Goal: Task Accomplishment & Management: Complete application form

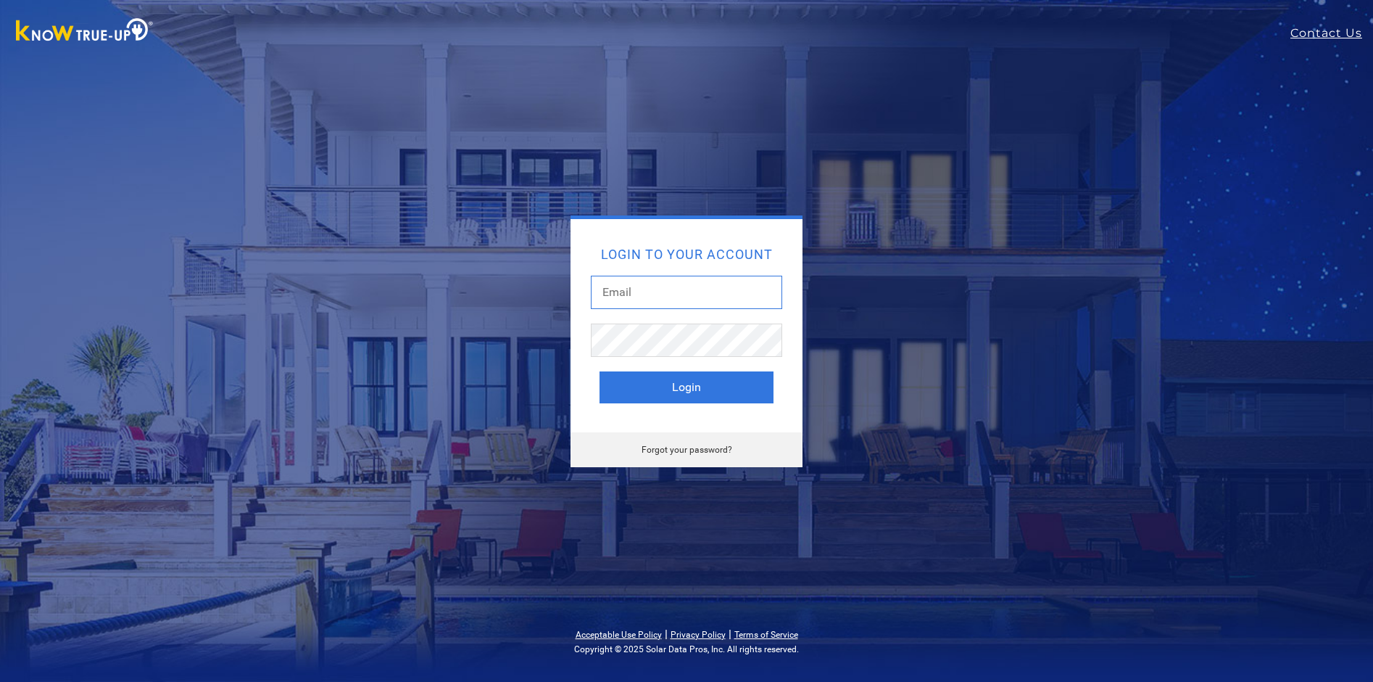
click at [700, 282] on input "text" at bounding box center [686, 292] width 191 height 33
type input "bill@solarbillreview.com"
click at [600, 371] on button "Login" at bounding box center [687, 387] width 174 height 32
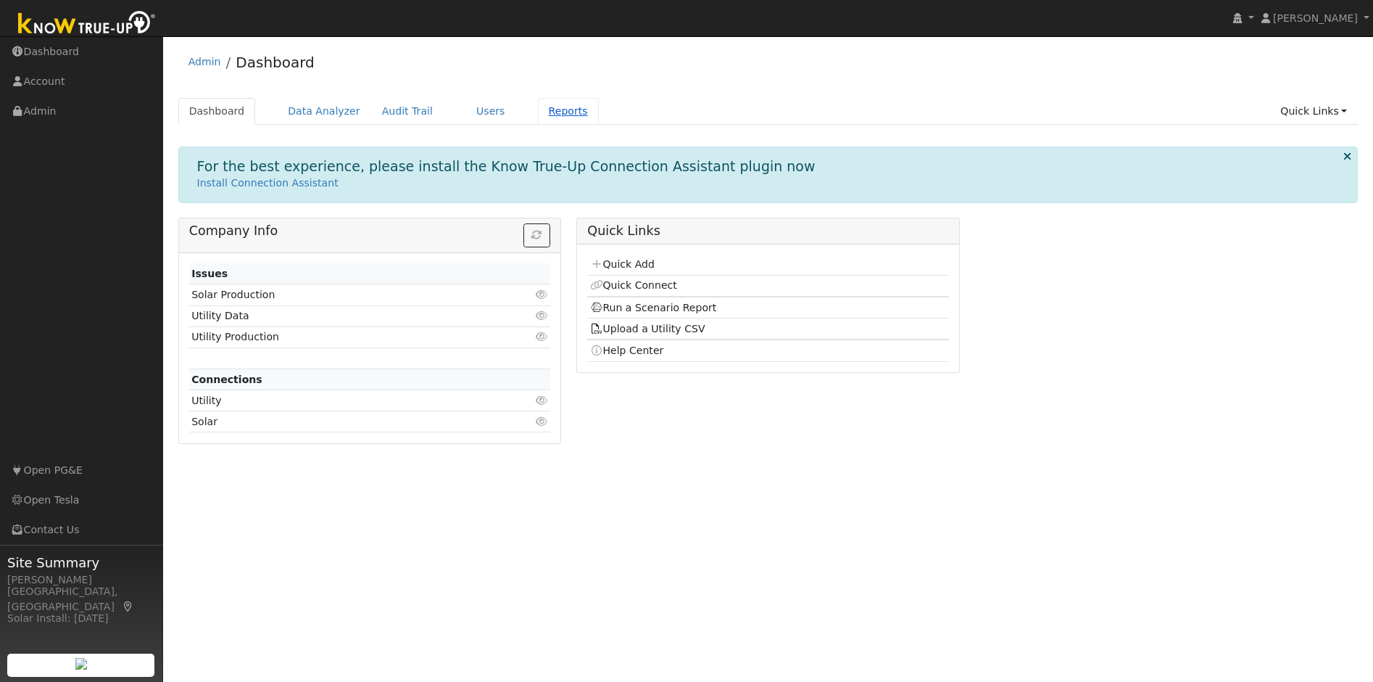
click at [551, 107] on link "Reports" at bounding box center [568, 111] width 61 height 27
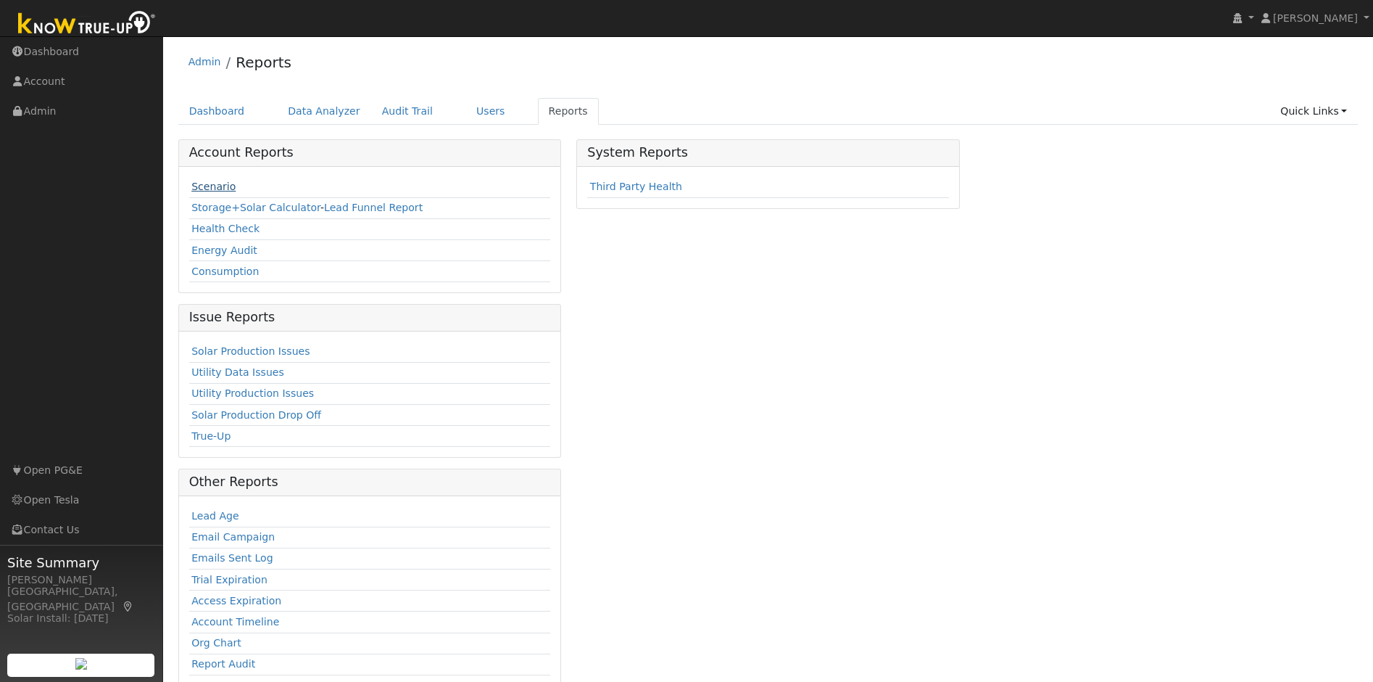
click at [214, 181] on link "Scenario" at bounding box center [213, 187] width 44 height 12
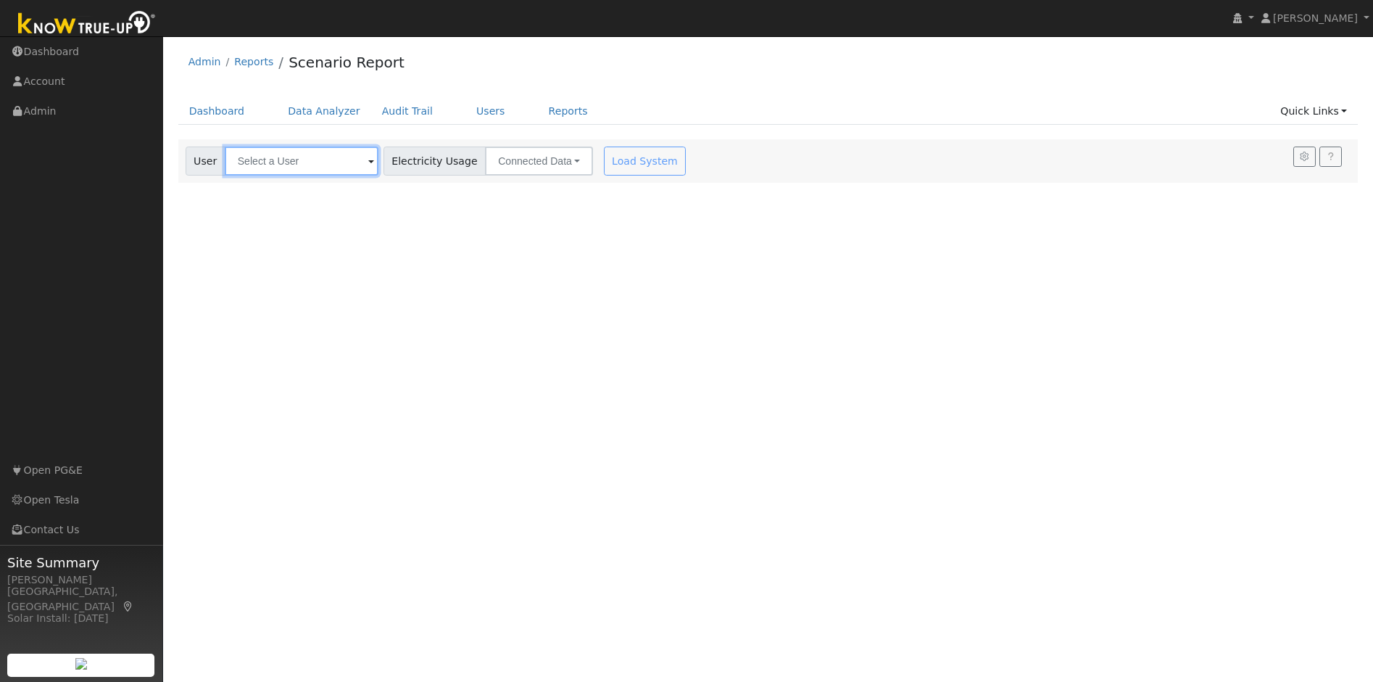
click at [284, 168] on input "text" at bounding box center [302, 160] width 154 height 29
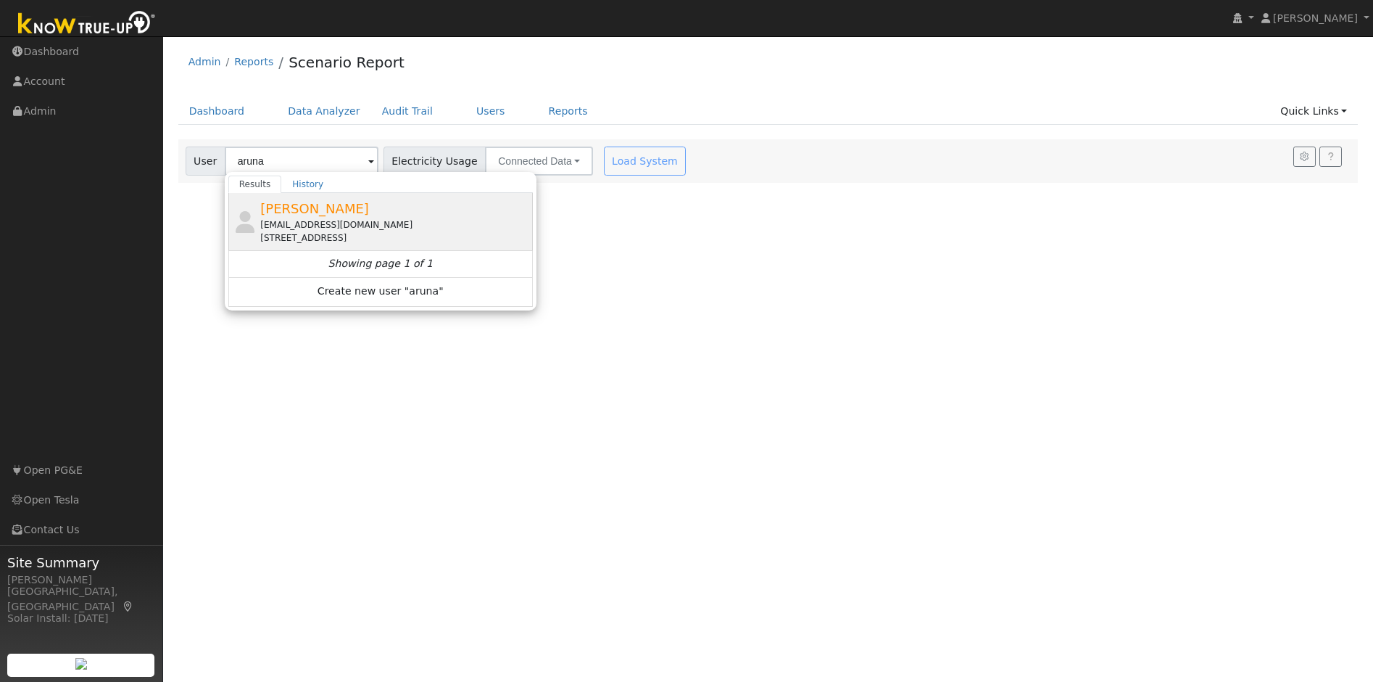
click at [305, 237] on div "Arunachalam Alagappan alarun@yahoo.com 3943 Appian Street, Pleasanton, CA 94588…" at bounding box center [380, 249] width 305 height 113
click at [306, 228] on div "alarun@yahoo.com" at bounding box center [394, 224] width 269 height 13
type input "Arunachalam Alagappan"
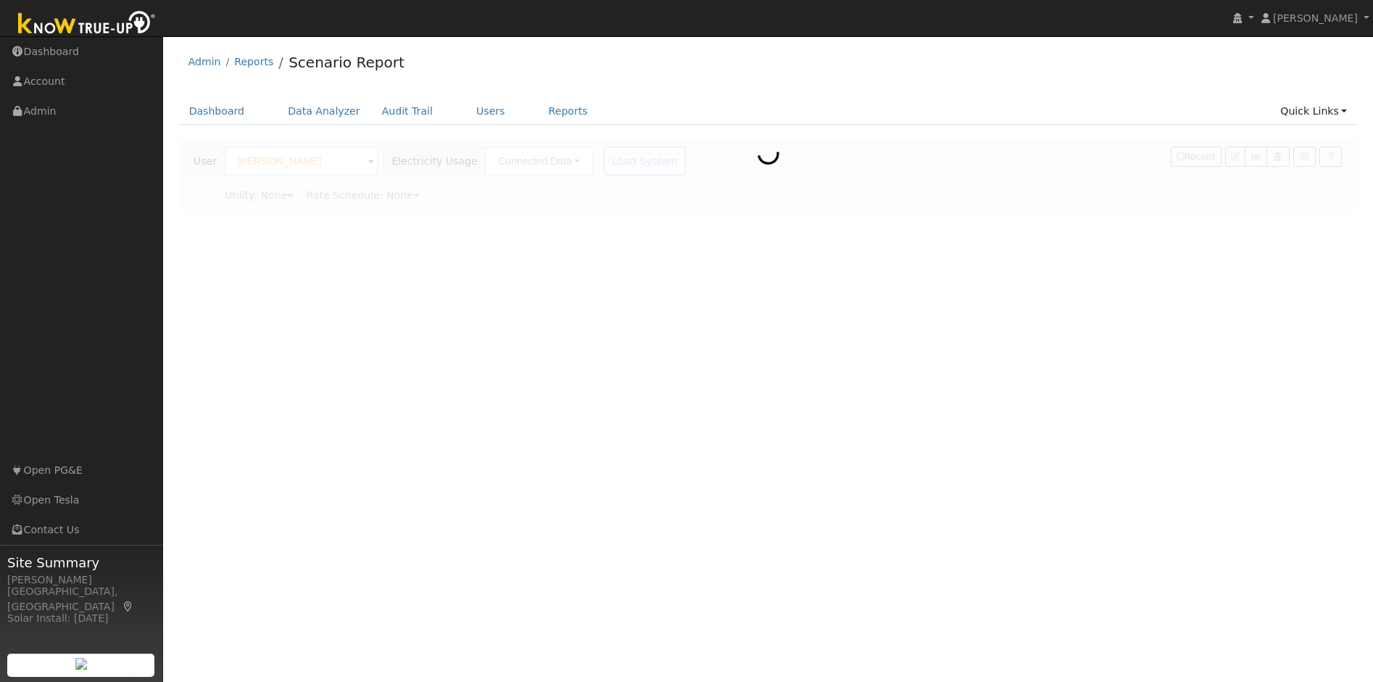
type input "Pacific Gas & Electric"
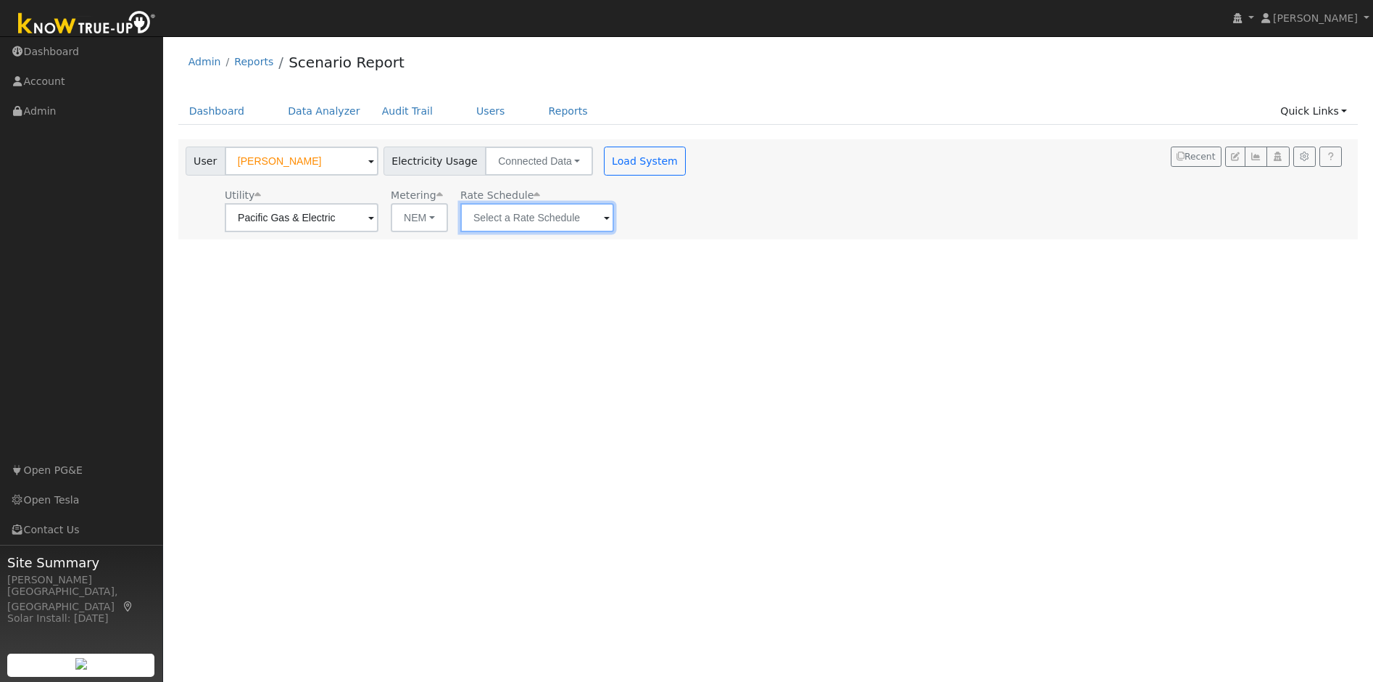
click at [497, 216] on input "text" at bounding box center [537, 217] width 154 height 29
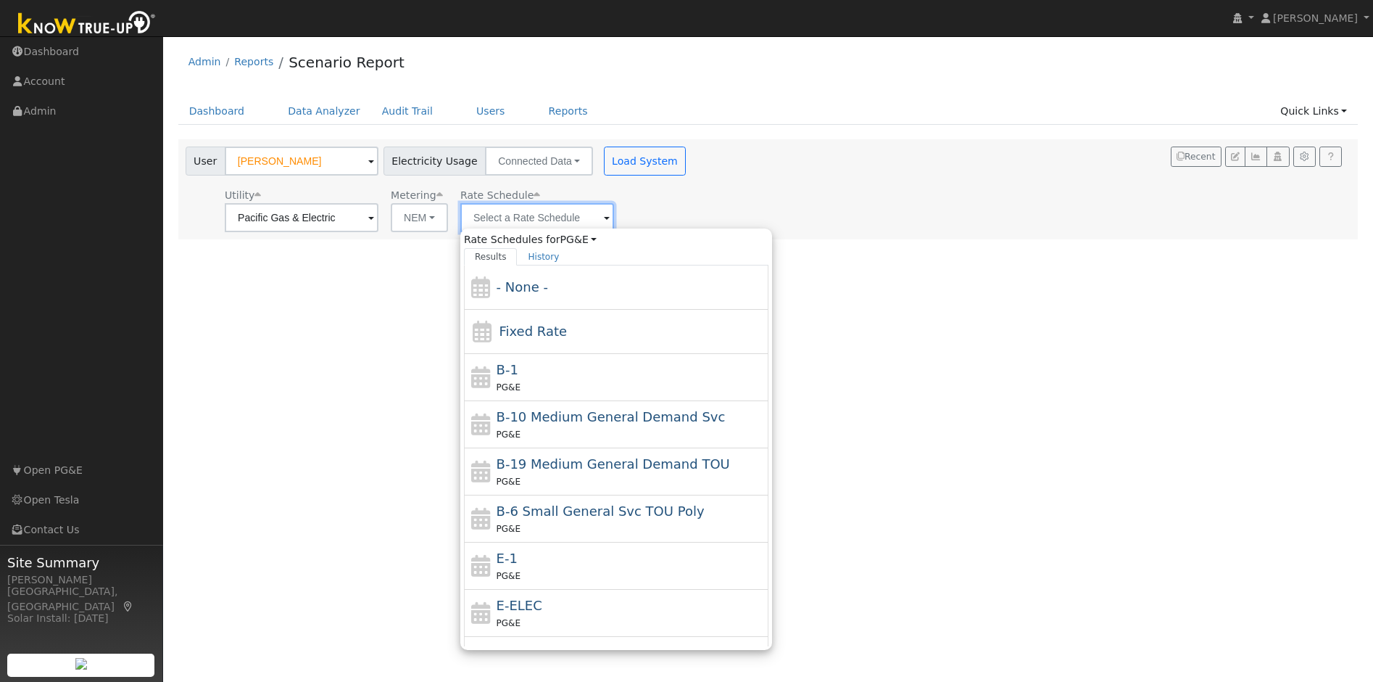
type input "e"
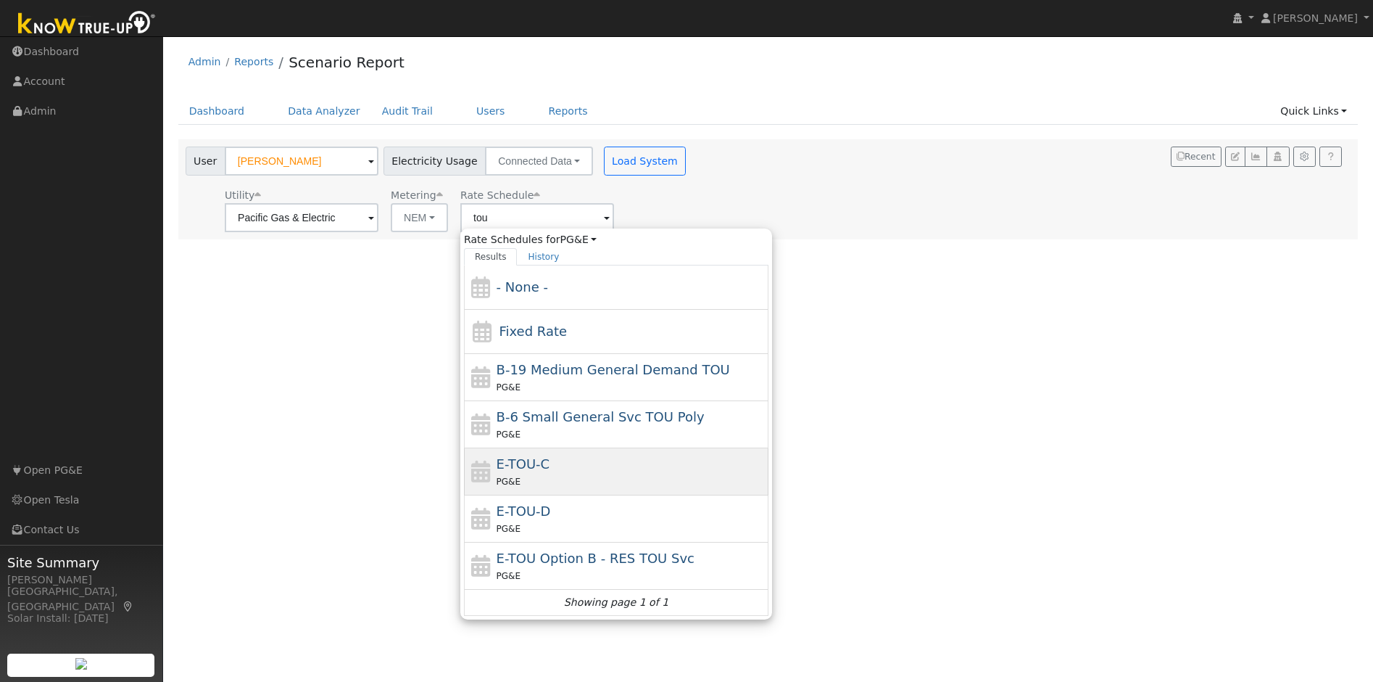
click at [555, 471] on div "E-TOU-C PG&E" at bounding box center [631, 471] width 269 height 35
type input "E-TOU-C"
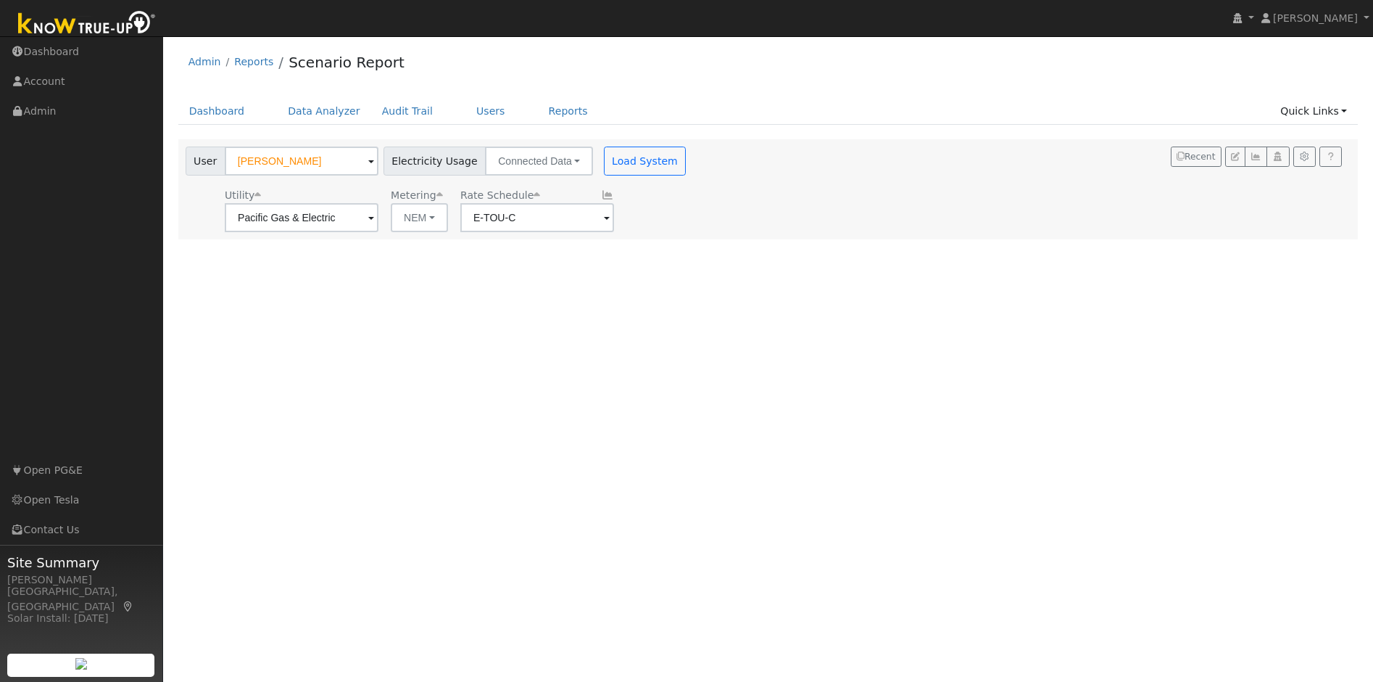
click at [629, 175] on div "User Arunachalam Alagappan Account Default Account Default Account 3943 Appian …" at bounding box center [438, 189] width 510 height 86
click at [629, 170] on button "Load System" at bounding box center [645, 160] width 83 height 29
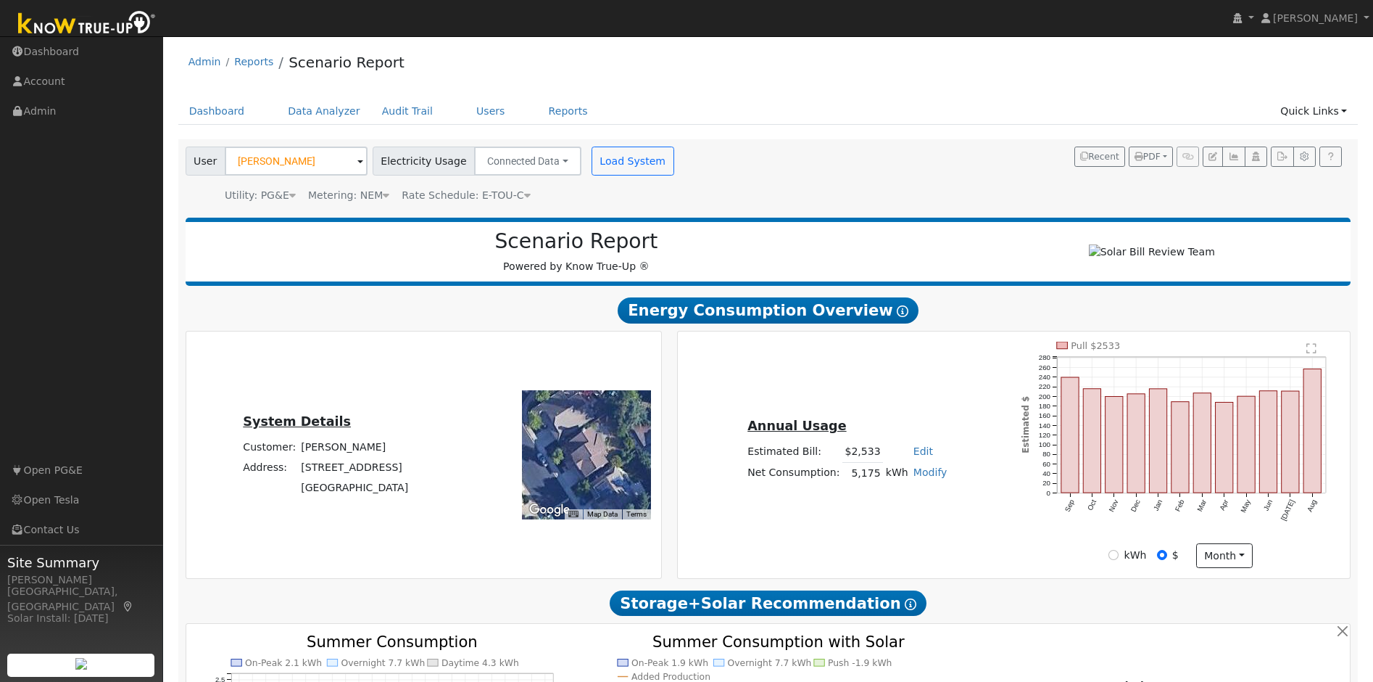
scroll to position [3, 0]
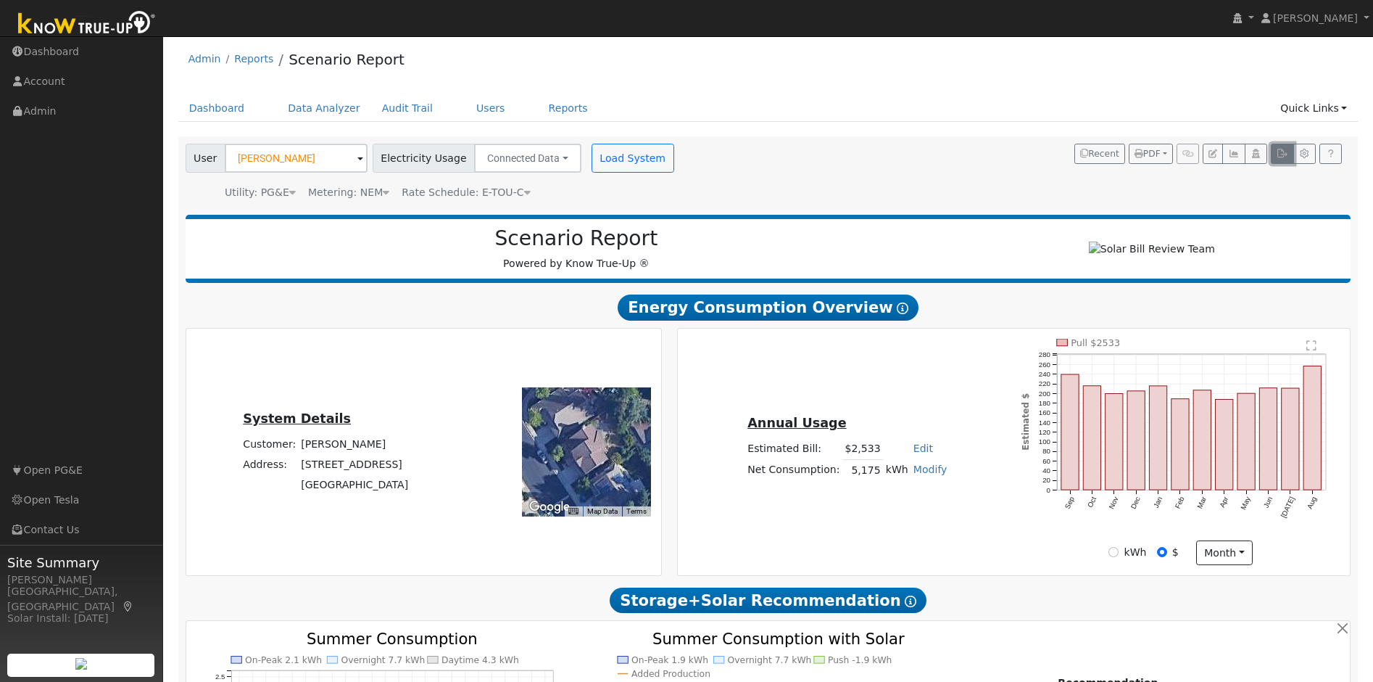
click at [1283, 150] on icon "button" at bounding box center [1282, 153] width 11 height 9
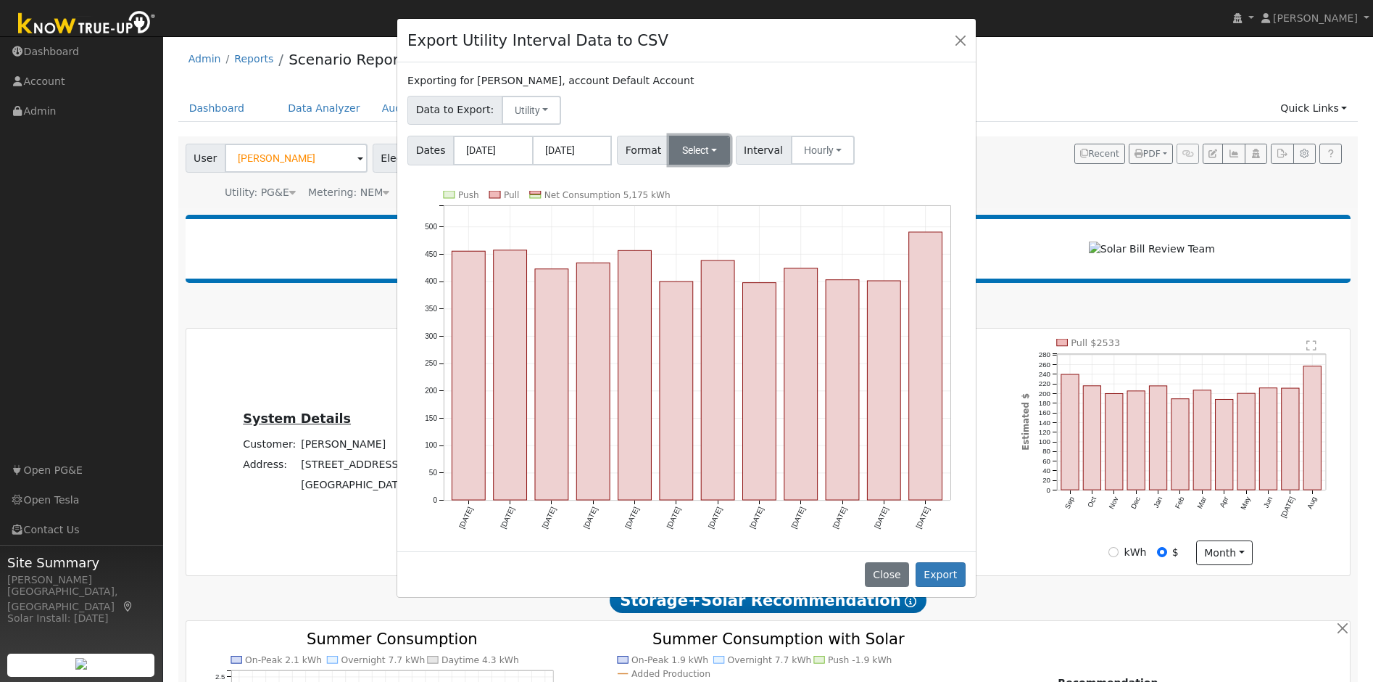
click at [698, 148] on button "Select" at bounding box center [700, 150] width 62 height 29
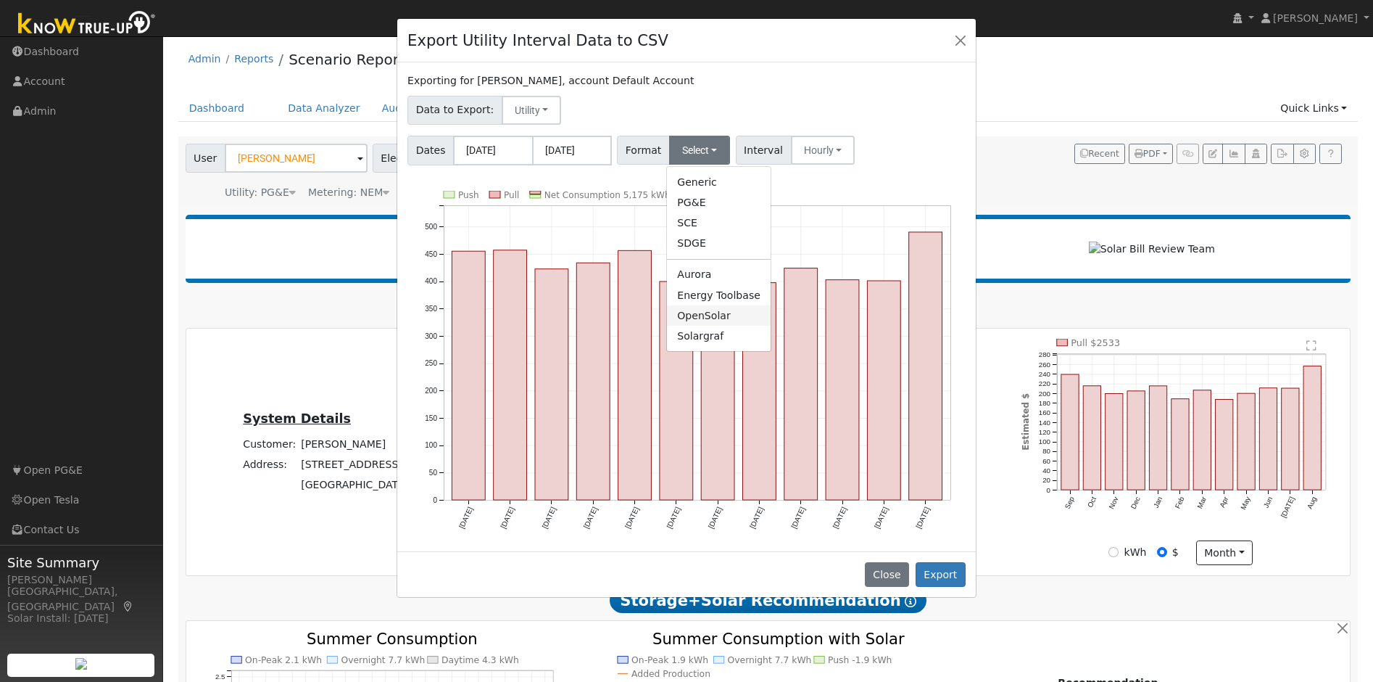
click at [714, 316] on link "OpenSolar" at bounding box center [719, 315] width 104 height 20
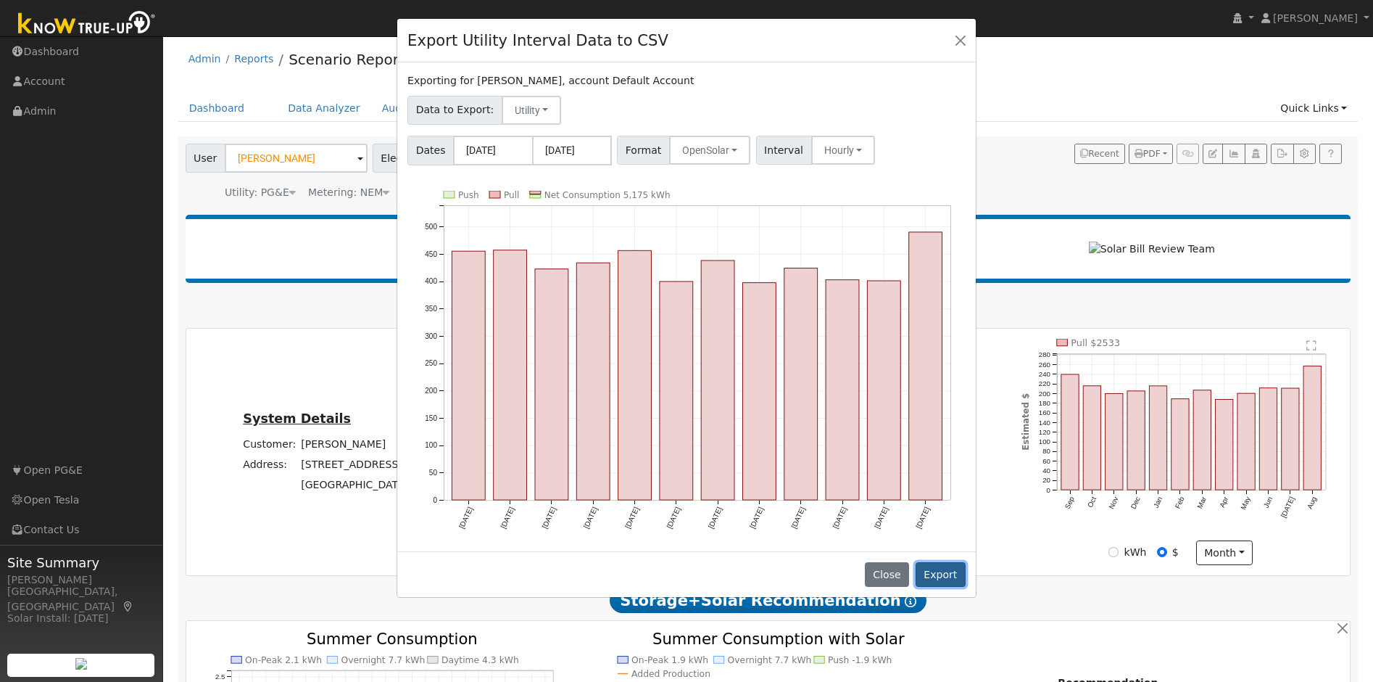
click at [944, 568] on button "Export" at bounding box center [941, 574] width 50 height 25
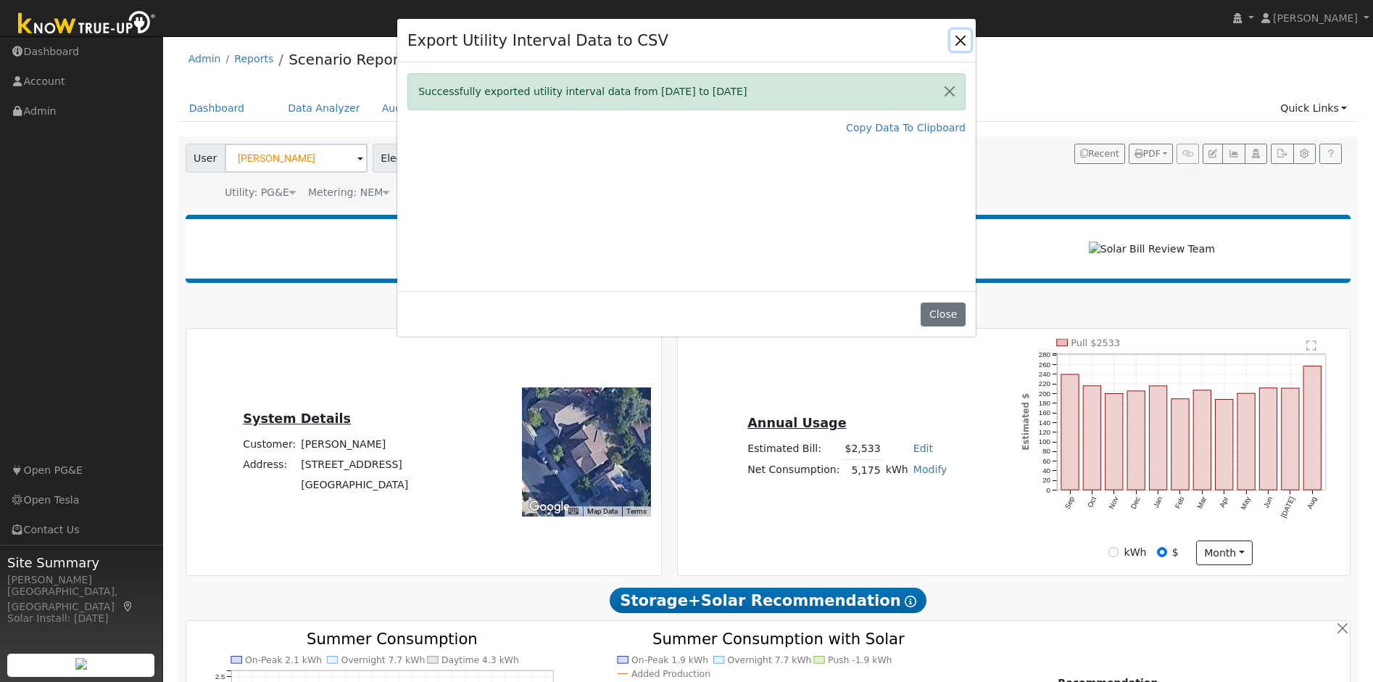
click at [963, 39] on button "Close" at bounding box center [961, 40] width 20 height 20
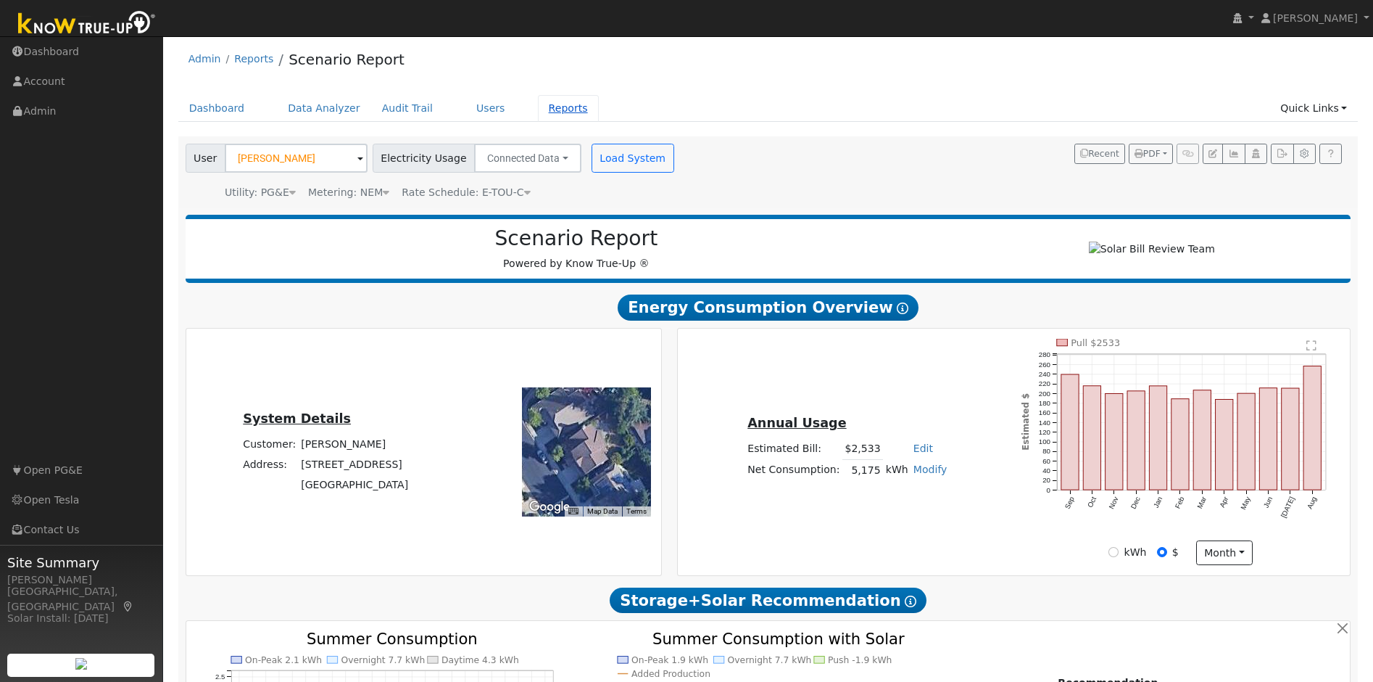
click at [550, 116] on link "Reports" at bounding box center [568, 108] width 61 height 27
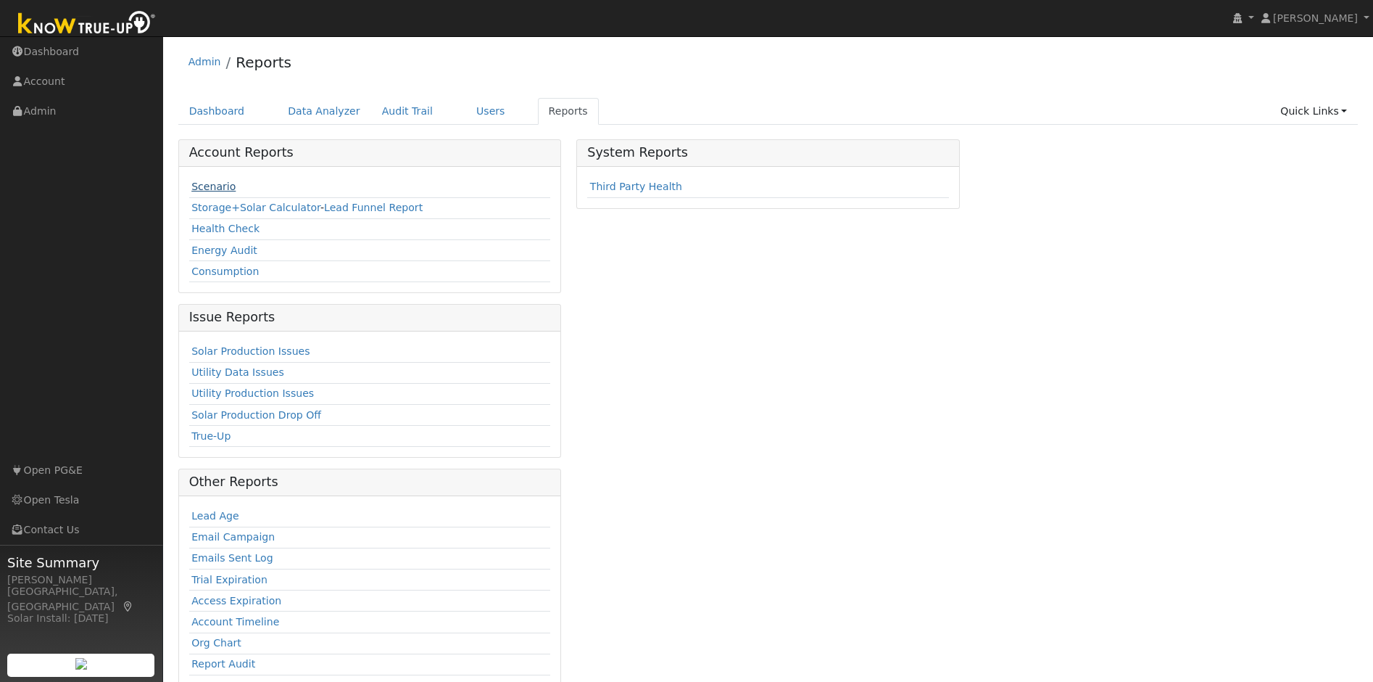
click at [219, 183] on link "Scenario" at bounding box center [213, 187] width 44 height 12
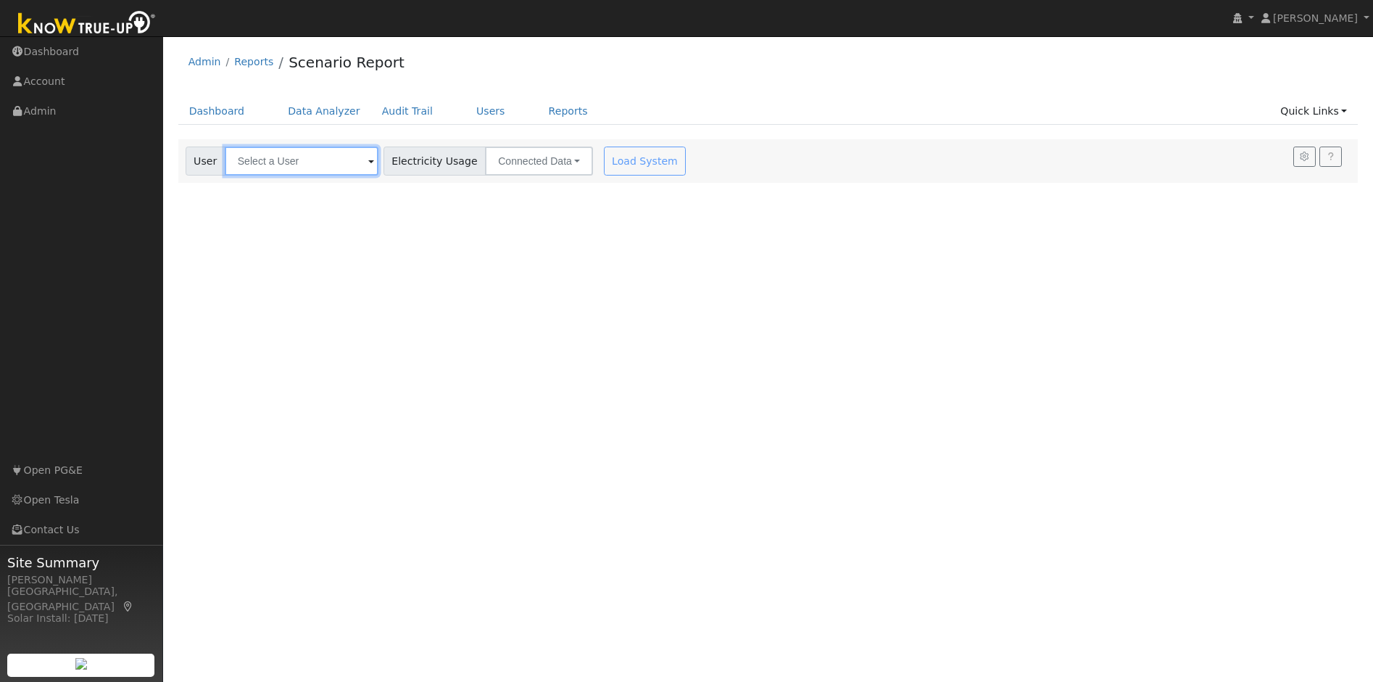
click at [284, 170] on input "text" at bounding box center [302, 160] width 154 height 29
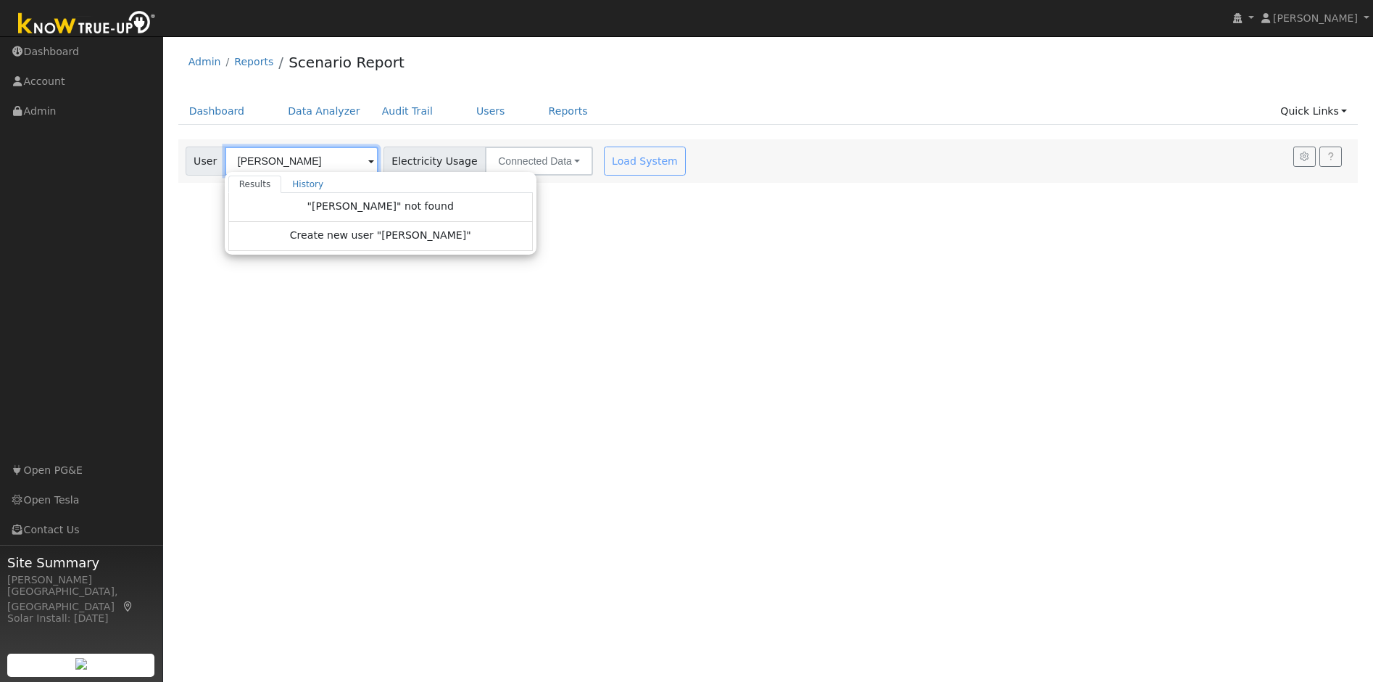
type input "[PERSON_NAME]"
click at [724, 193] on div "User Profile First name Last name Email Email Notifications No Emails No Emails…" at bounding box center [768, 358] width 1210 height 645
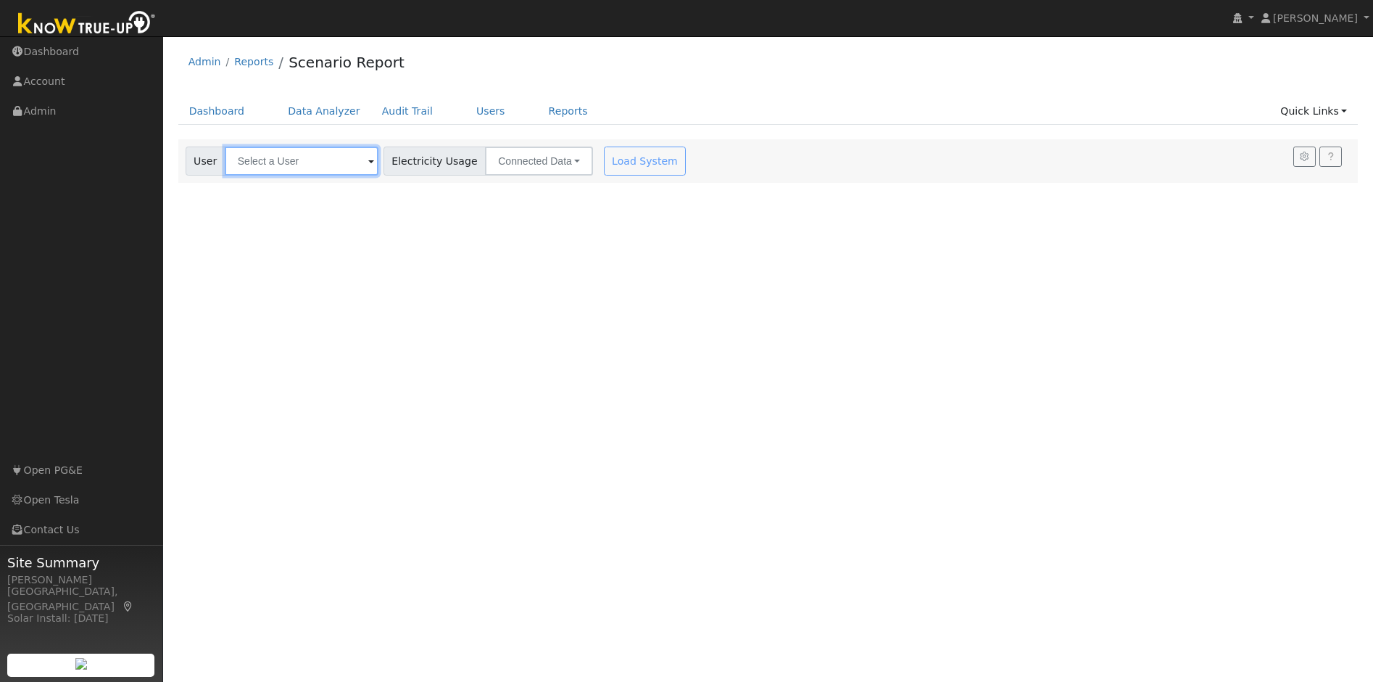
click at [291, 162] on input "text" at bounding box center [302, 160] width 154 height 29
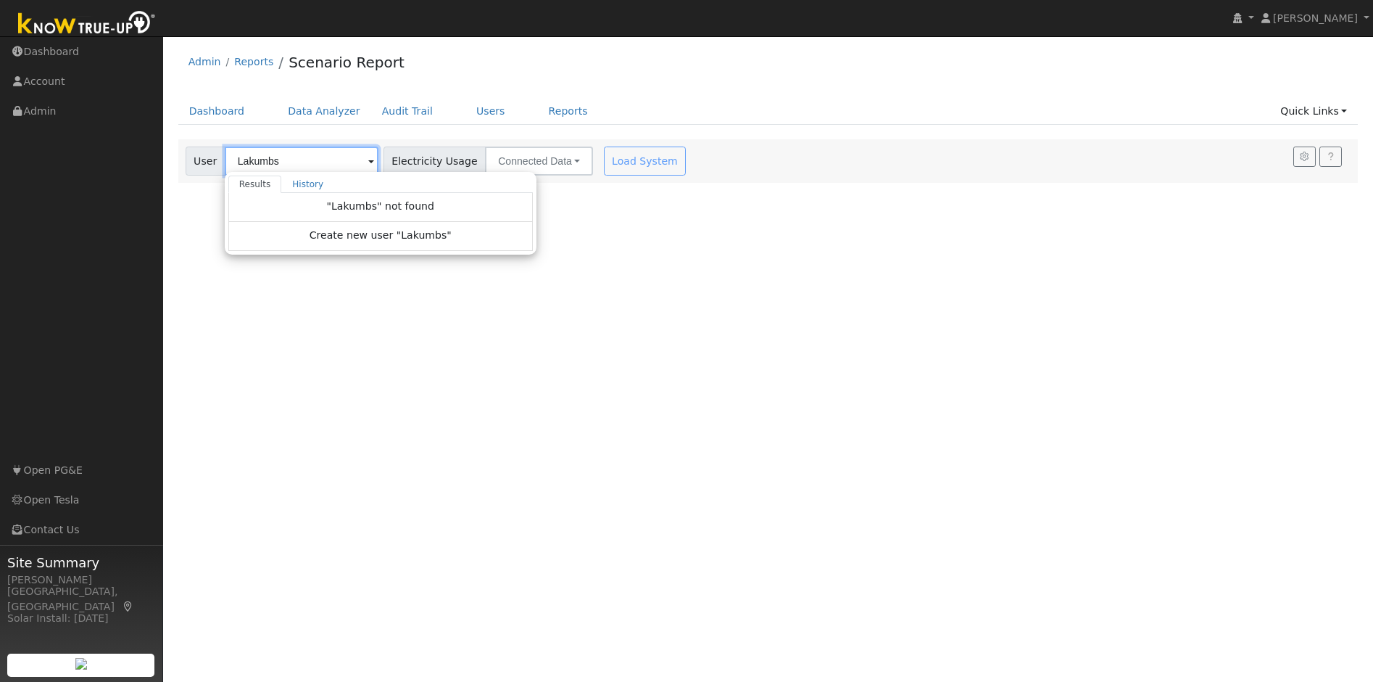
type input "Lakumbs"
click at [371, 326] on div "User Profile First name Last name Email Email Notifications No Emails No Emails…" at bounding box center [768, 358] width 1210 height 645
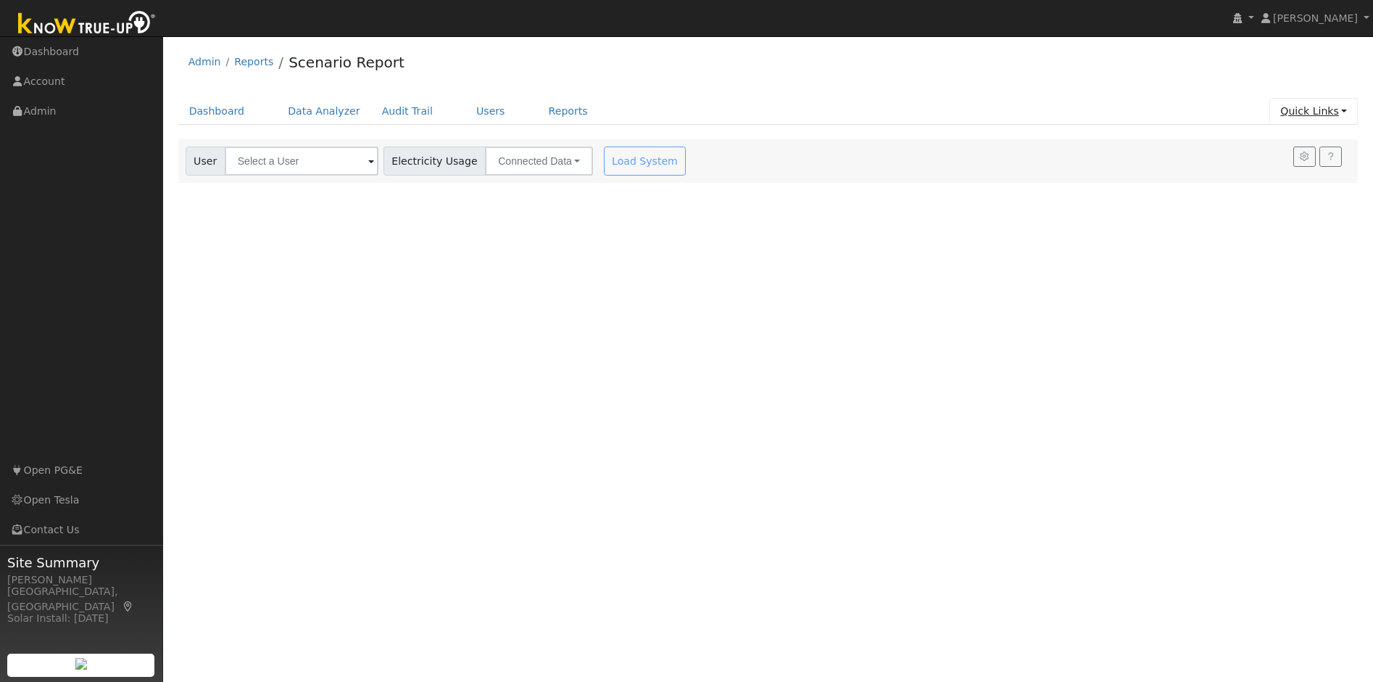
click at [1305, 112] on link "Quick Links" at bounding box center [1314, 111] width 88 height 27
click at [1288, 147] on link "Quick Add" at bounding box center [1284, 142] width 147 height 20
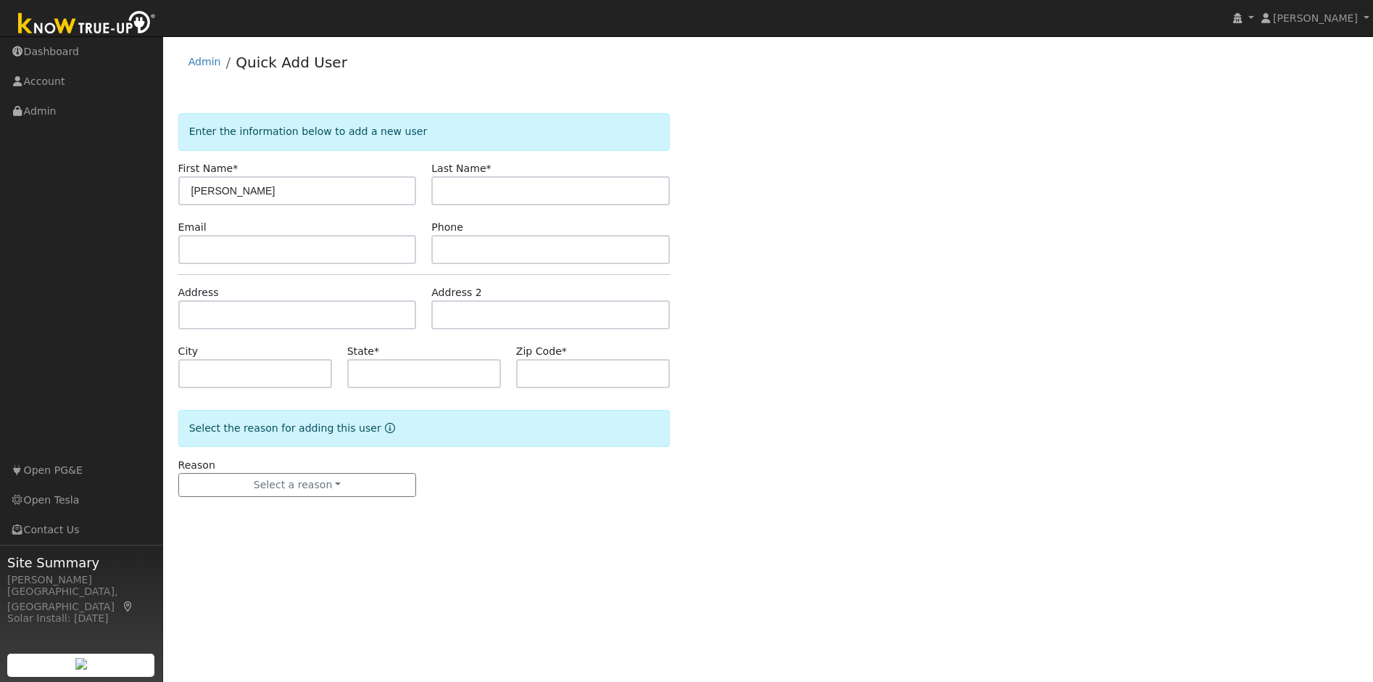
type input "[PERSON_NAME]"
type input "Lakumbs"
click at [322, 248] on input "text" at bounding box center [297, 249] width 239 height 29
paste input "lakumb@gmail.com"
type input "lakumb@gmail.com"
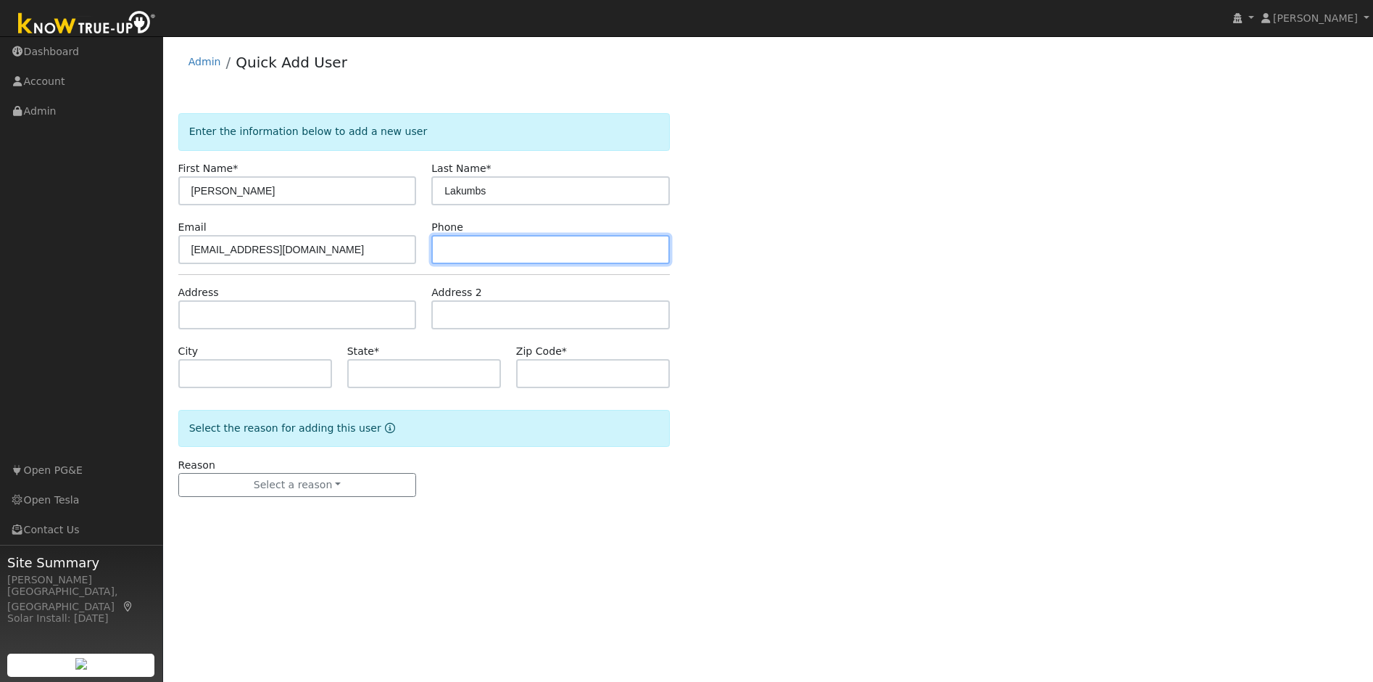
click at [491, 249] on input "text" at bounding box center [550, 249] width 239 height 29
paste input "415-686-6001"
type input "415-686-6001"
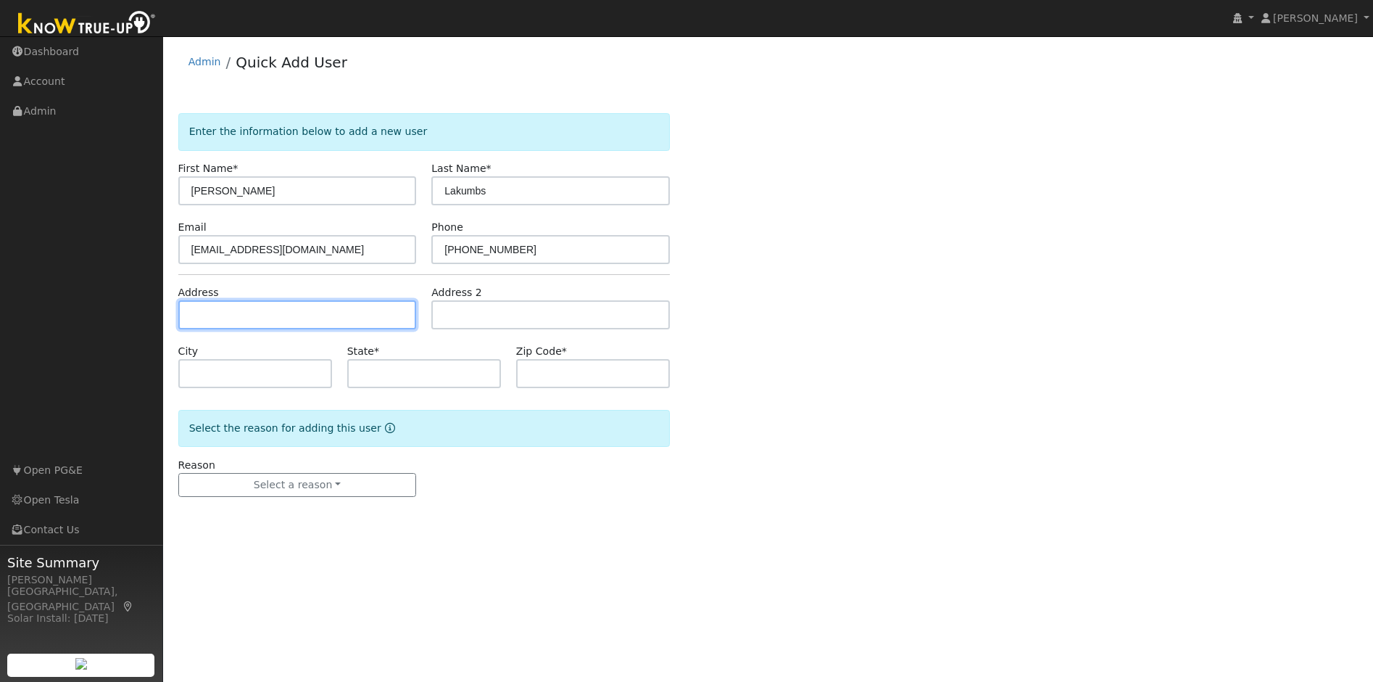
click at [268, 317] on input "text" at bounding box center [297, 314] width 239 height 29
click at [257, 300] on input "text" at bounding box center [297, 314] width 239 height 29
click at [257, 306] on input "text" at bounding box center [297, 314] width 239 height 29
paste input "[STREET_ADDRESS]"
type input "[STREET_ADDRESS]"
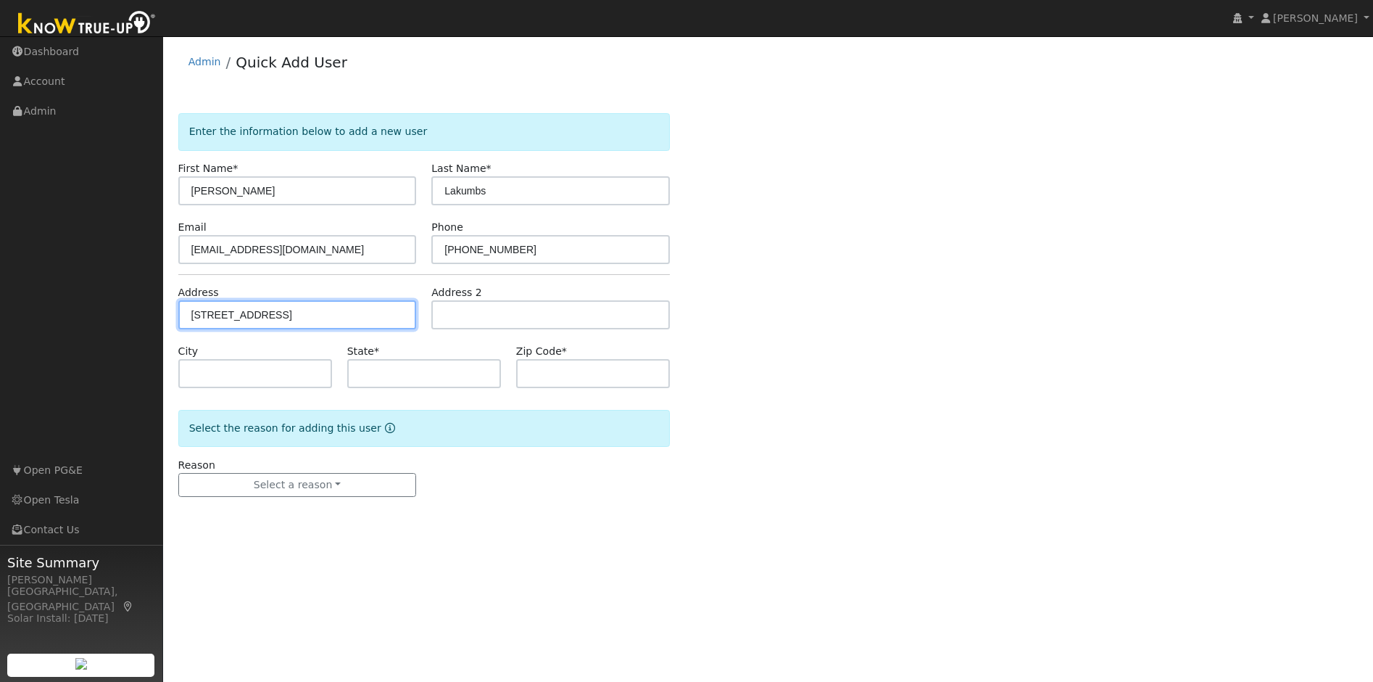
type input "Dublin"
type input "CA"
type input "94568"
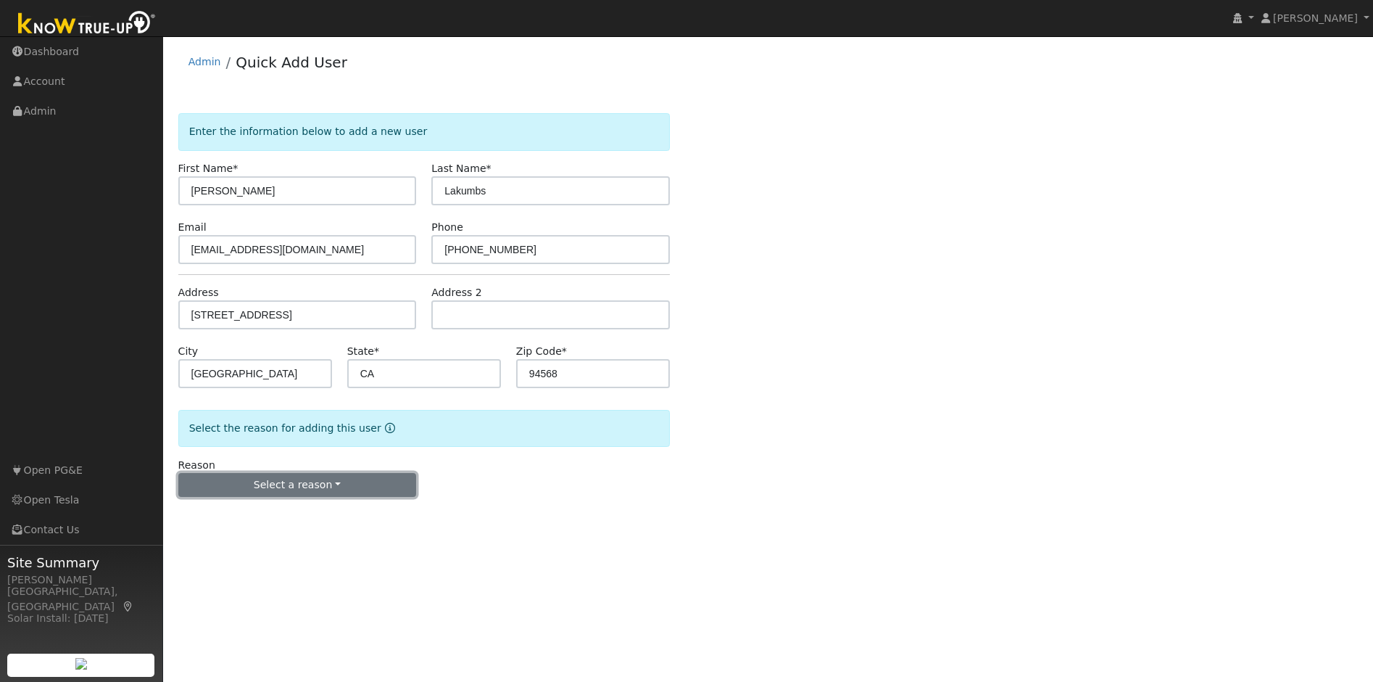
click at [363, 483] on button "Select a reason" at bounding box center [297, 485] width 239 height 25
click at [268, 519] on link "New lead" at bounding box center [259, 515] width 160 height 20
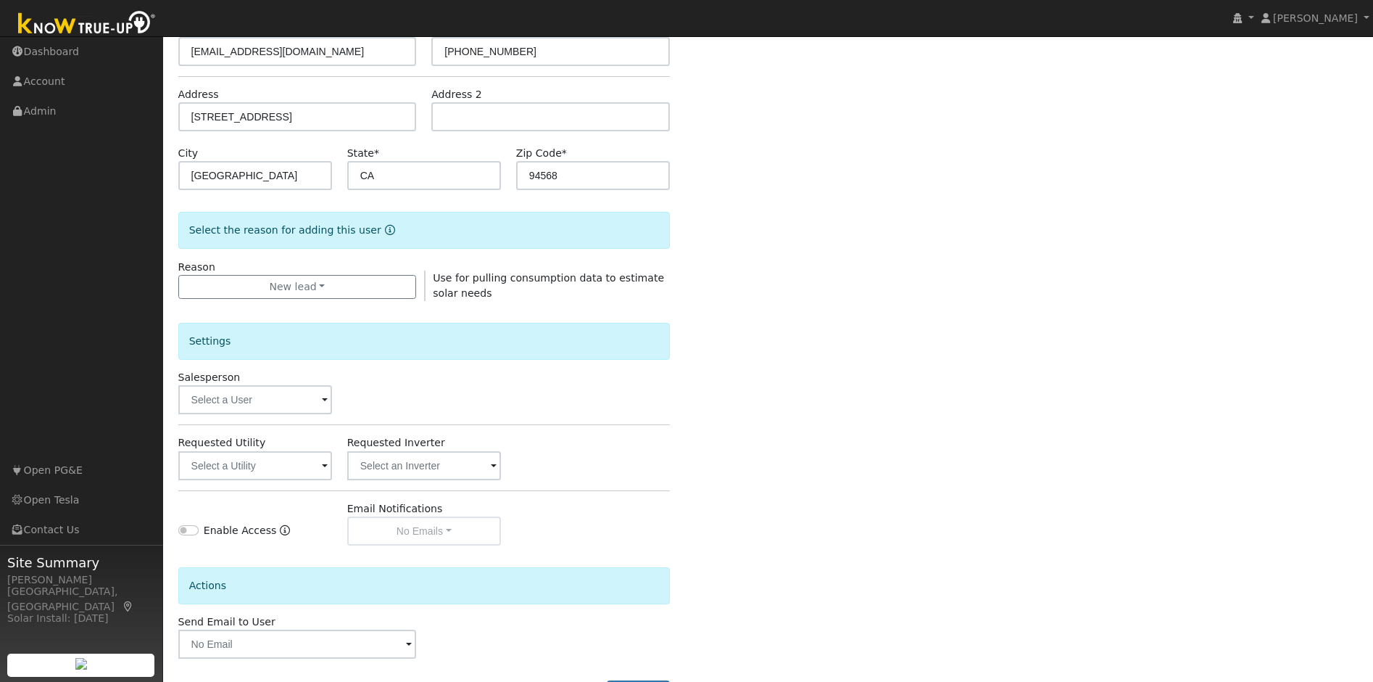
scroll to position [257, 0]
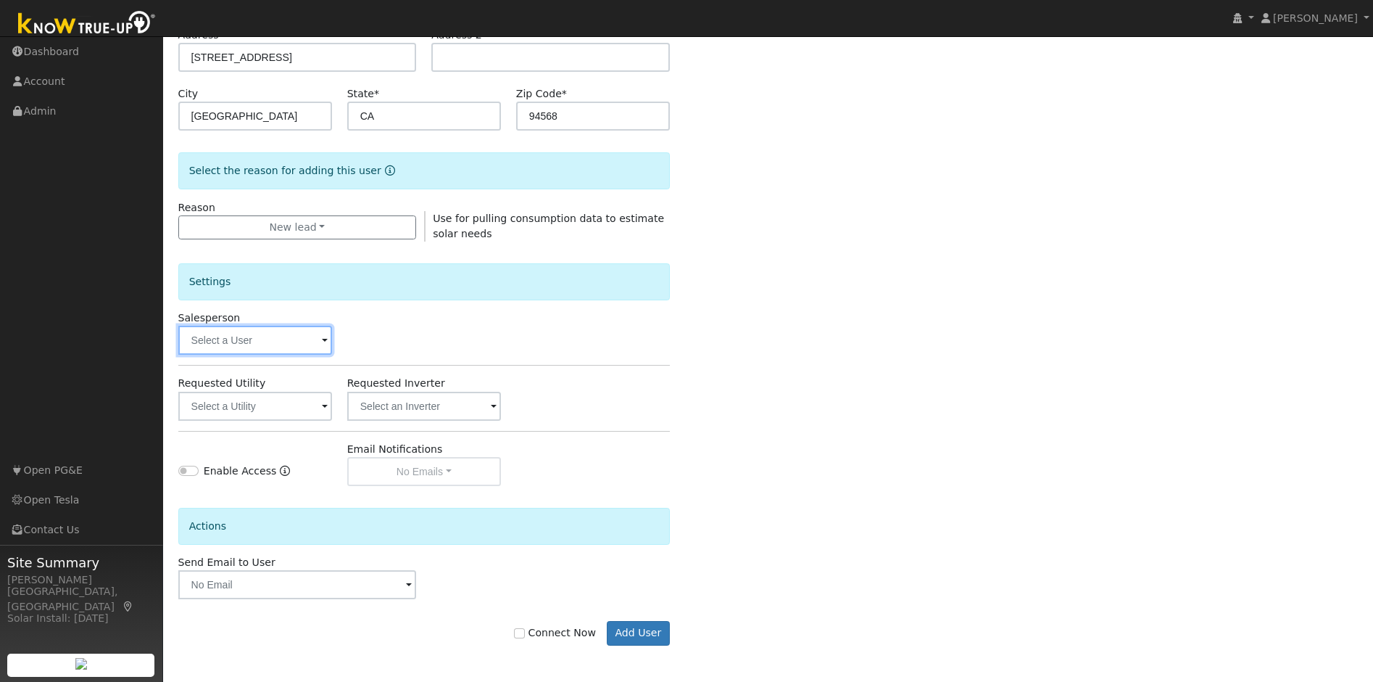
click at [256, 349] on input "text" at bounding box center [255, 340] width 154 height 29
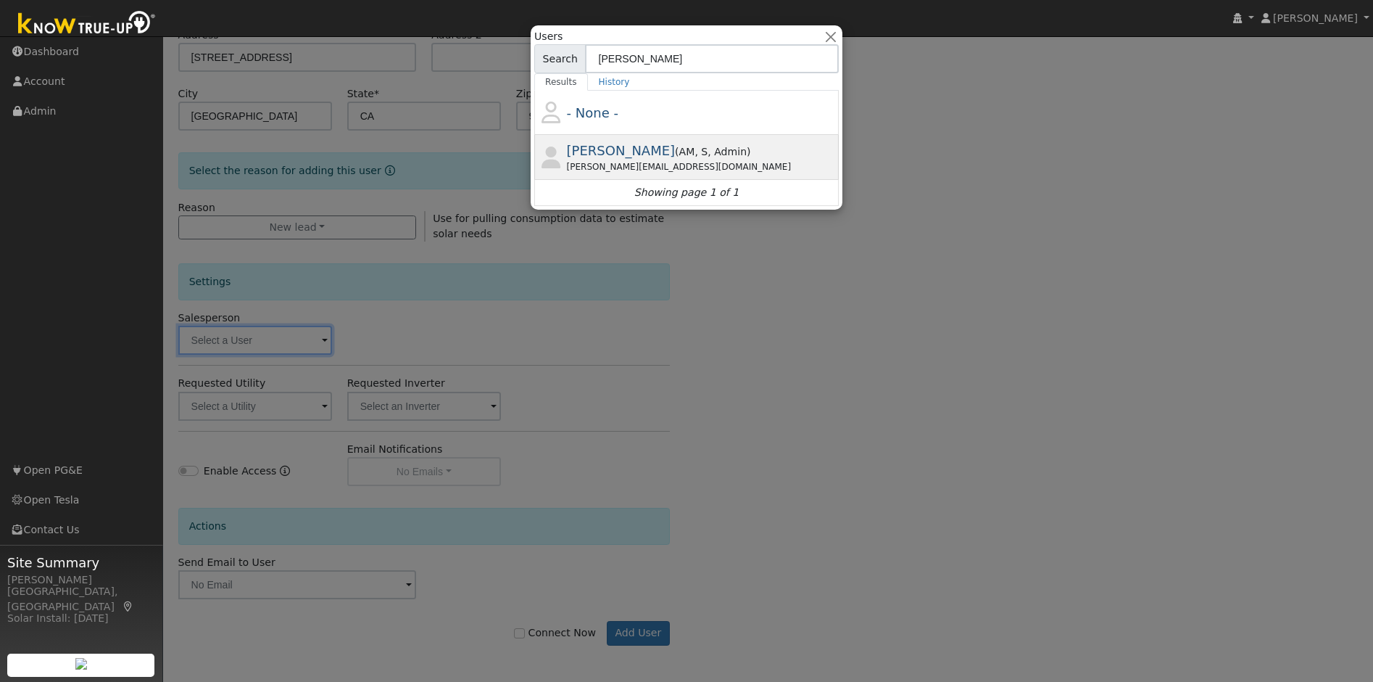
type input "Adrian"
click at [651, 167] on div "adrian@solarbillreview.com" at bounding box center [701, 166] width 269 height 13
type input "Adrian Ybarra"
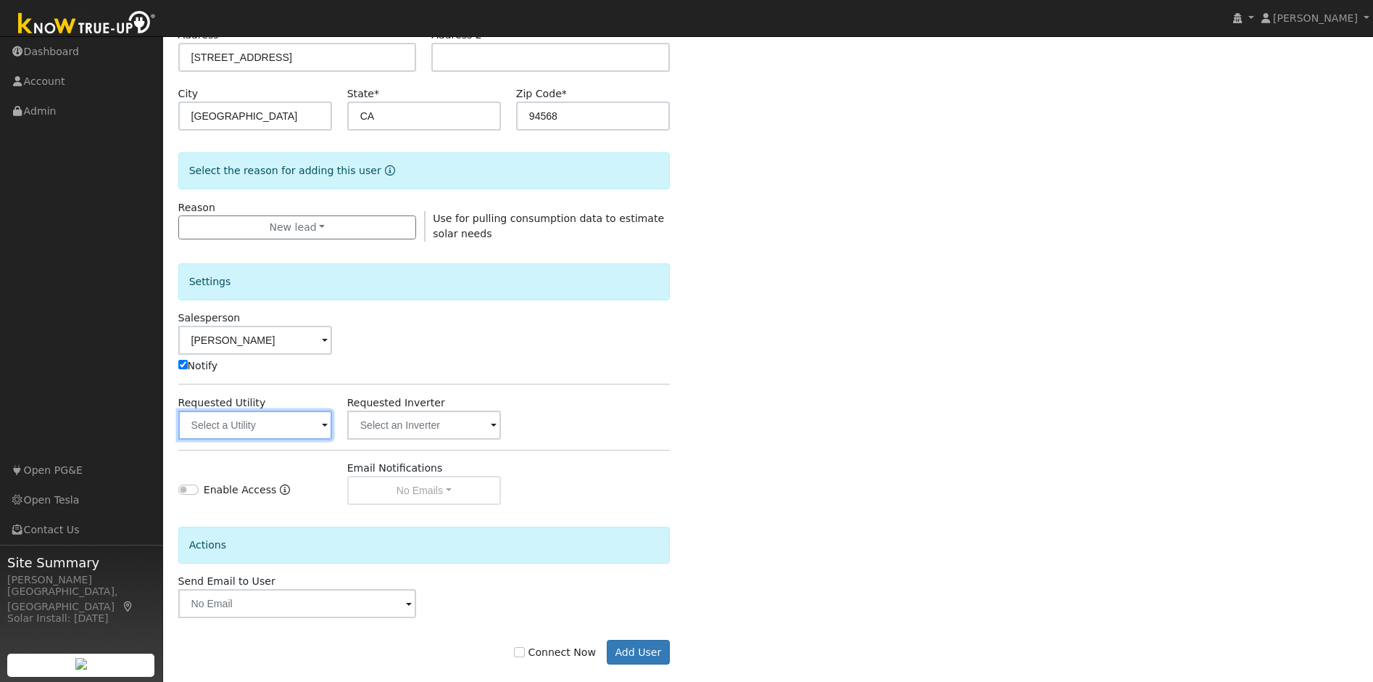
click at [244, 432] on input "text" at bounding box center [255, 424] width 154 height 29
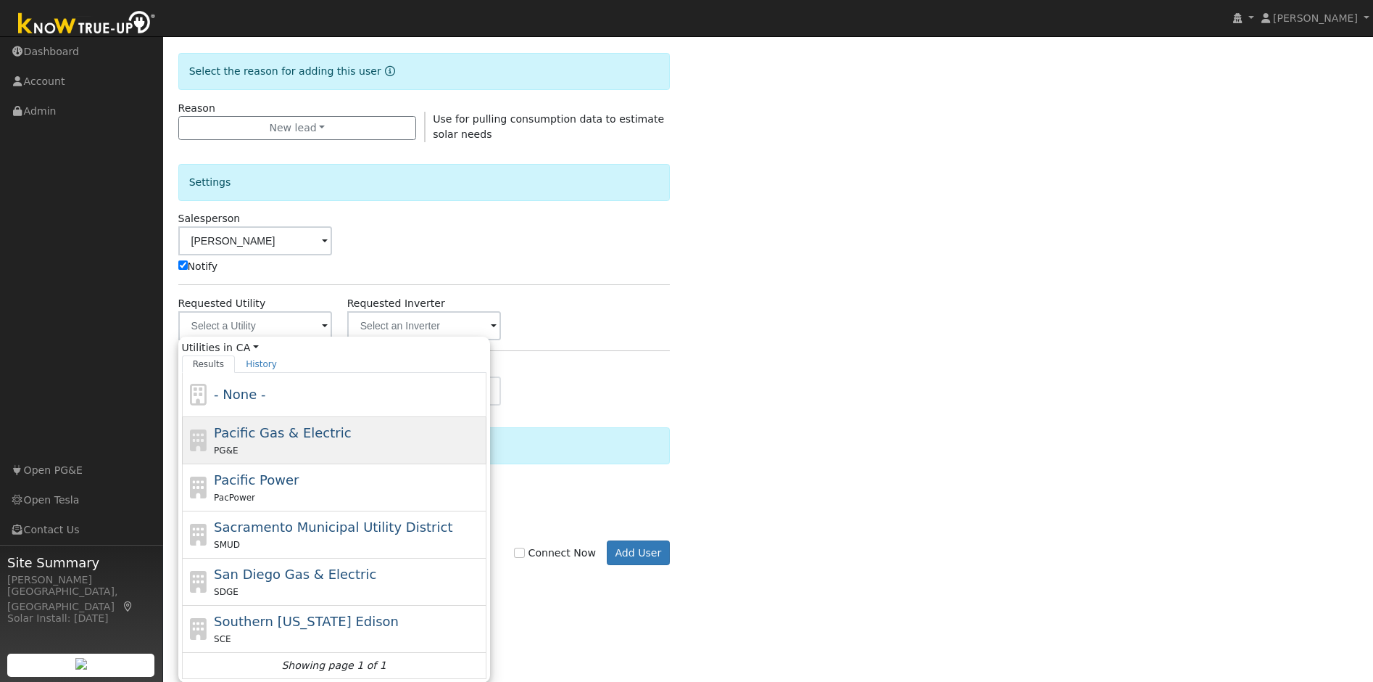
click at [349, 439] on div "Pacific Gas & Electric PG&E" at bounding box center [348, 440] width 269 height 35
type input "Pacific Gas & Electric"
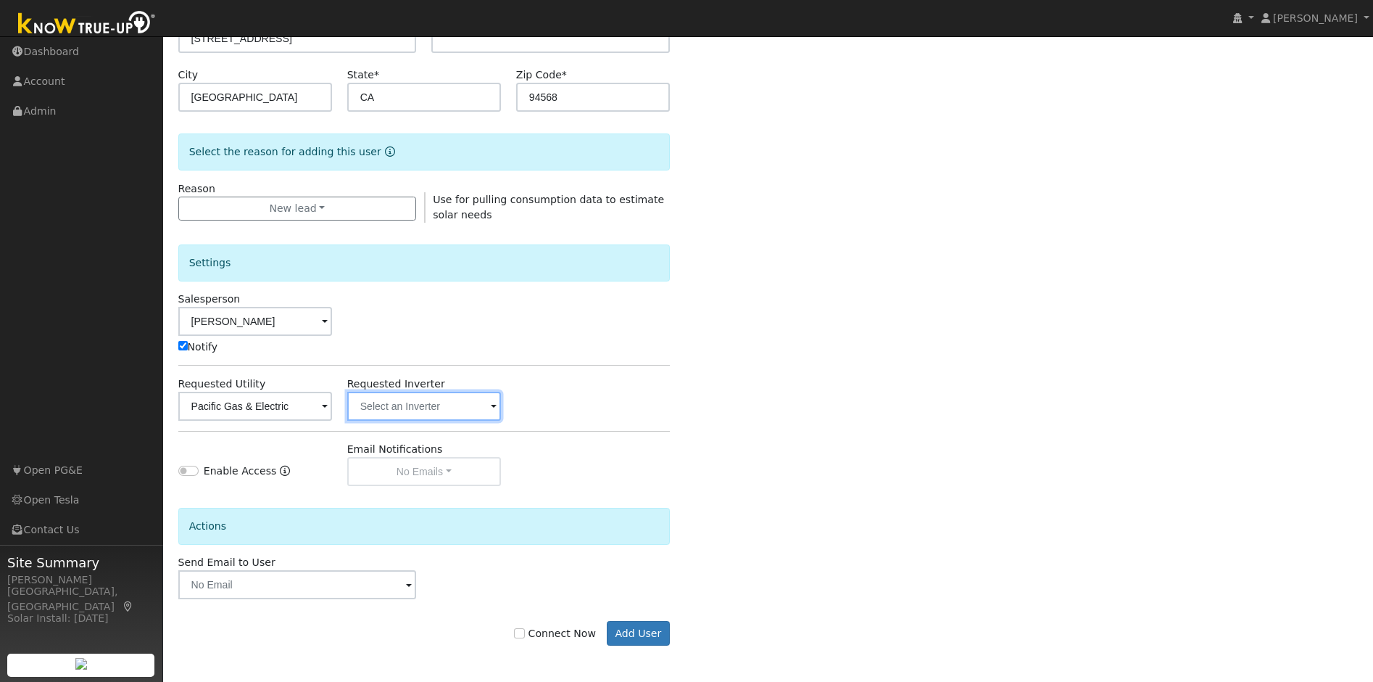
click at [450, 401] on input "text" at bounding box center [424, 406] width 154 height 29
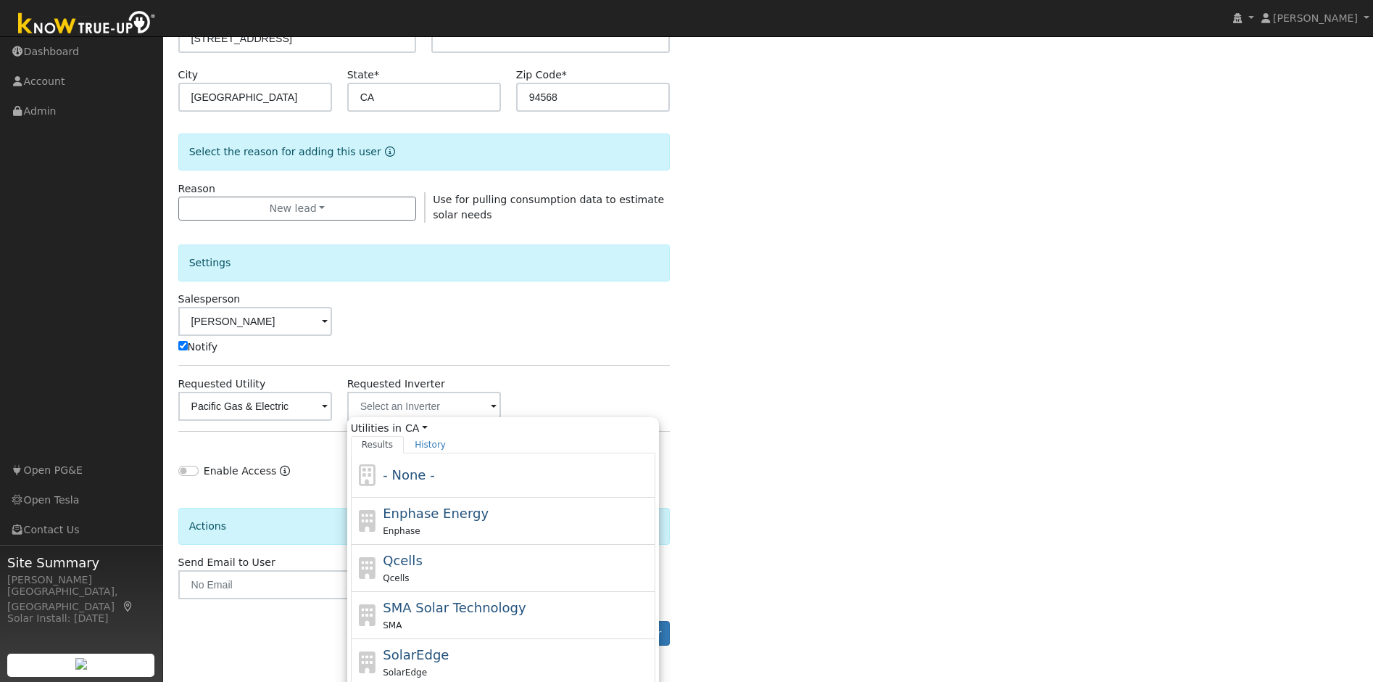
click at [590, 338] on div "Salesperson Adrian Ybarra Notify" at bounding box center [423, 322] width 507 height 63
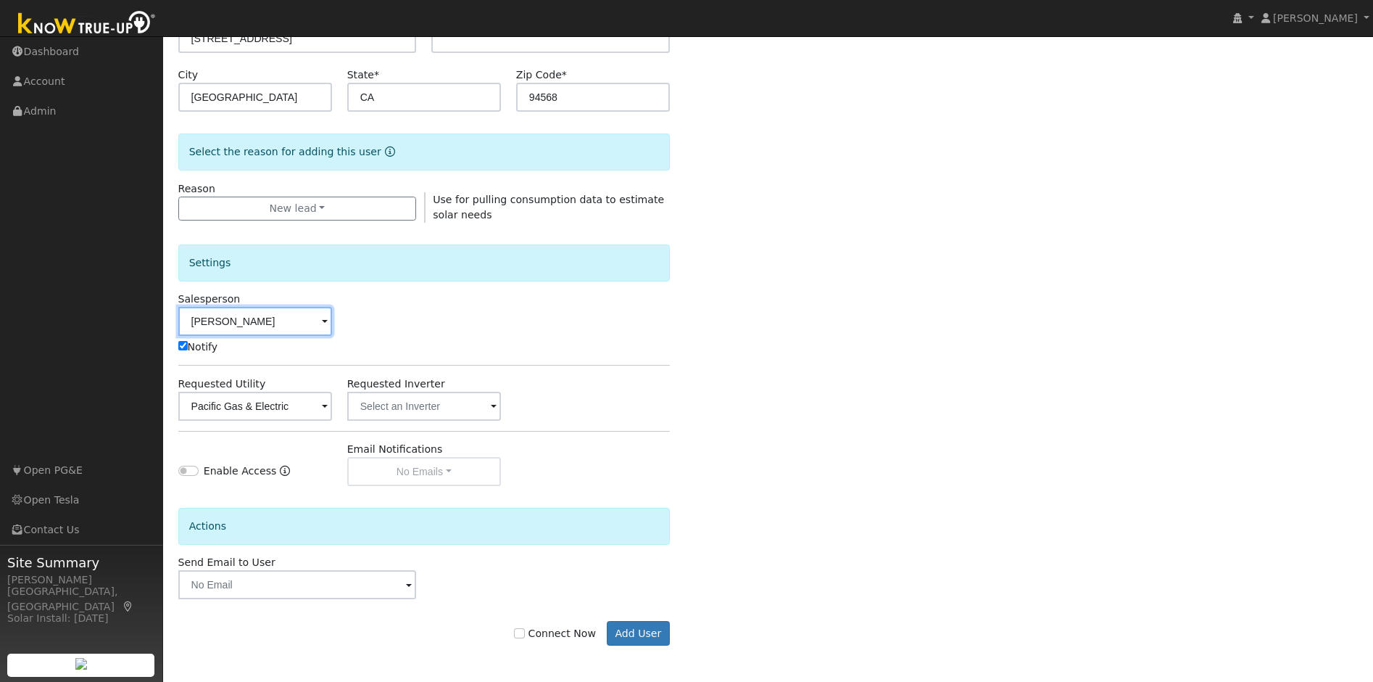
click at [258, 325] on input "Adrian Ybarra" at bounding box center [255, 321] width 154 height 29
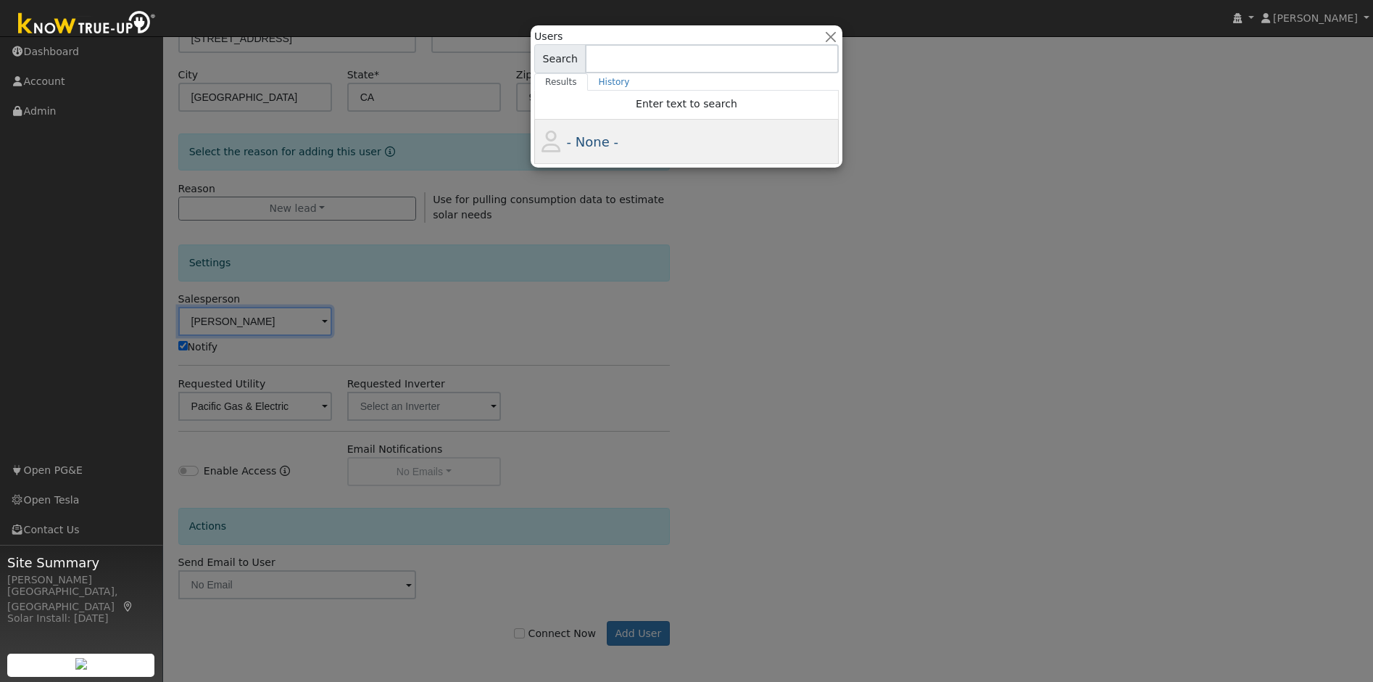
click at [640, 138] on div "- None -" at bounding box center [701, 142] width 269 height 20
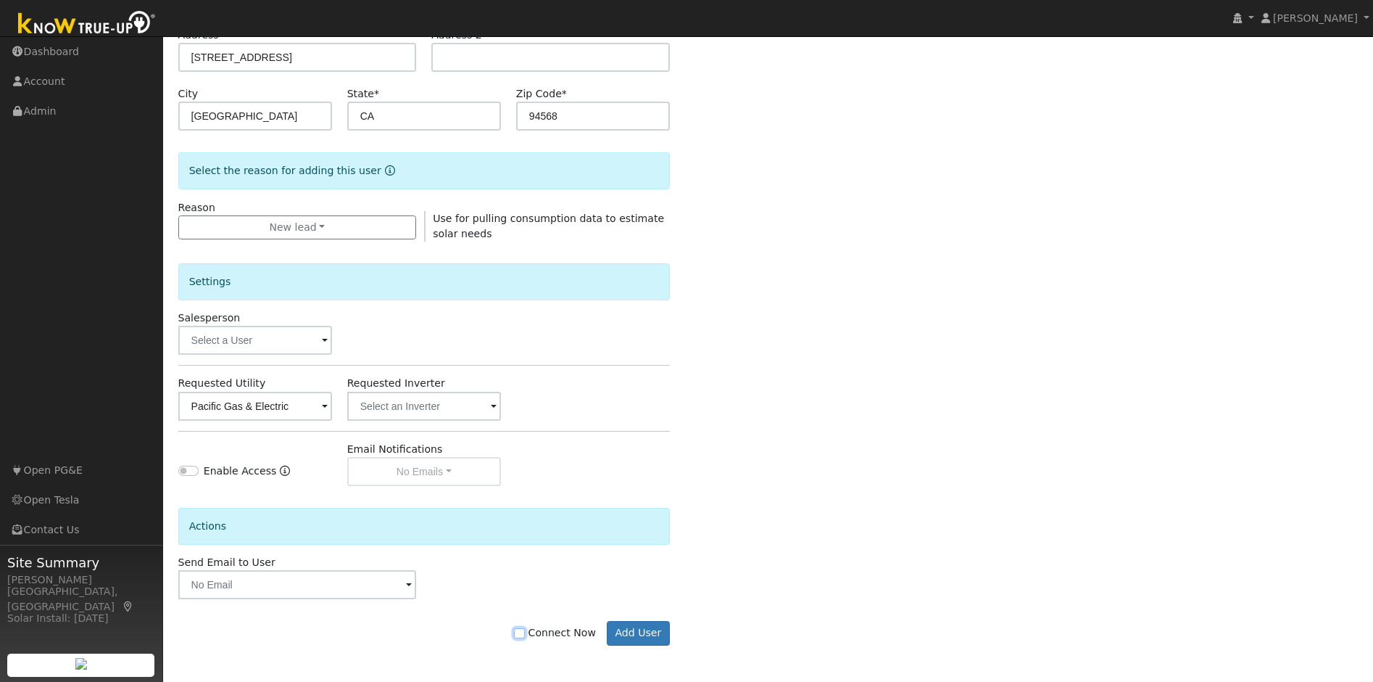
click at [524, 637] on input "Connect Now" at bounding box center [519, 633] width 10 height 10
checkbox input "true"
click at [657, 633] on button "Add User" at bounding box center [638, 633] width 63 height 25
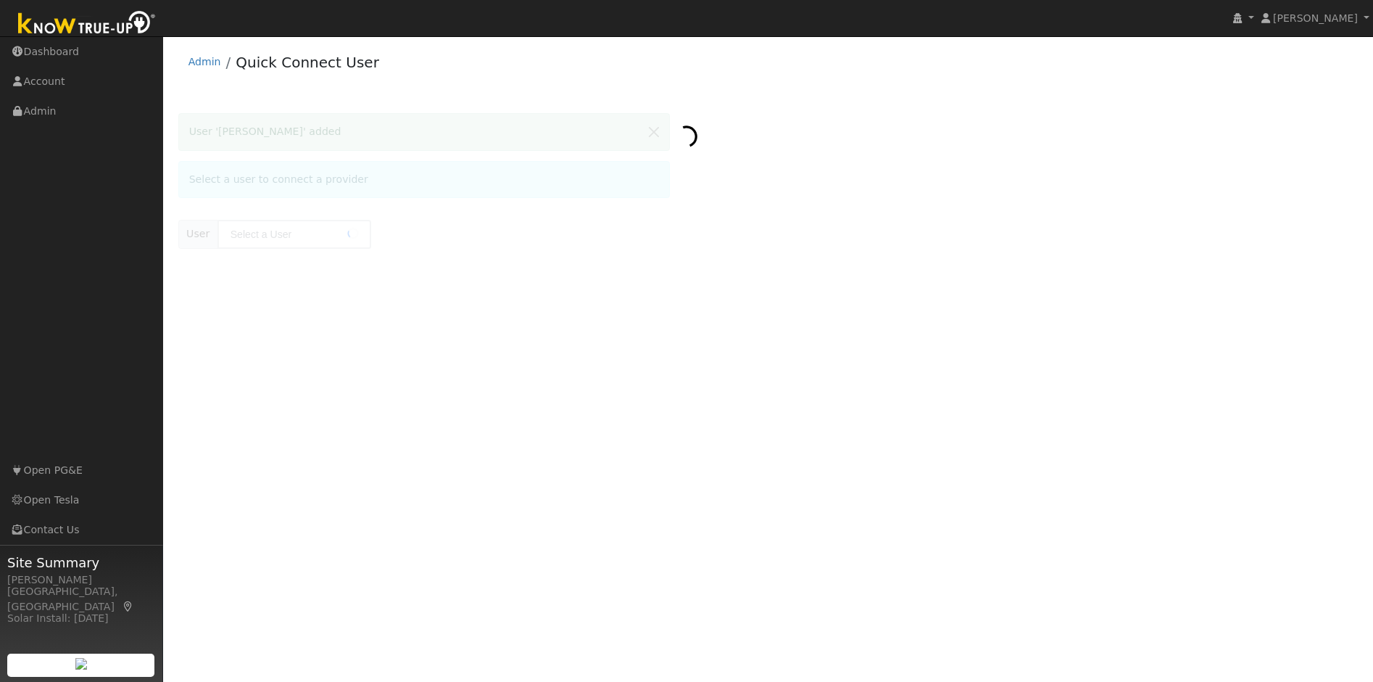
type input "[PERSON_NAME]"
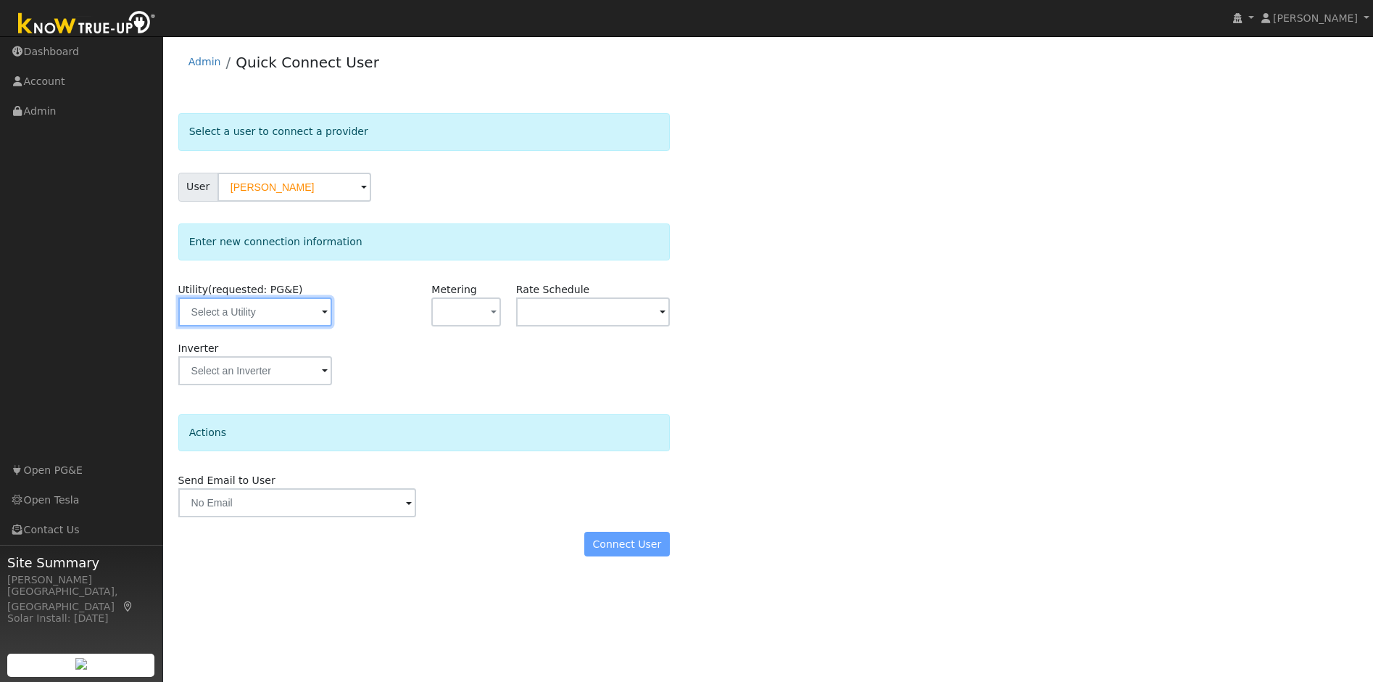
click at [288, 317] on input "text" at bounding box center [255, 311] width 154 height 29
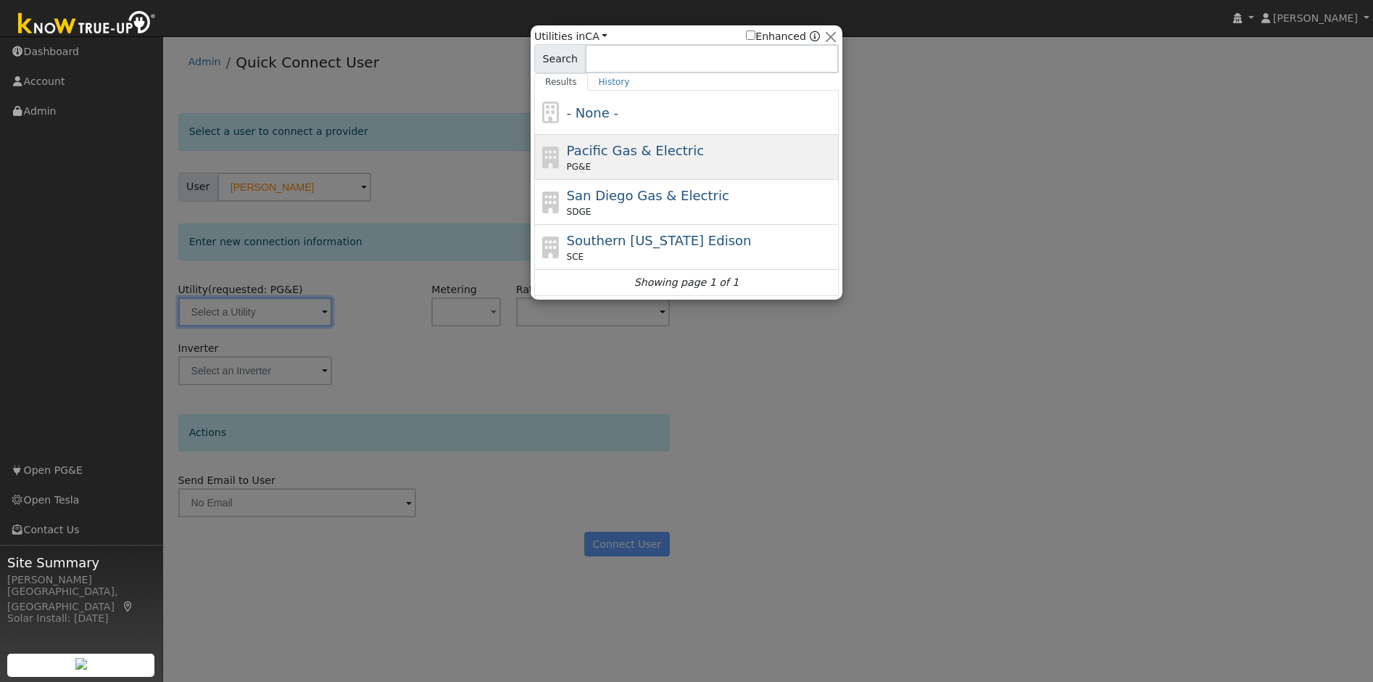
click at [617, 157] on span "Pacific Gas & Electric" at bounding box center [635, 150] width 137 height 15
type input "PG&E"
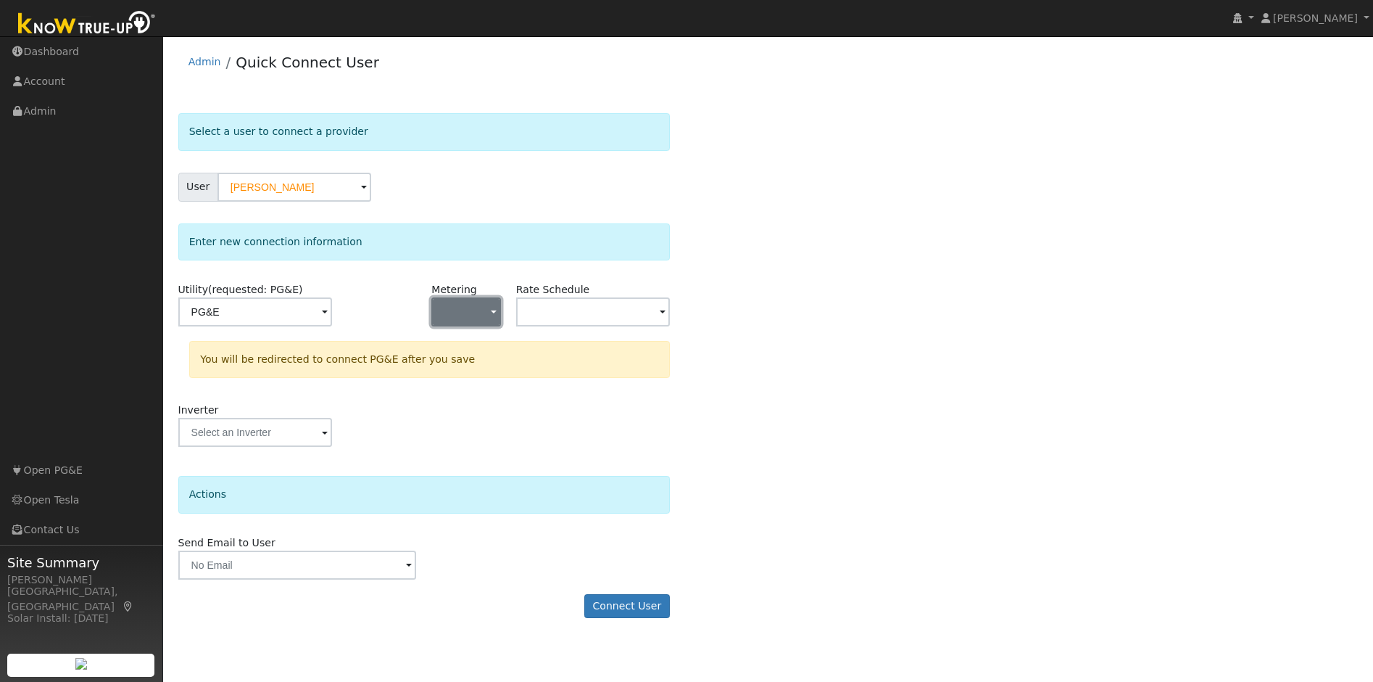
click at [486, 322] on button "button" at bounding box center [465, 311] width 69 height 29
click at [484, 368] on link "NEM" at bounding box center [483, 364] width 101 height 20
click at [584, 318] on input "text" at bounding box center [593, 311] width 154 height 29
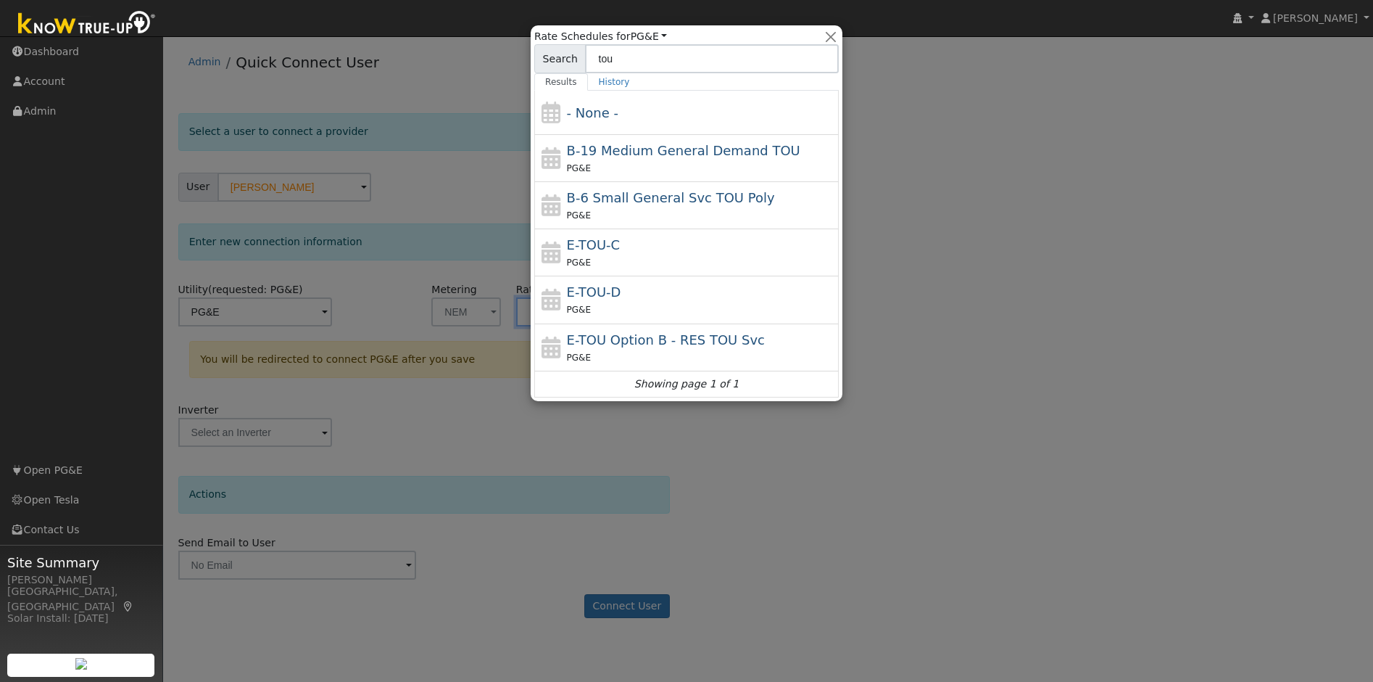
type input "tou"
click at [941, 198] on div at bounding box center [686, 341] width 1373 height 682
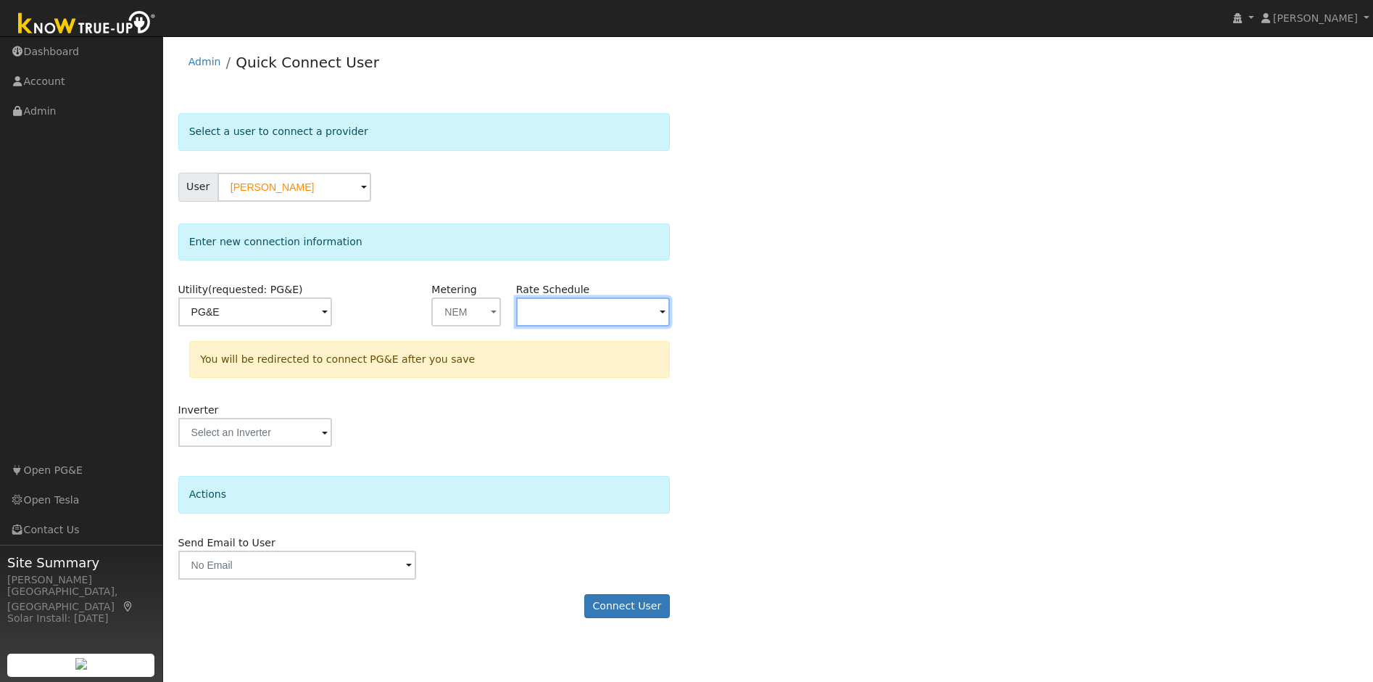
click at [571, 312] on input "text" at bounding box center [593, 311] width 154 height 29
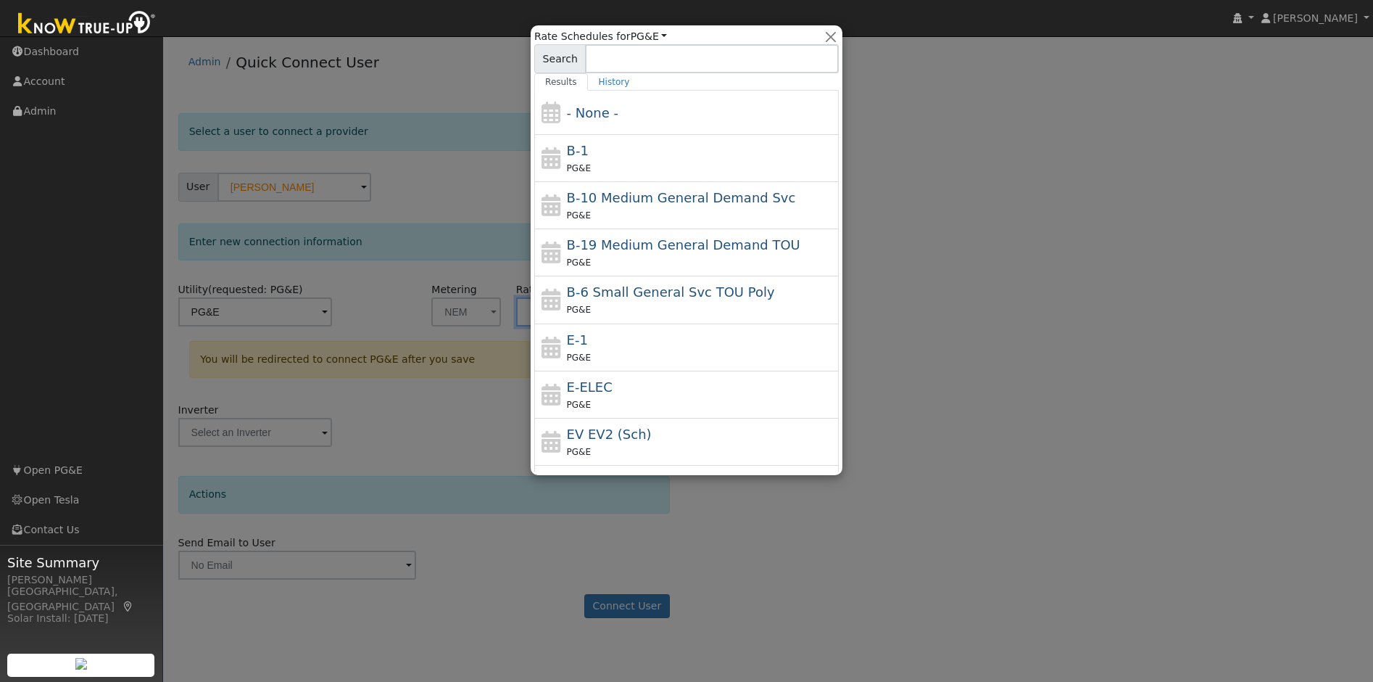
click at [492, 303] on div at bounding box center [686, 341] width 1373 height 682
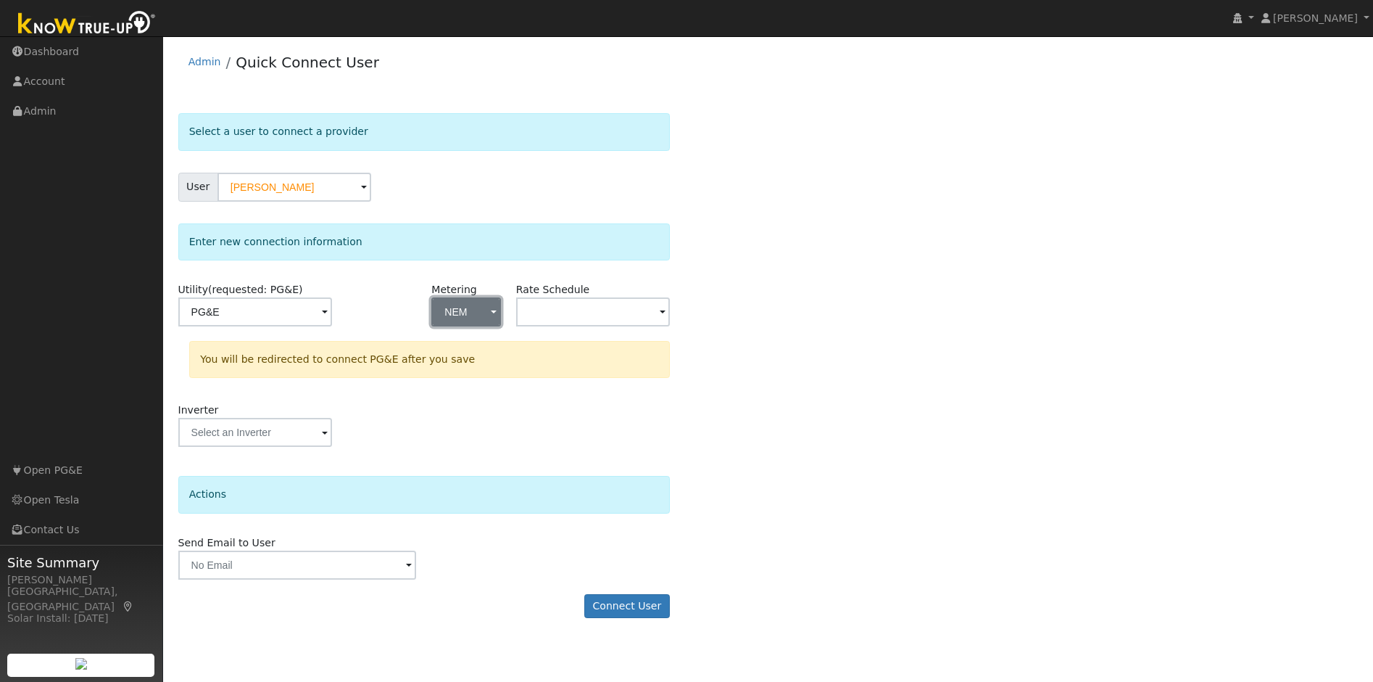
click at [471, 315] on button "NEM" at bounding box center [465, 311] width 69 height 29
click at [466, 342] on link "- None -" at bounding box center [483, 344] width 101 height 20
click at [372, 435] on div "Inverter" at bounding box center [423, 431] width 507 height 59
click at [660, 609] on button "Connect User" at bounding box center [627, 606] width 86 height 25
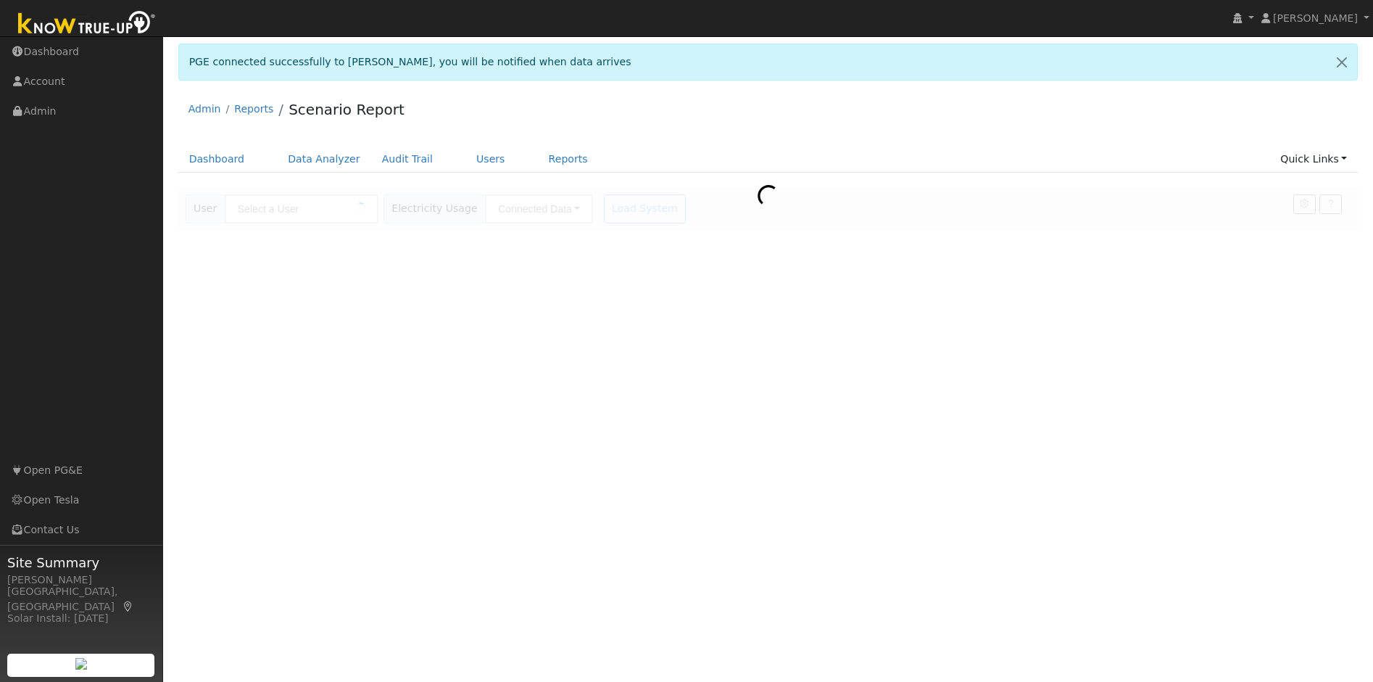
type input "[PERSON_NAME]"
type input "Pacific Gas & Electric"
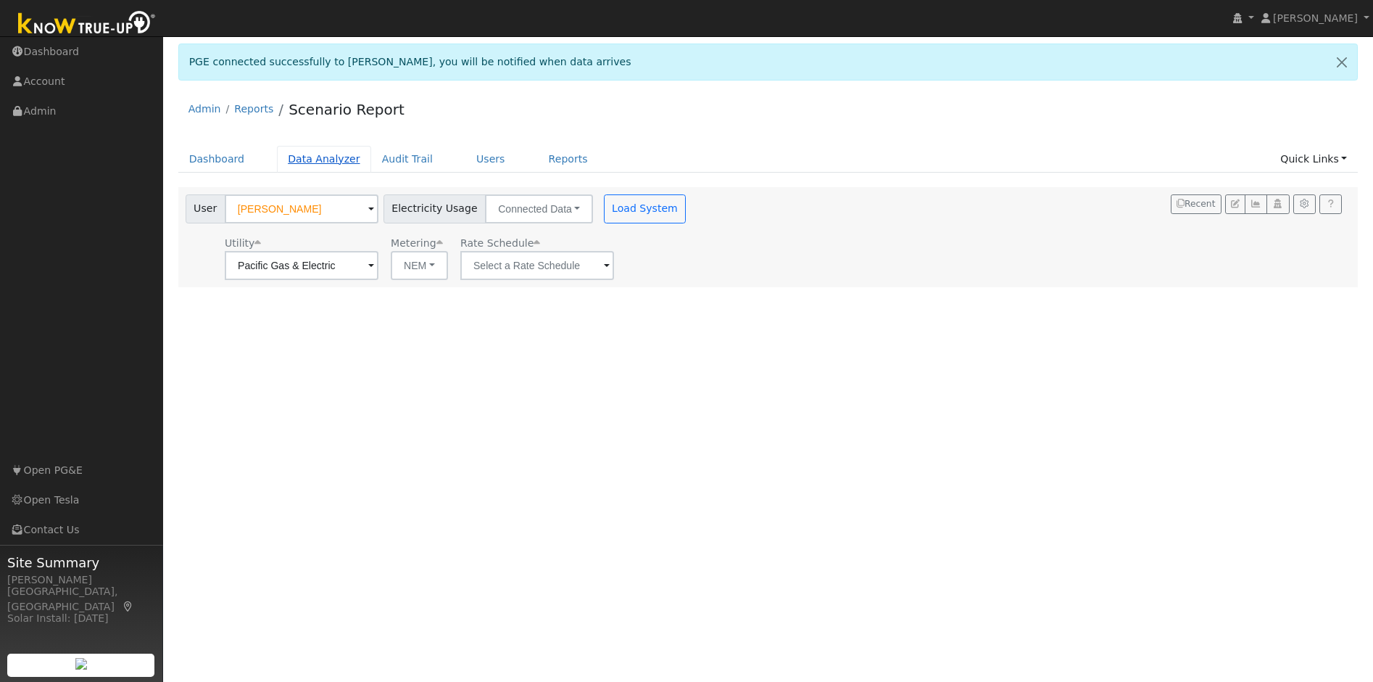
click at [299, 167] on link "Data Analyzer" at bounding box center [324, 159] width 94 height 27
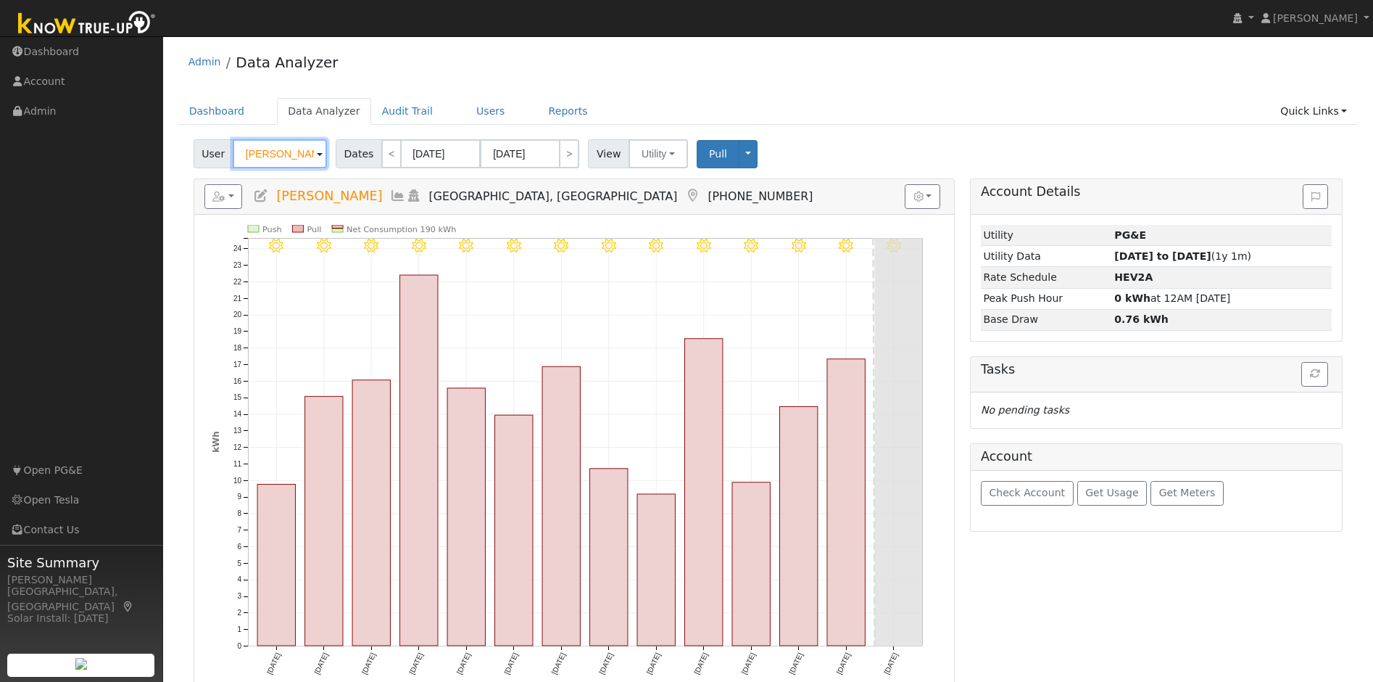
click at [273, 155] on input "Arunachalam Alagappan" at bounding box center [280, 153] width 94 height 29
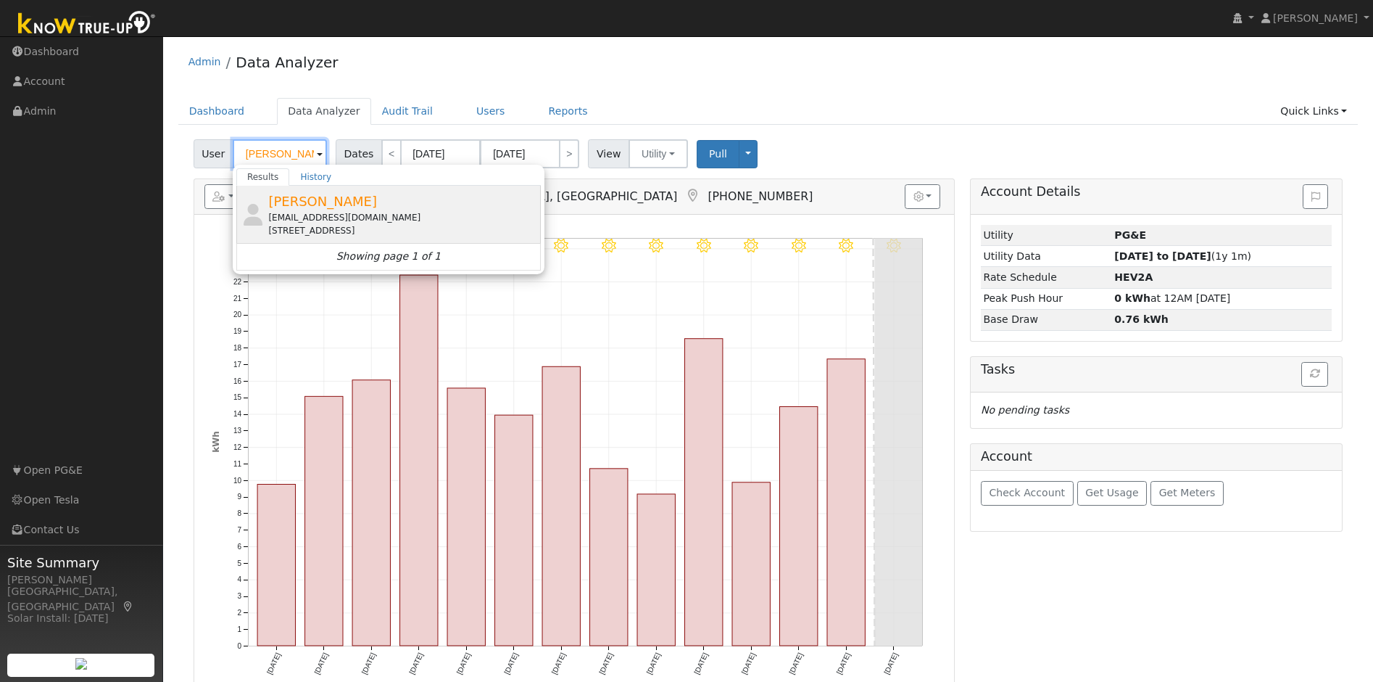
type input "Jay Lakumbs"
click at [280, 209] on span "Jay Lakumbs" at bounding box center [322, 201] width 109 height 15
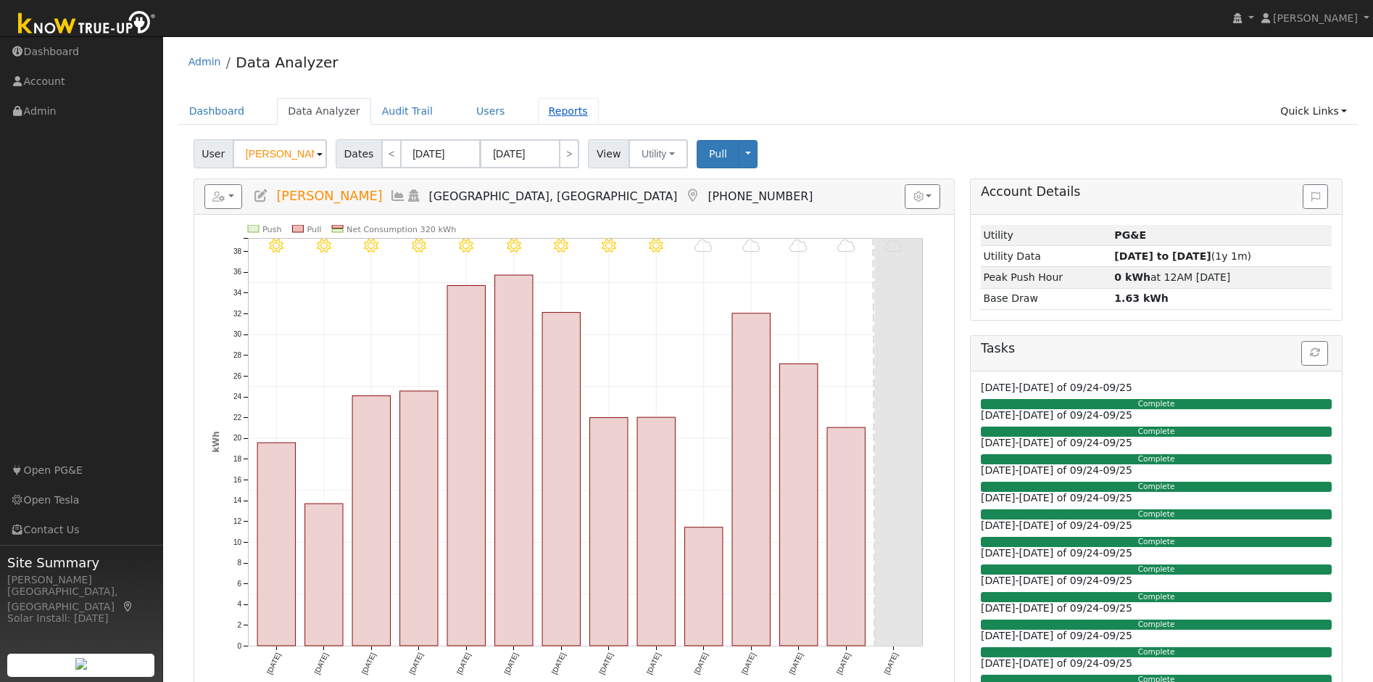
click at [556, 107] on link "Reports" at bounding box center [568, 111] width 61 height 27
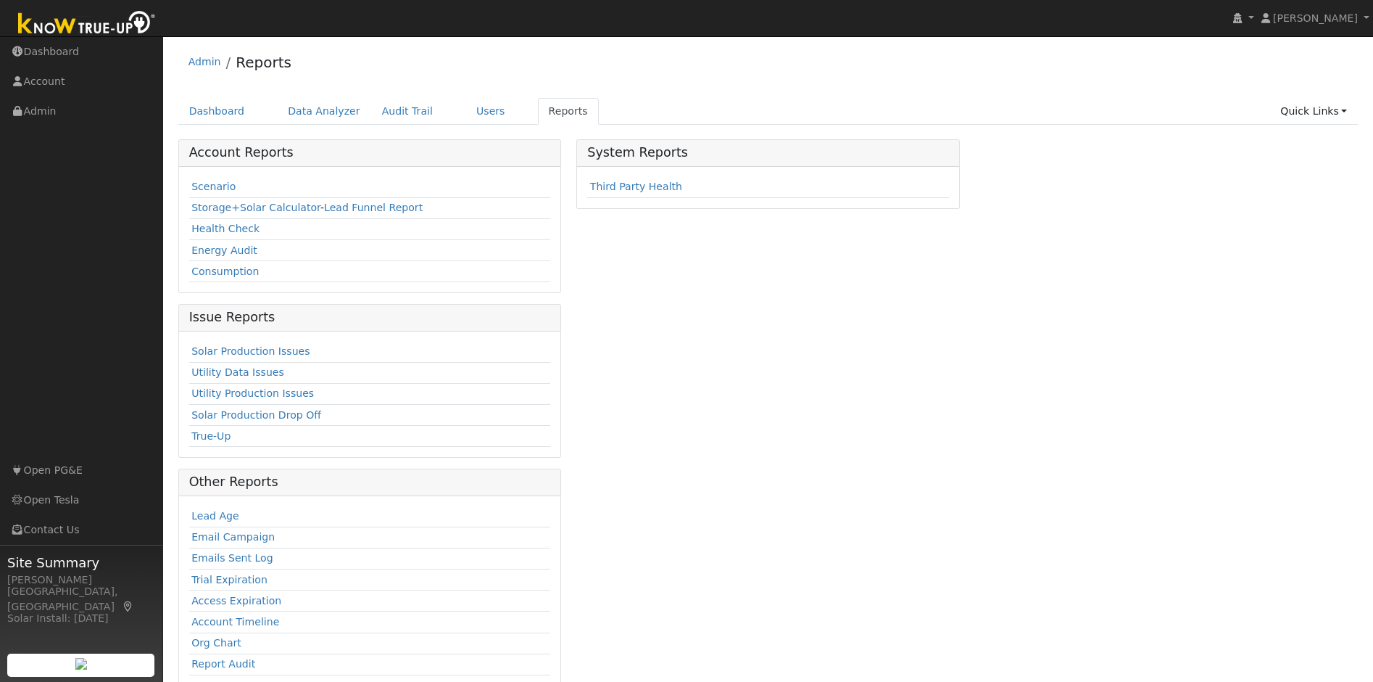
click at [203, 194] on td "Scenario" at bounding box center [369, 187] width 361 height 21
click at [214, 189] on link "Scenario" at bounding box center [213, 187] width 44 height 12
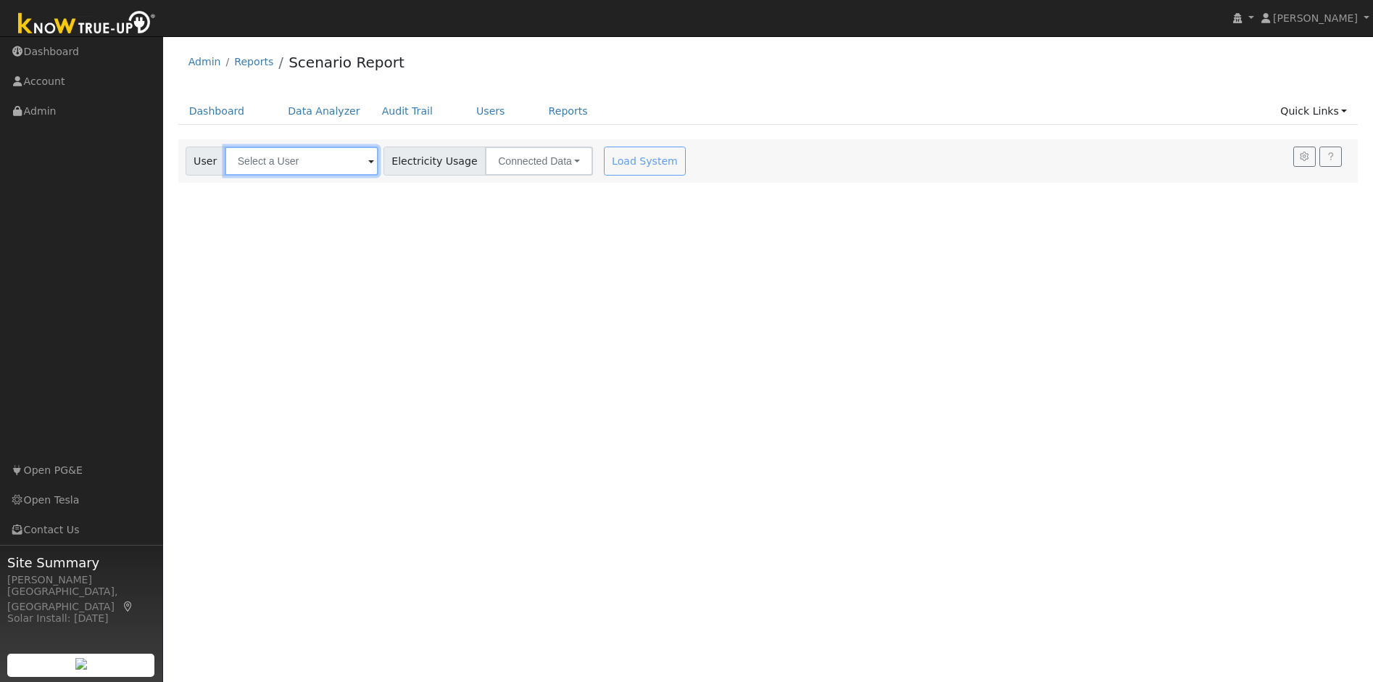
click at [272, 160] on input "text" at bounding box center [302, 160] width 154 height 29
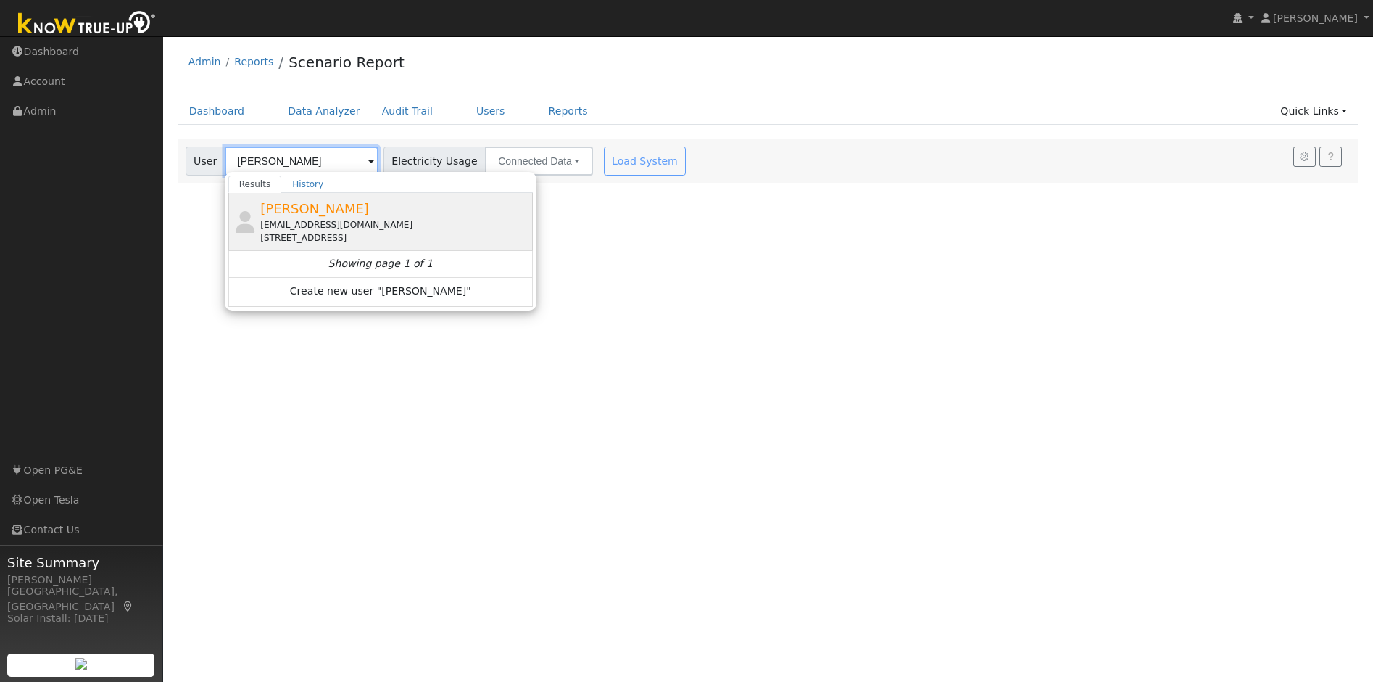
type input "[PERSON_NAME]"
click at [302, 206] on span "[PERSON_NAME]" at bounding box center [314, 208] width 109 height 15
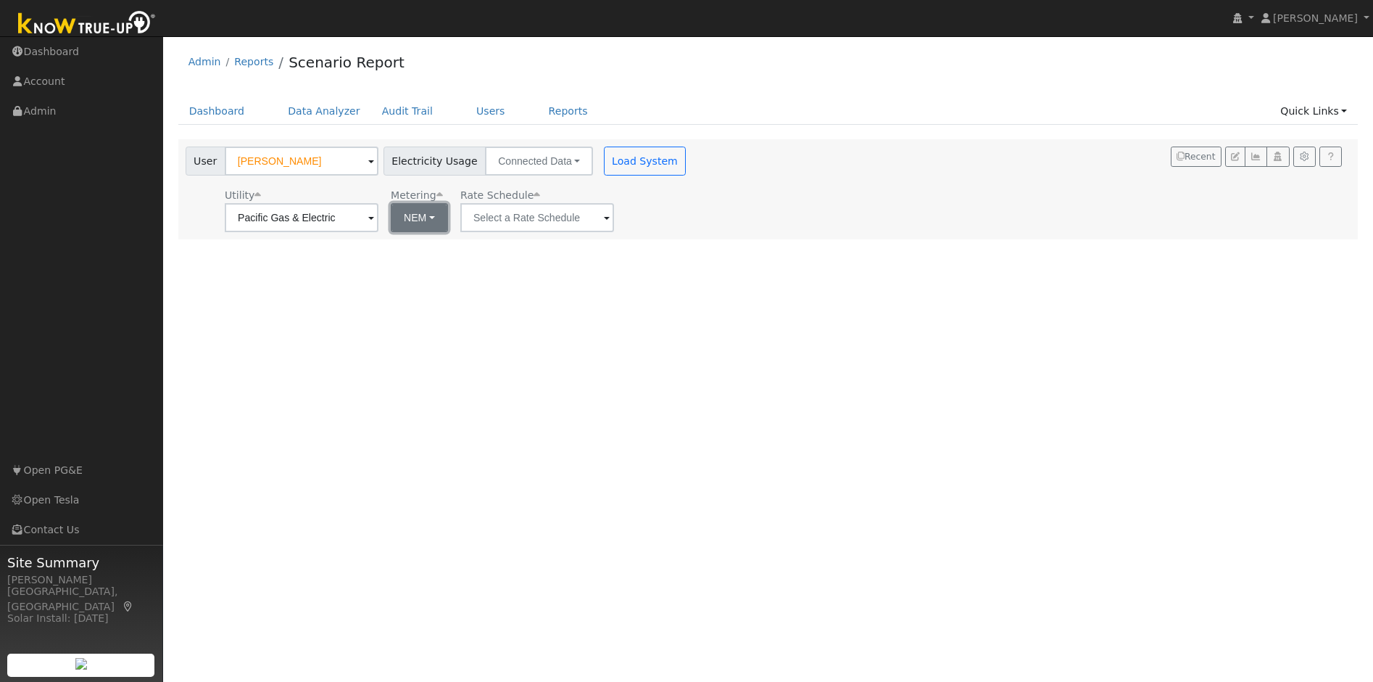
click at [407, 220] on button "NEM" at bounding box center [419, 217] width 57 height 29
click at [515, 205] on input "text" at bounding box center [537, 217] width 154 height 29
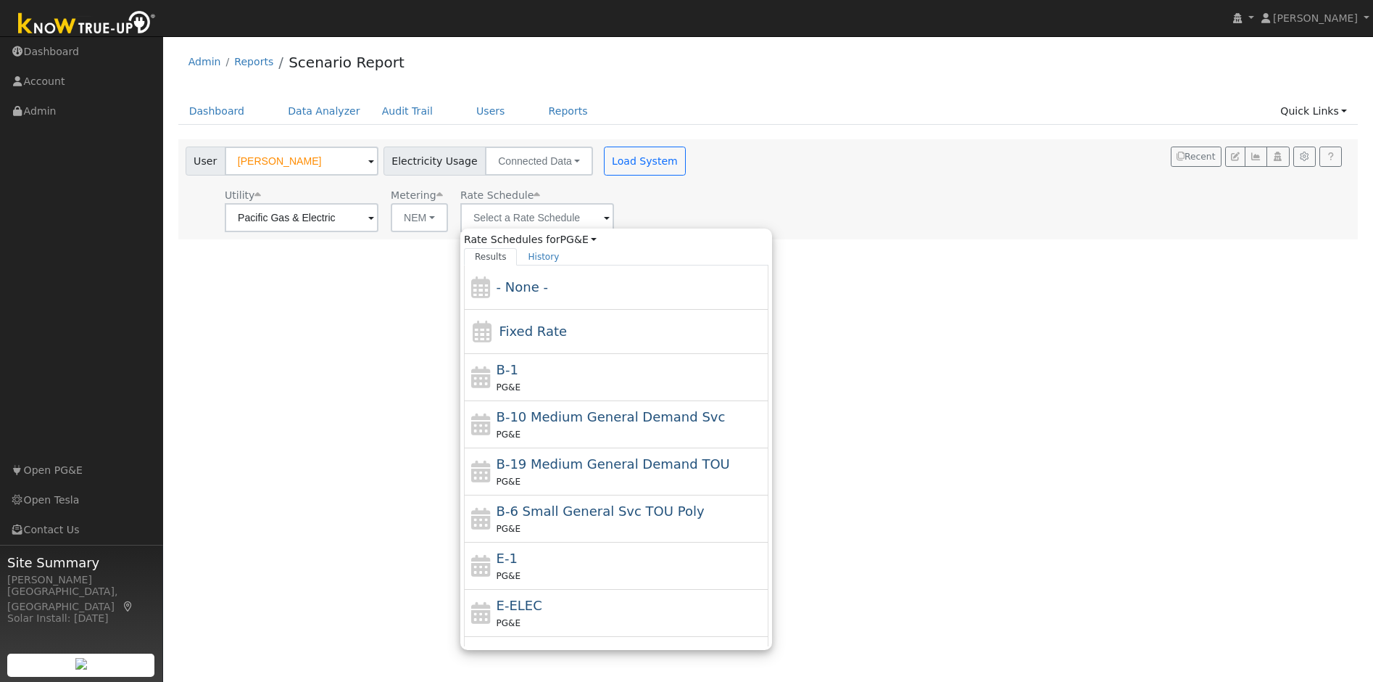
click at [410, 340] on div "User Profile First name Last name Email Email Notifications No Emails No Emails…" at bounding box center [768, 358] width 1210 height 645
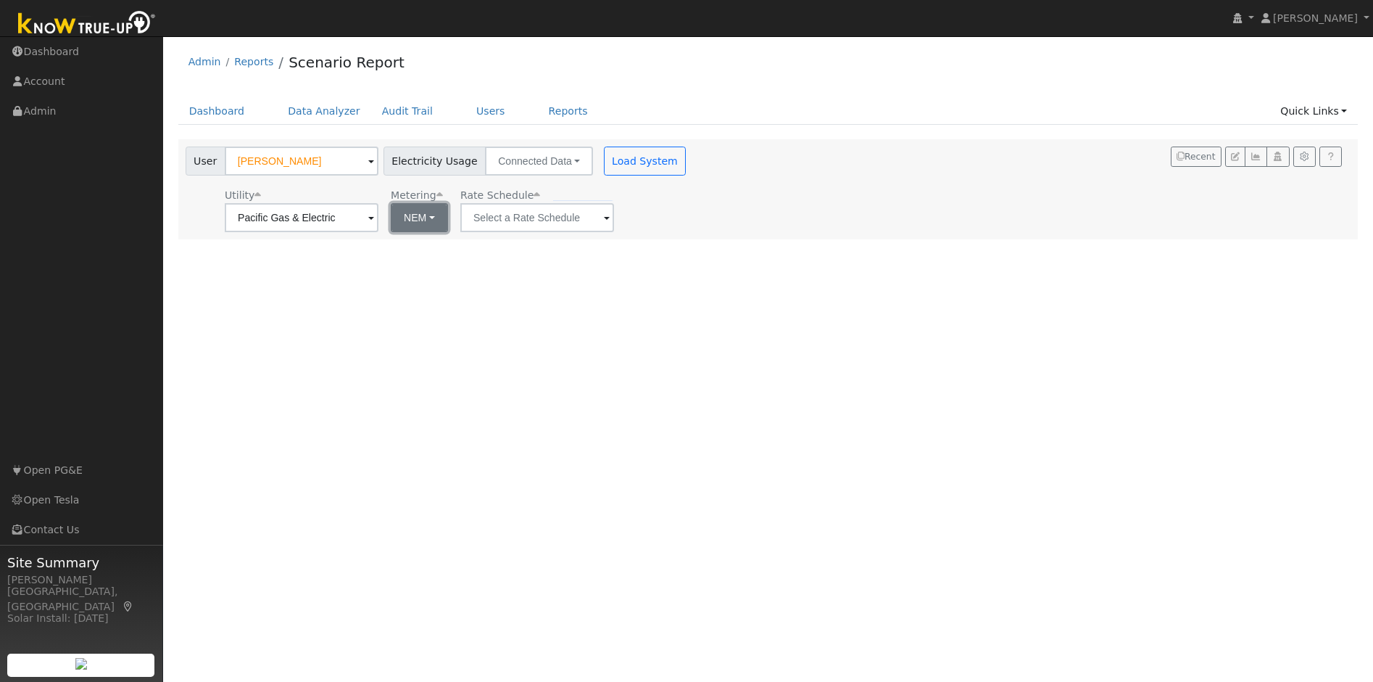
click at [413, 224] on button "NEM" at bounding box center [419, 217] width 57 height 29
click at [418, 248] on link "NEM" at bounding box center [425, 249] width 101 height 20
click at [471, 216] on input "text" at bounding box center [537, 217] width 154 height 29
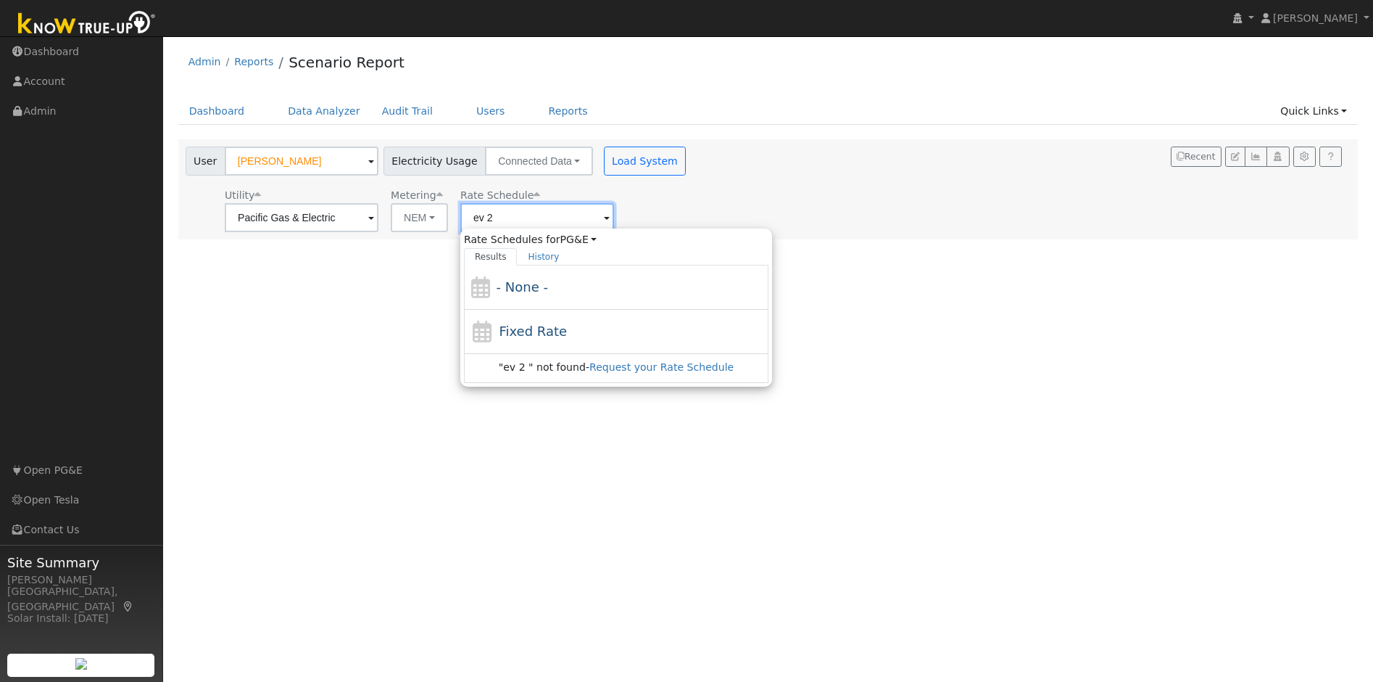
type input "ev 2 A"
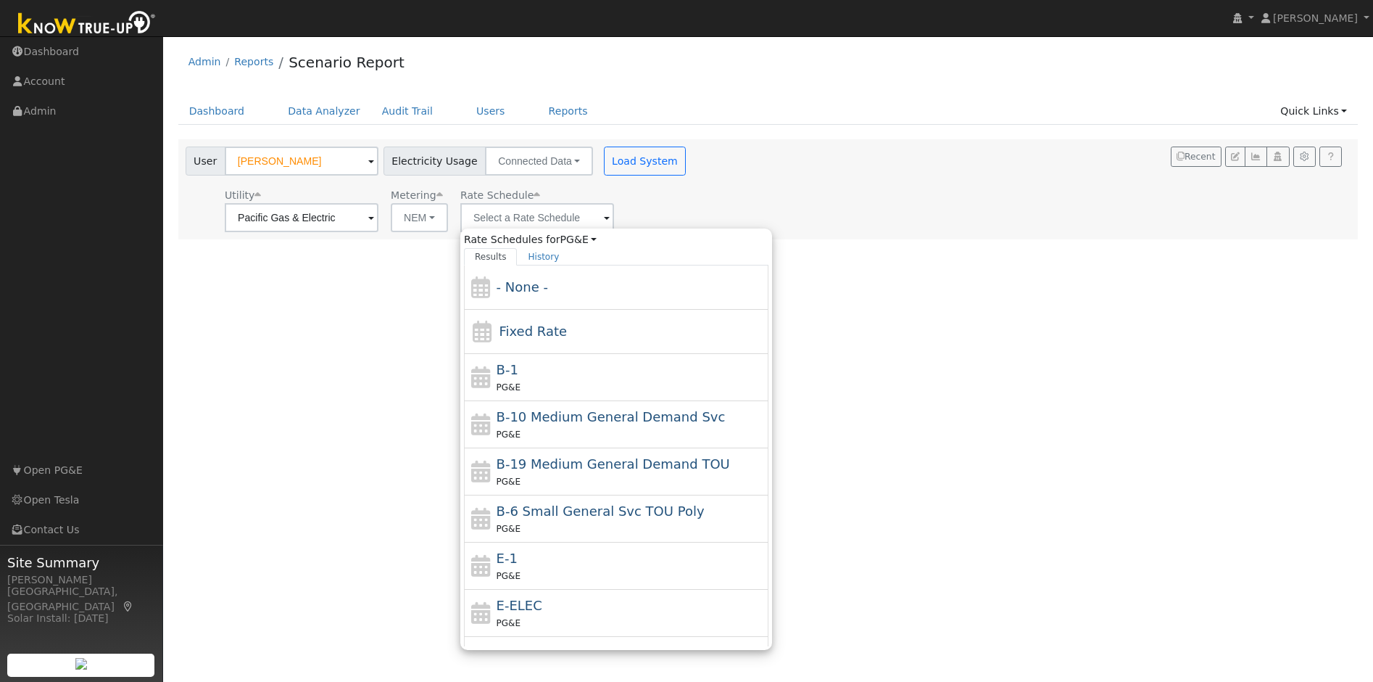
click at [425, 344] on div "User Profile First name Last name Email Email Notifications No Emails No Emails…" at bounding box center [768, 358] width 1210 height 645
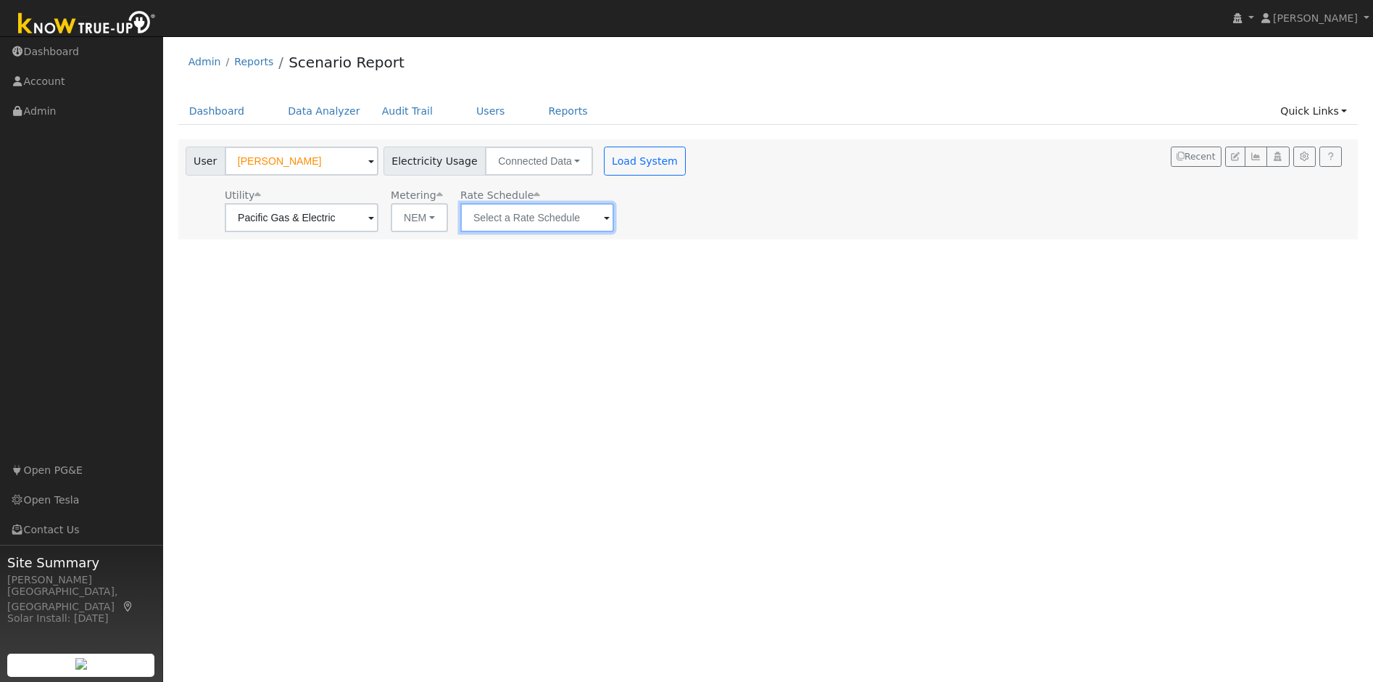
click at [531, 225] on input "text" at bounding box center [537, 217] width 154 height 29
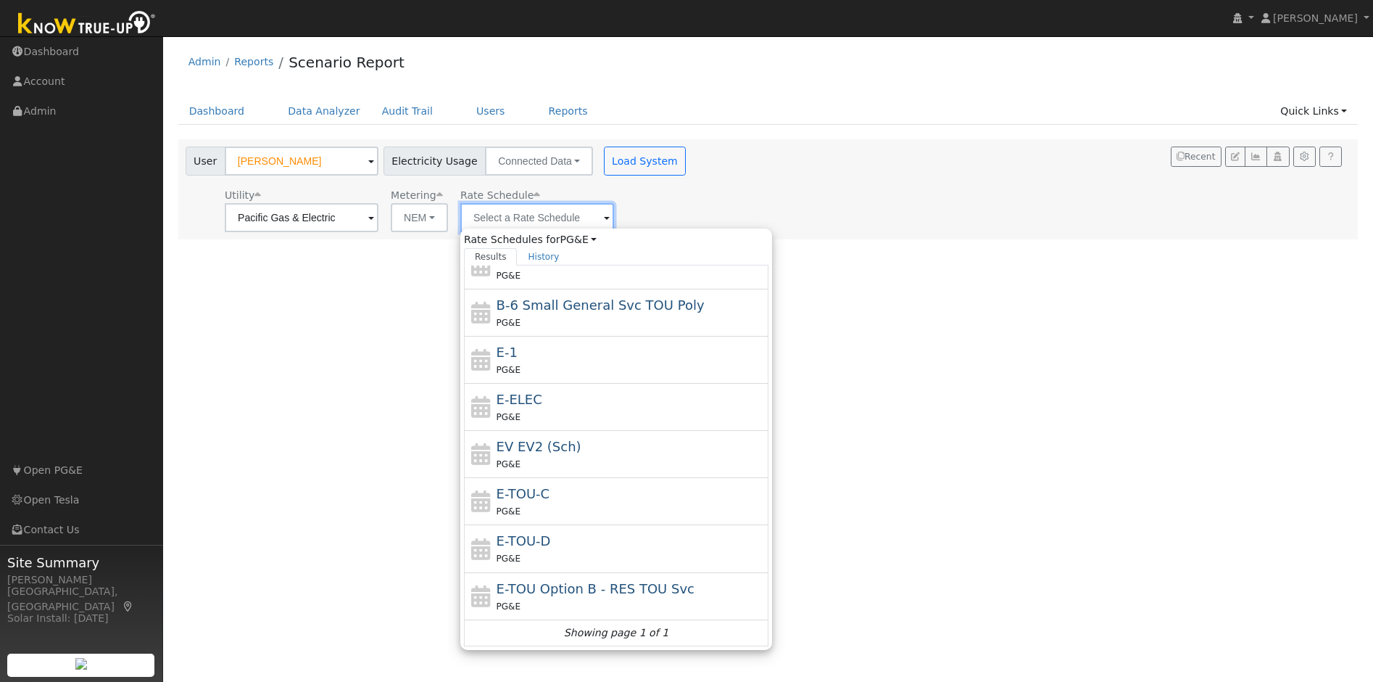
scroll to position [204, 0]
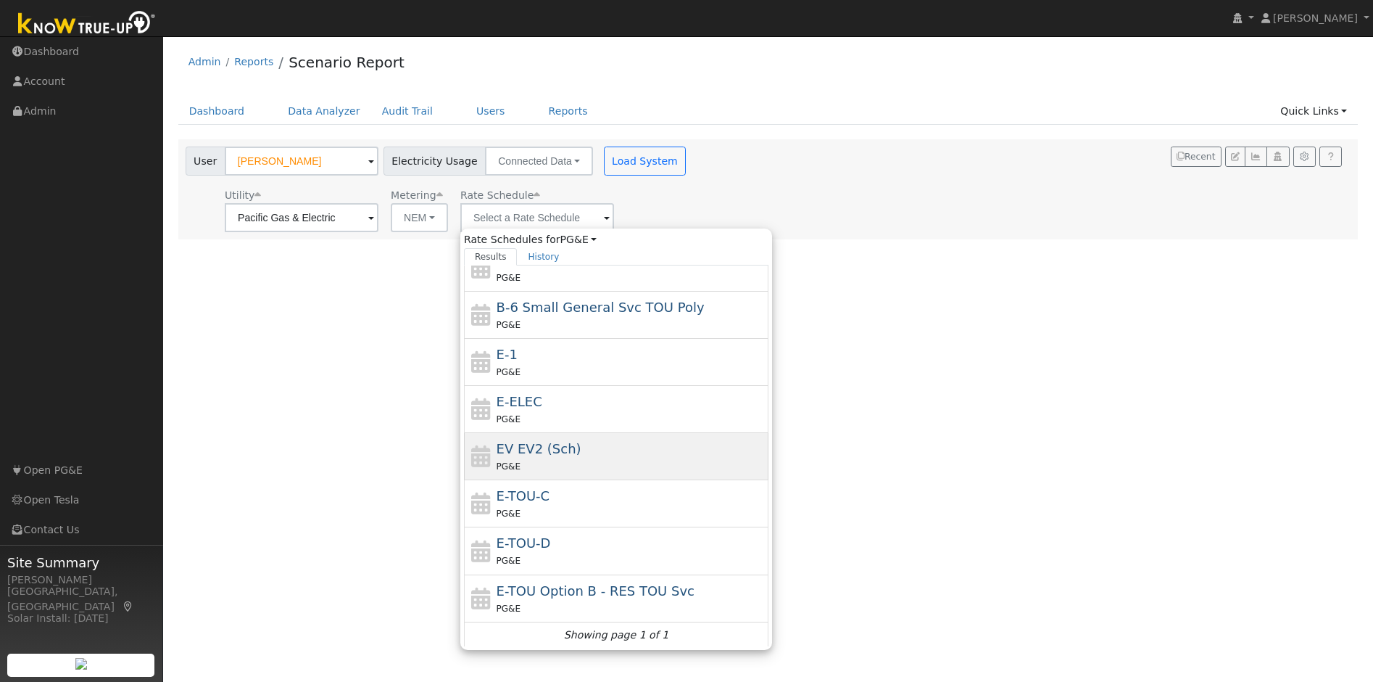
click at [526, 454] on span "EV EV2 (Sch)" at bounding box center [539, 448] width 85 height 15
type input "EV EV2 (Sch)"
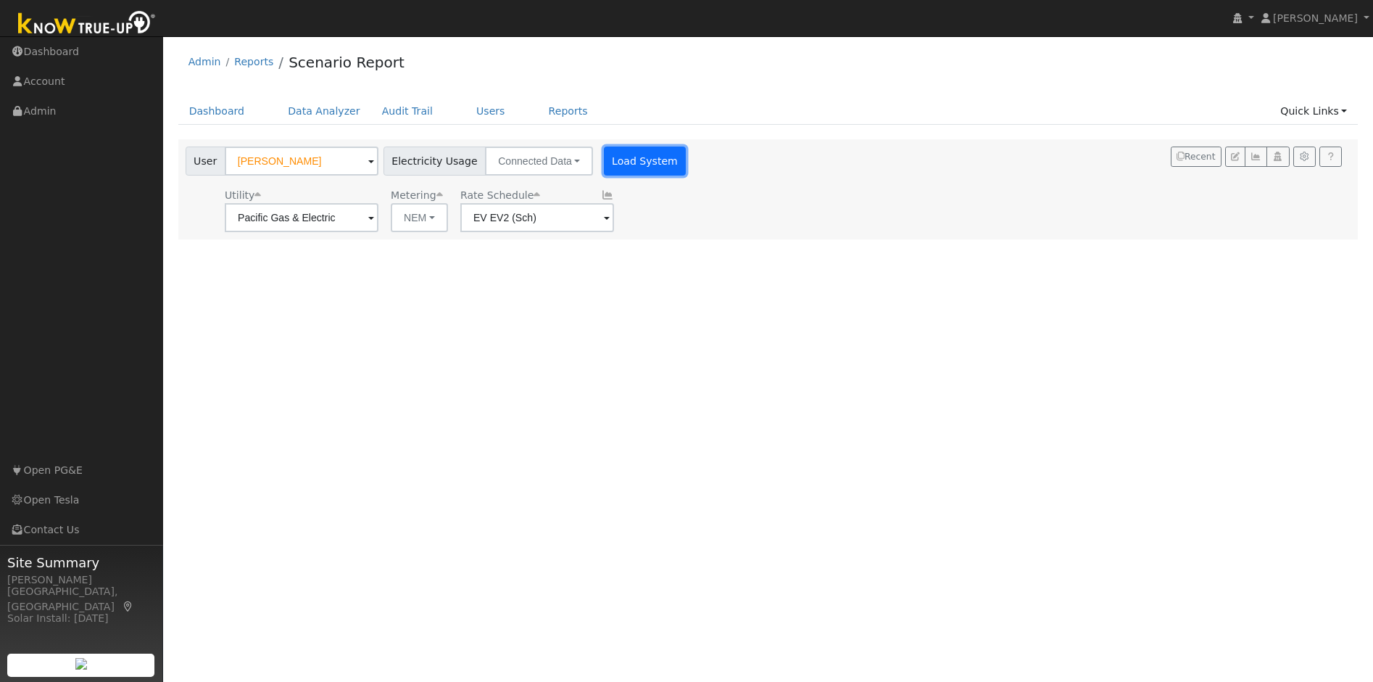
click at [651, 153] on button "Load System" at bounding box center [645, 160] width 83 height 29
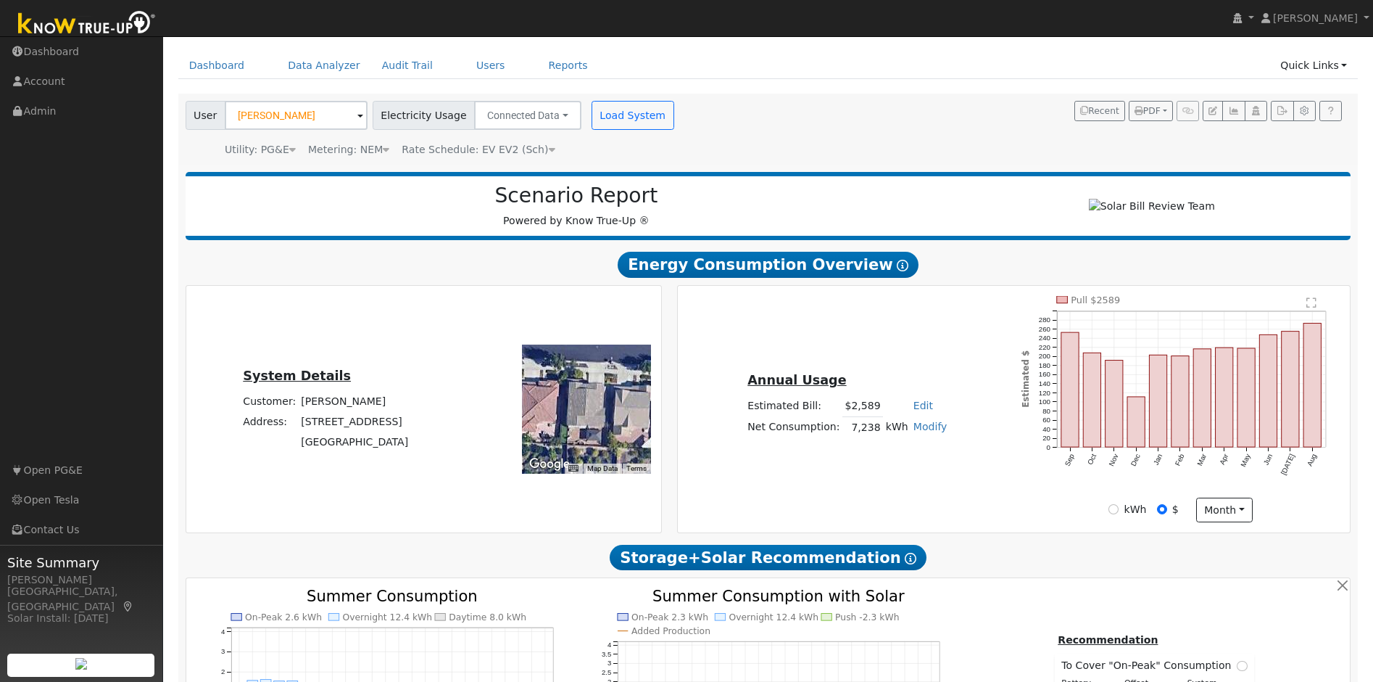
scroll to position [0, 0]
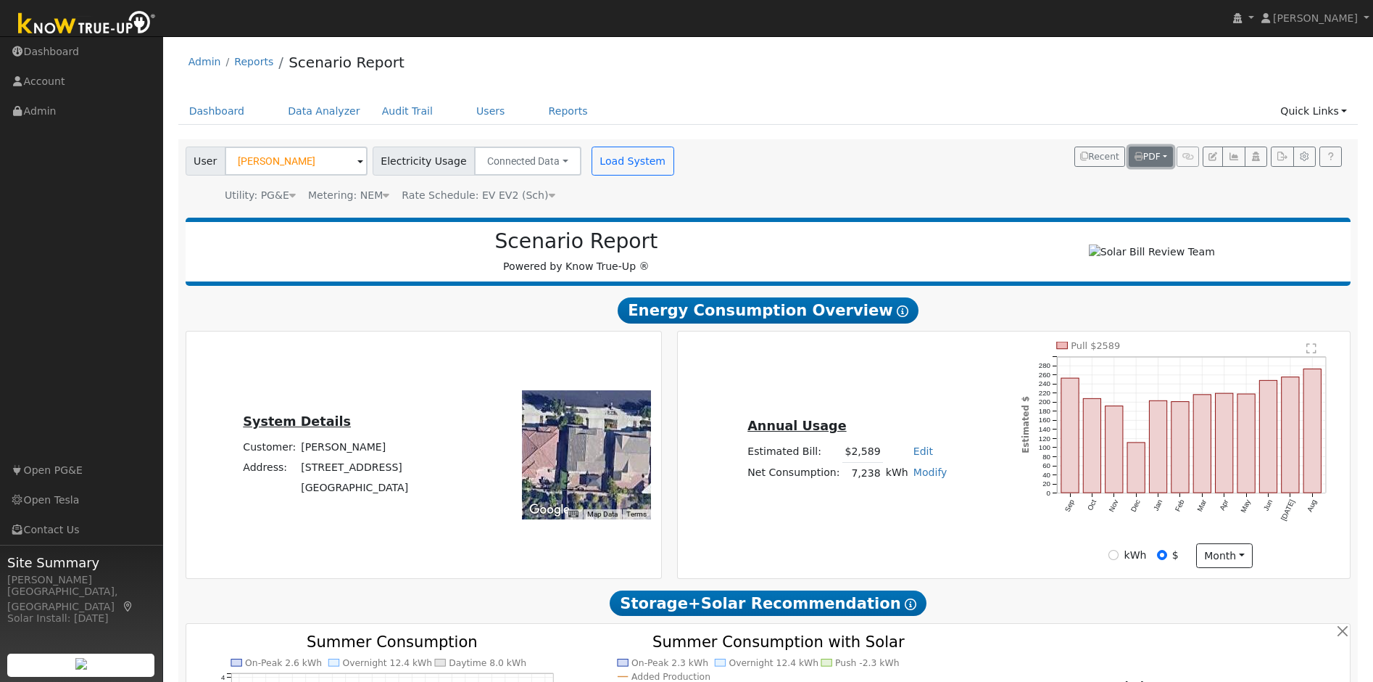
click at [1136, 155] on icon "button" at bounding box center [1139, 156] width 9 height 9
click at [997, 182] on div "User Jay Lakumbs Account Default Account Default Account 2510 Whitehorse Way, D…" at bounding box center [766, 172] width 1166 height 62
click at [1281, 150] on button "button" at bounding box center [1282, 156] width 22 height 20
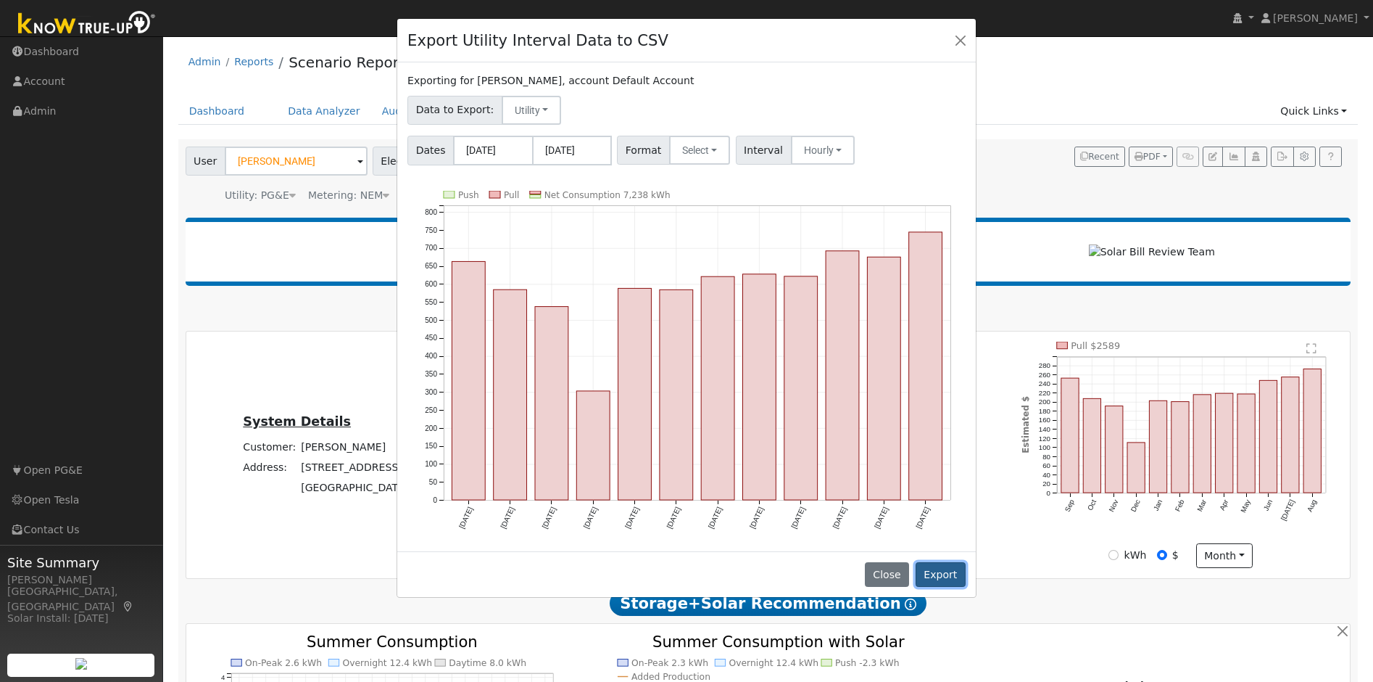
click at [949, 564] on button "Export" at bounding box center [941, 574] width 50 height 25
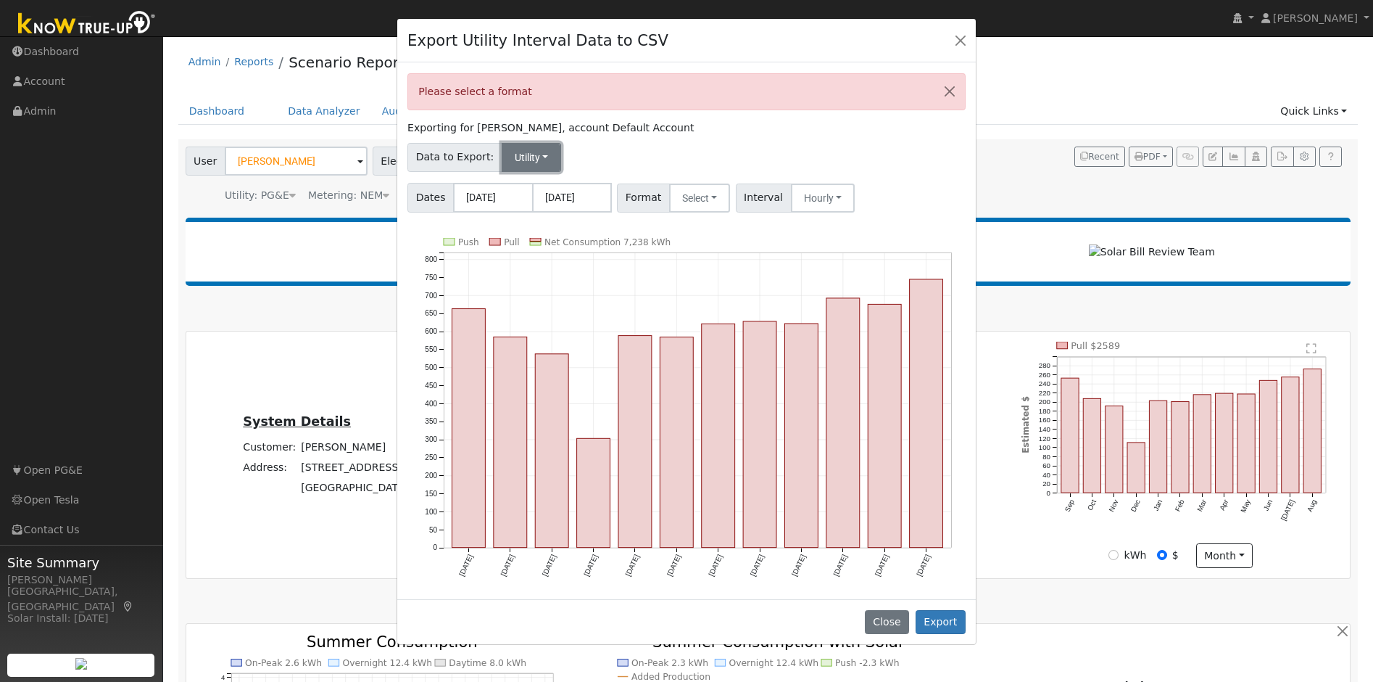
click at [527, 162] on button "Utility" at bounding box center [532, 157] width 60 height 29
click at [528, 208] on link "Solar" at bounding box center [545, 209] width 101 height 20
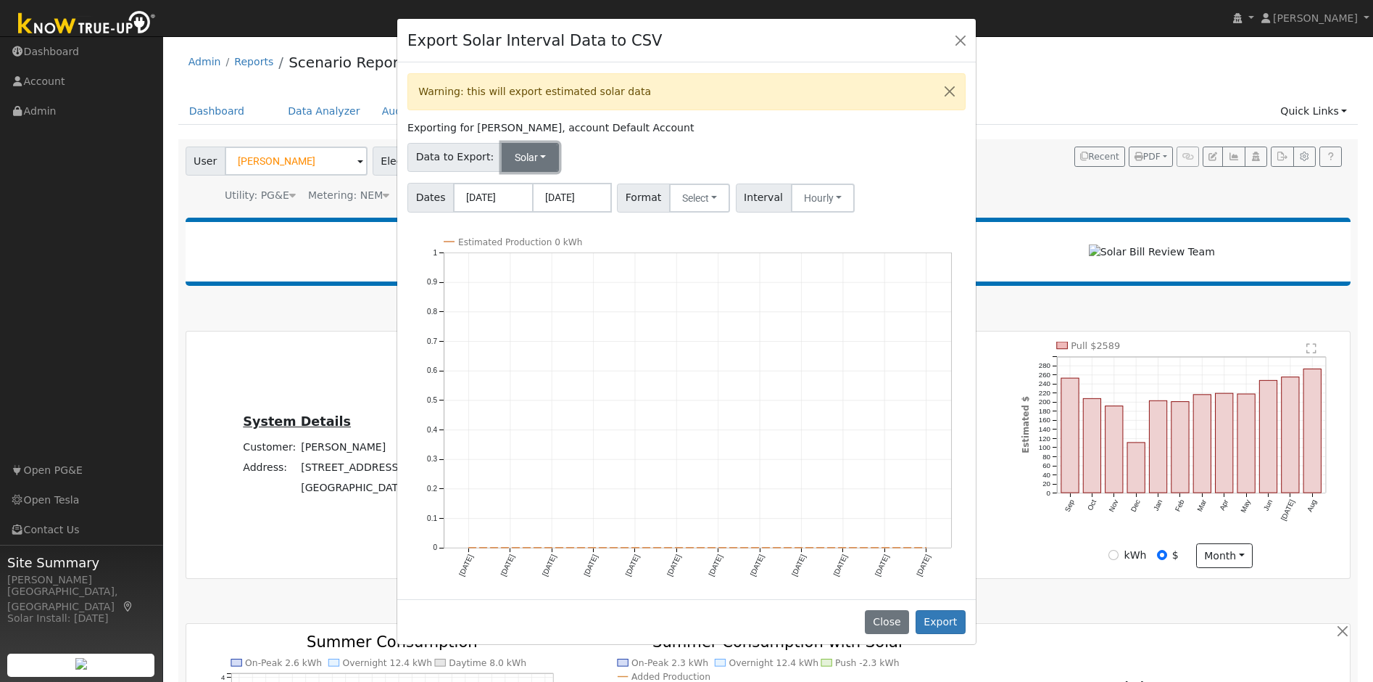
click at [539, 163] on button "Solar" at bounding box center [531, 157] width 58 height 29
click at [533, 191] on link "Utility" at bounding box center [545, 189] width 101 height 20
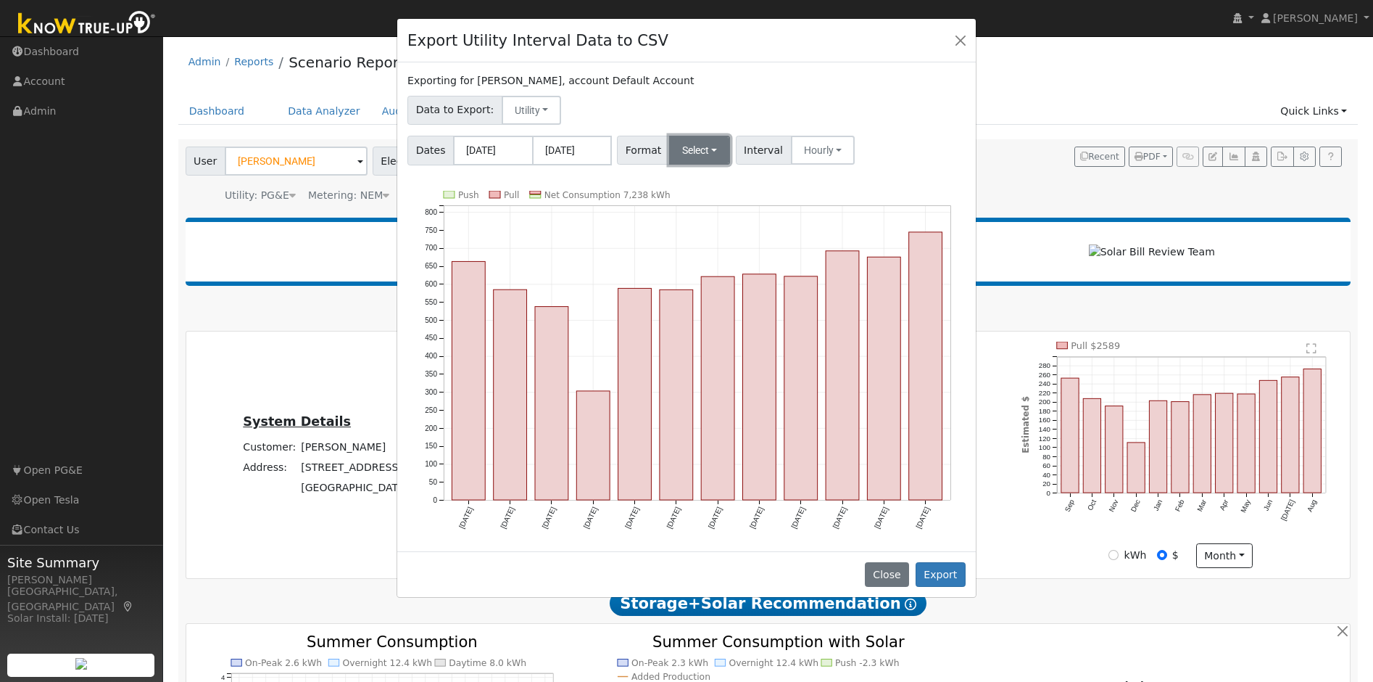
click at [686, 146] on button "Select" at bounding box center [700, 150] width 62 height 29
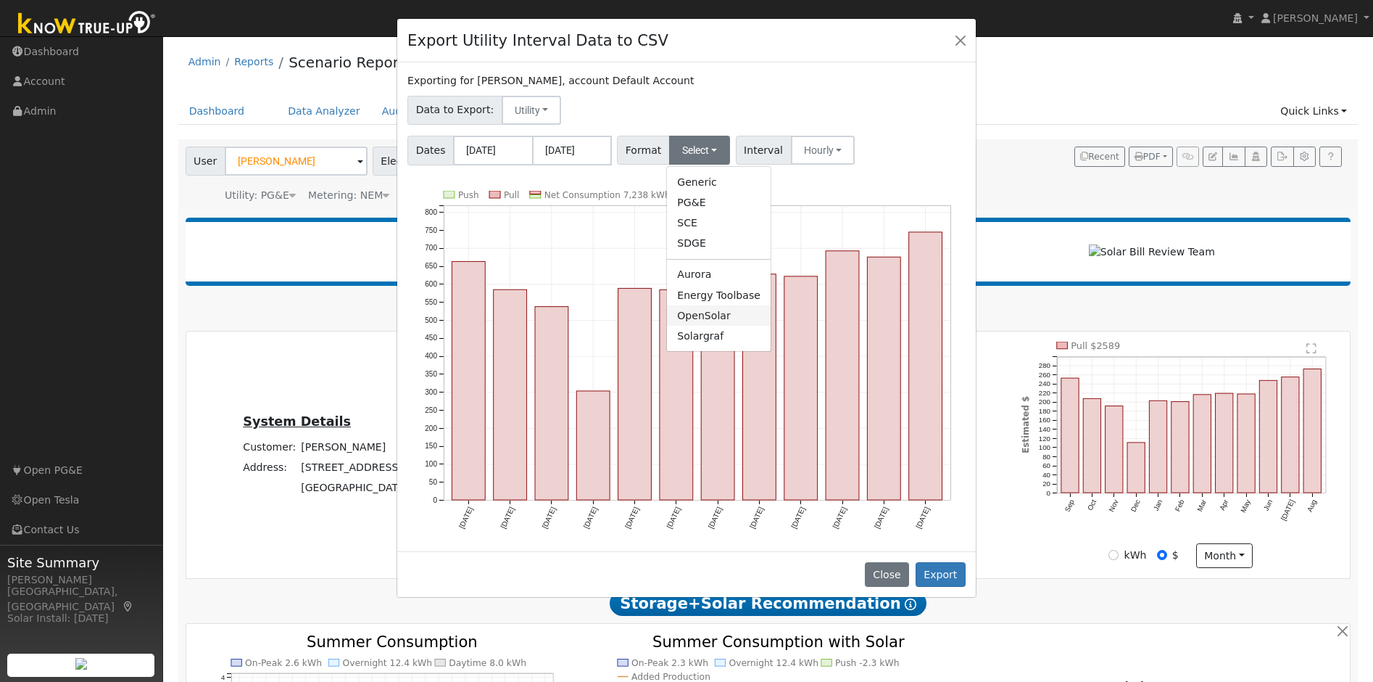
click at [708, 309] on link "OpenSolar" at bounding box center [719, 315] width 104 height 20
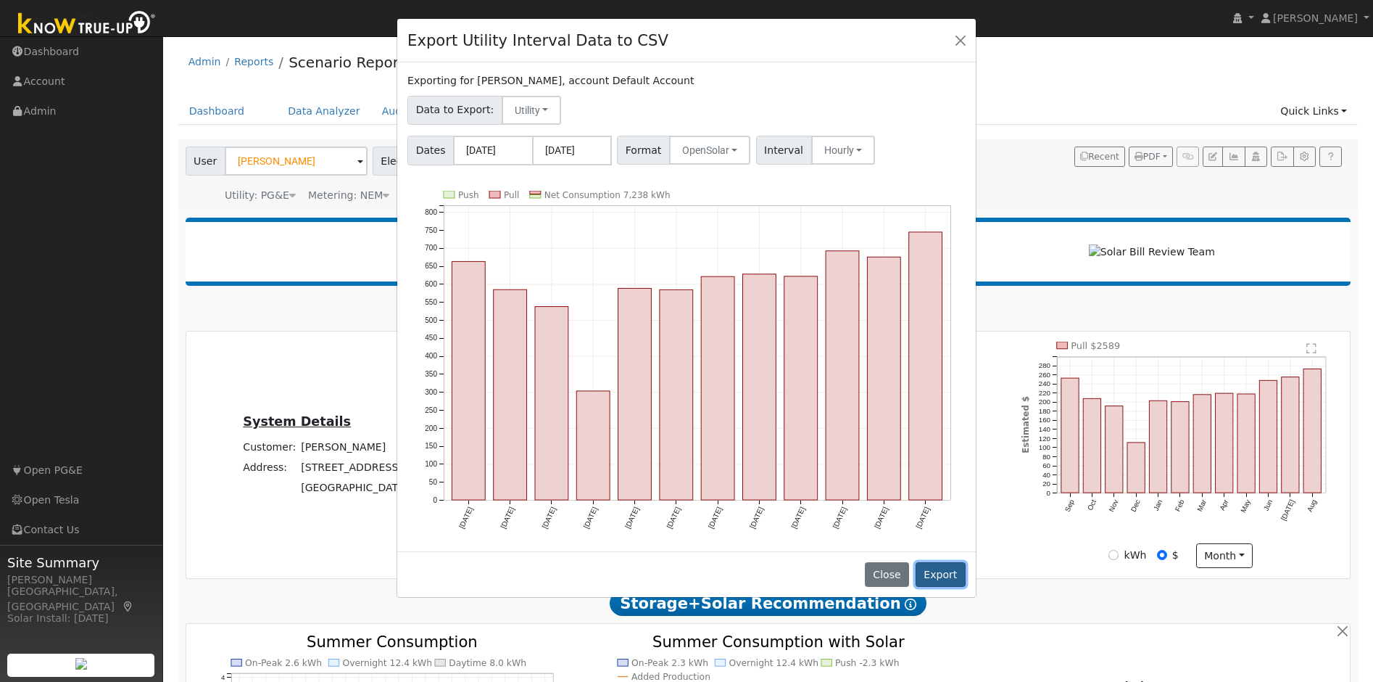
click at [951, 576] on button "Export" at bounding box center [941, 574] width 50 height 25
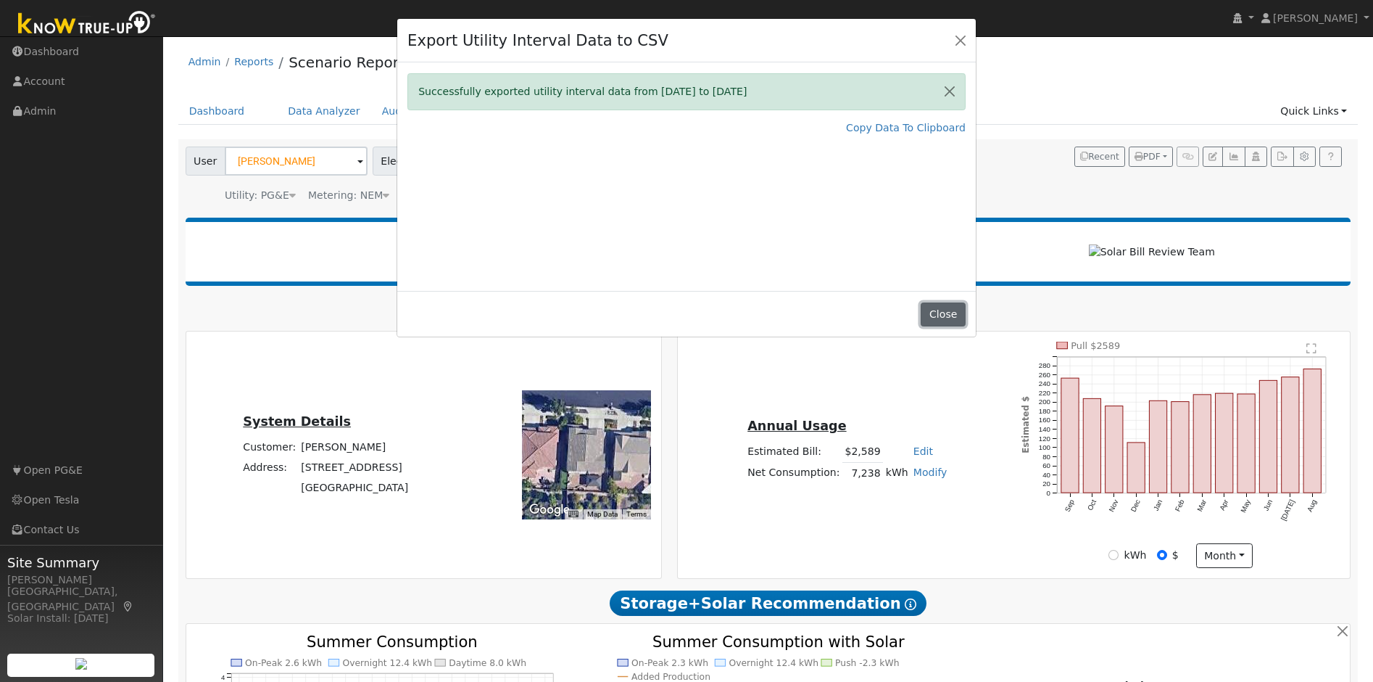
click at [930, 316] on button "Close" at bounding box center [943, 314] width 44 height 25
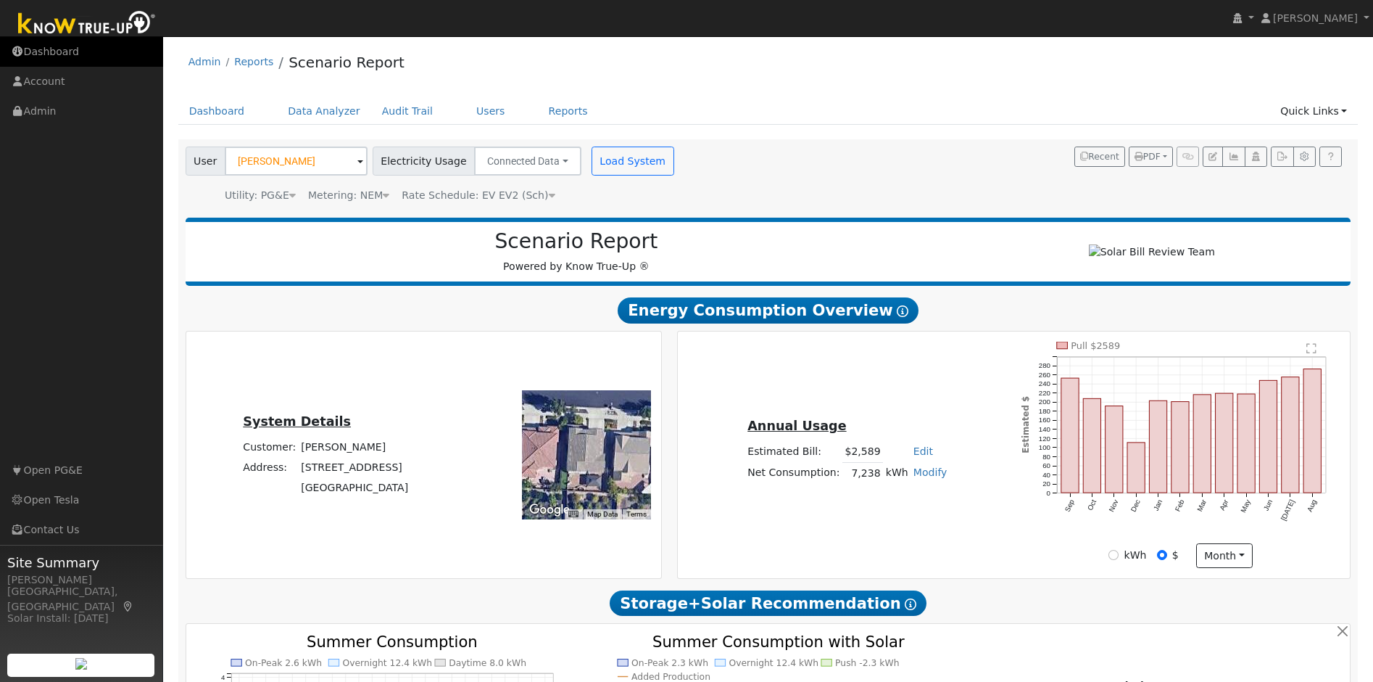
click at [86, 55] on link "Dashboard" at bounding box center [81, 52] width 163 height 30
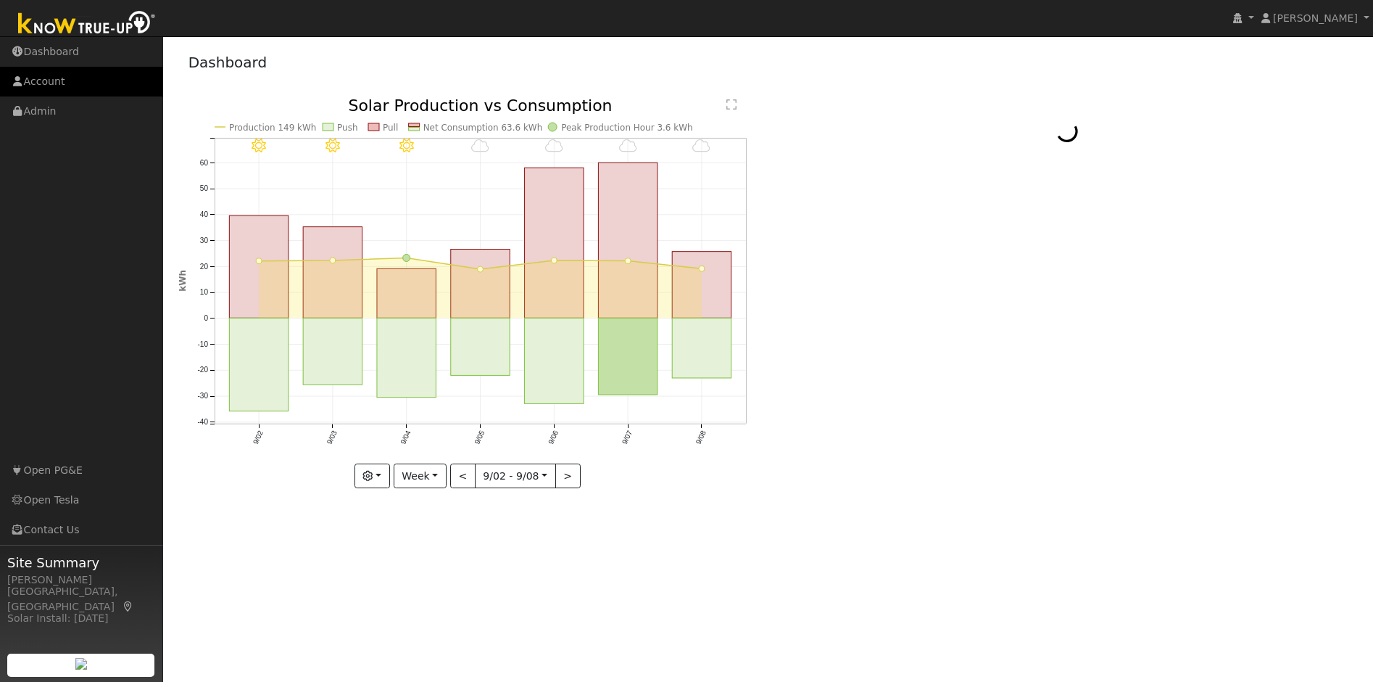
click at [83, 76] on link "Account" at bounding box center [81, 82] width 163 height 30
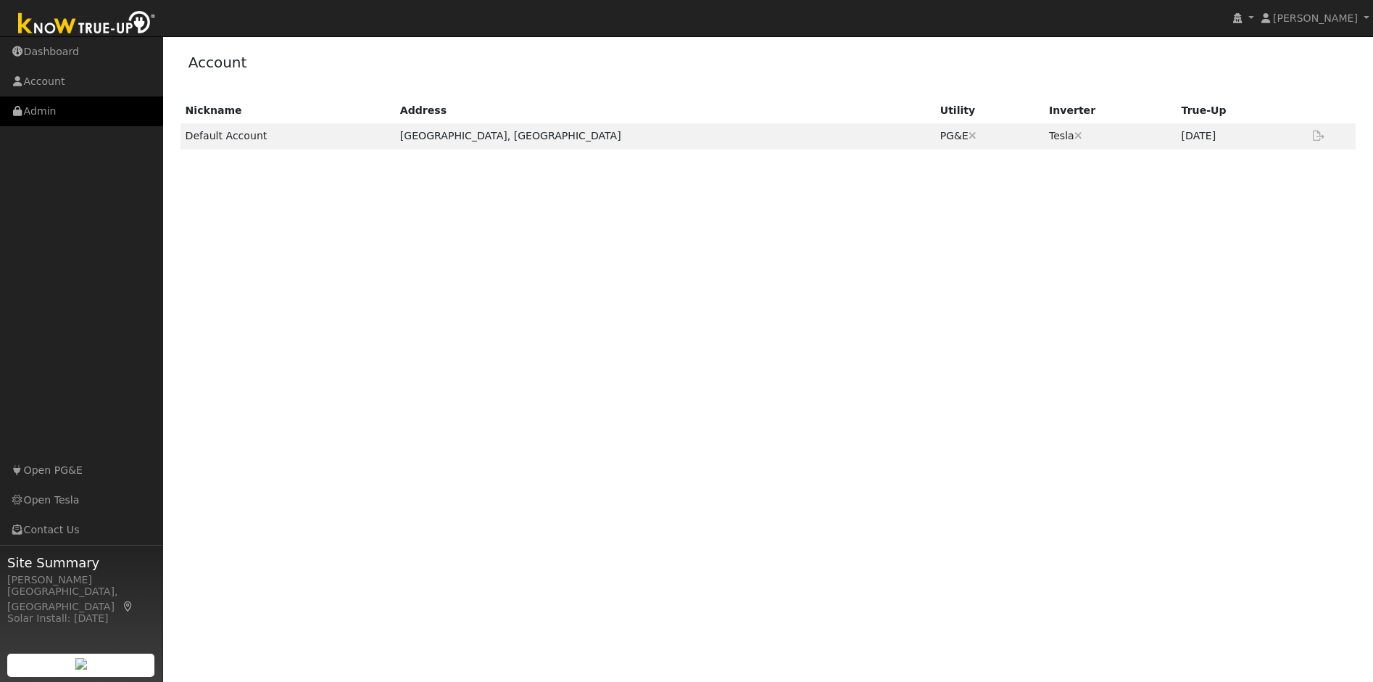
click at [75, 106] on link "Admin" at bounding box center [81, 111] width 163 height 30
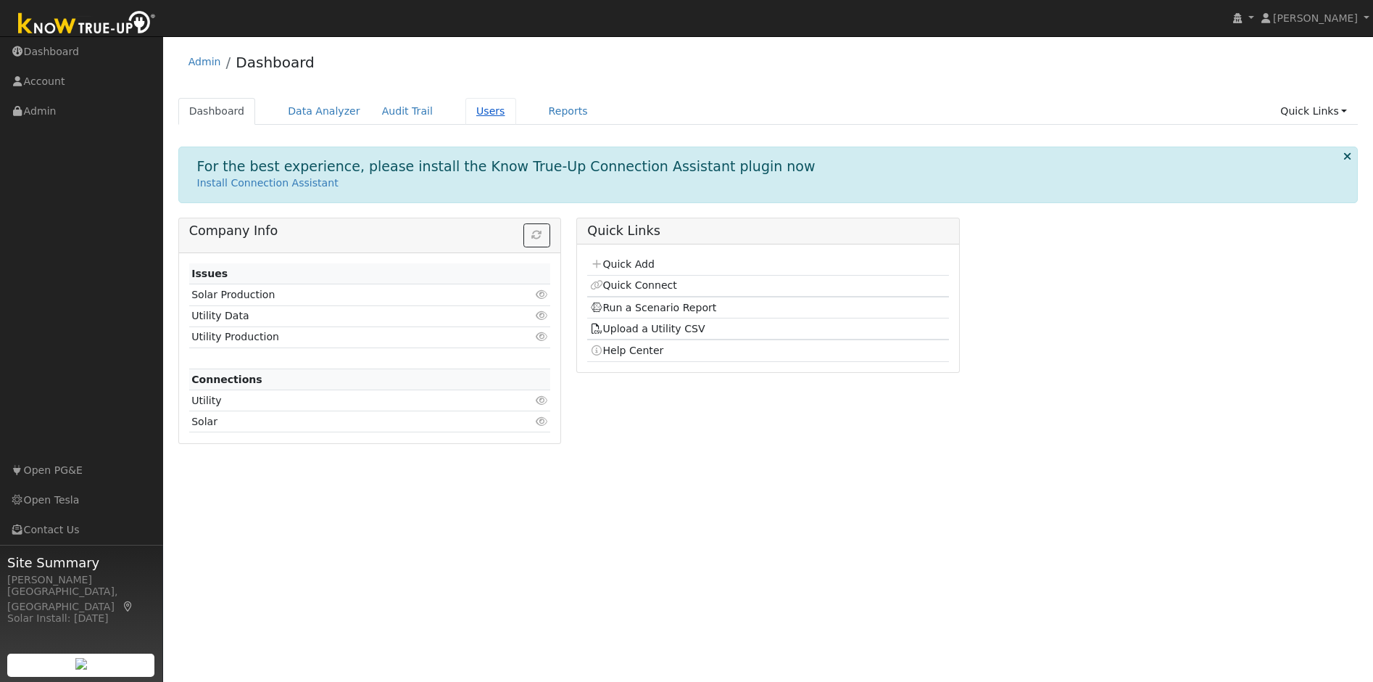
click at [481, 117] on link "Users" at bounding box center [491, 111] width 51 height 27
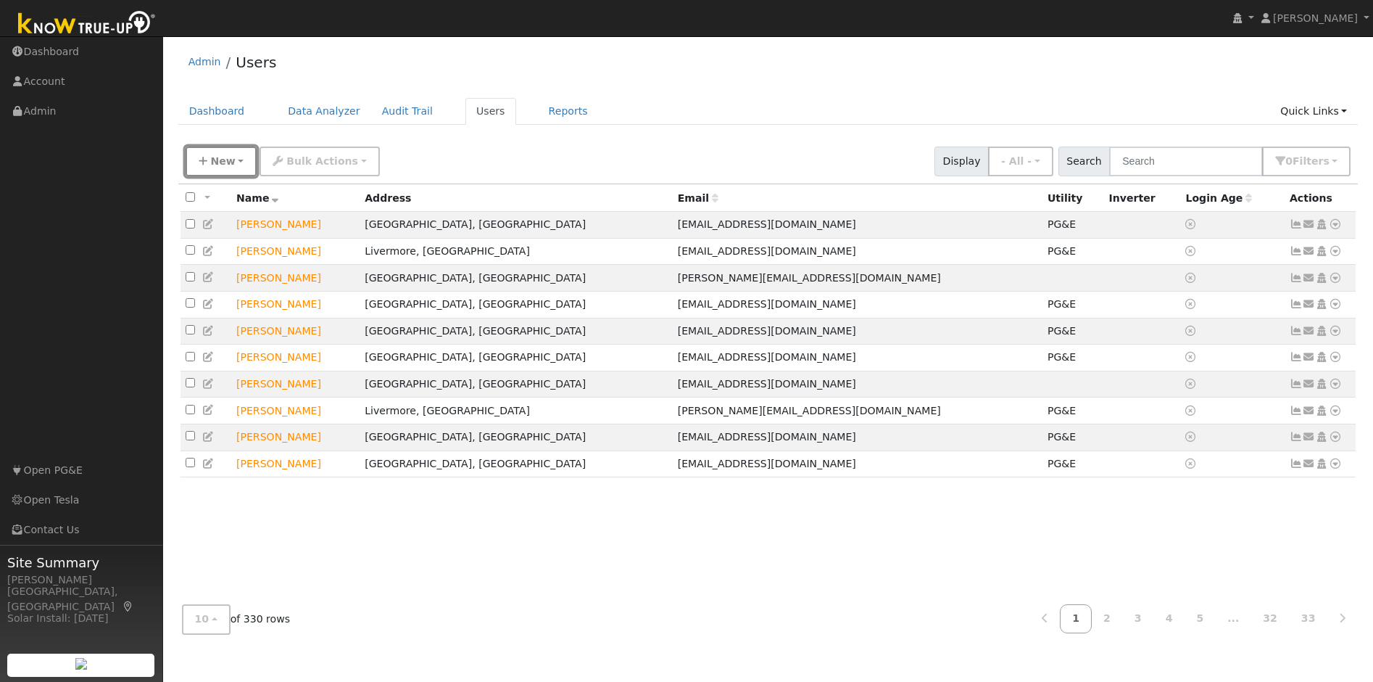
click at [228, 164] on span "New" at bounding box center [222, 161] width 25 height 12
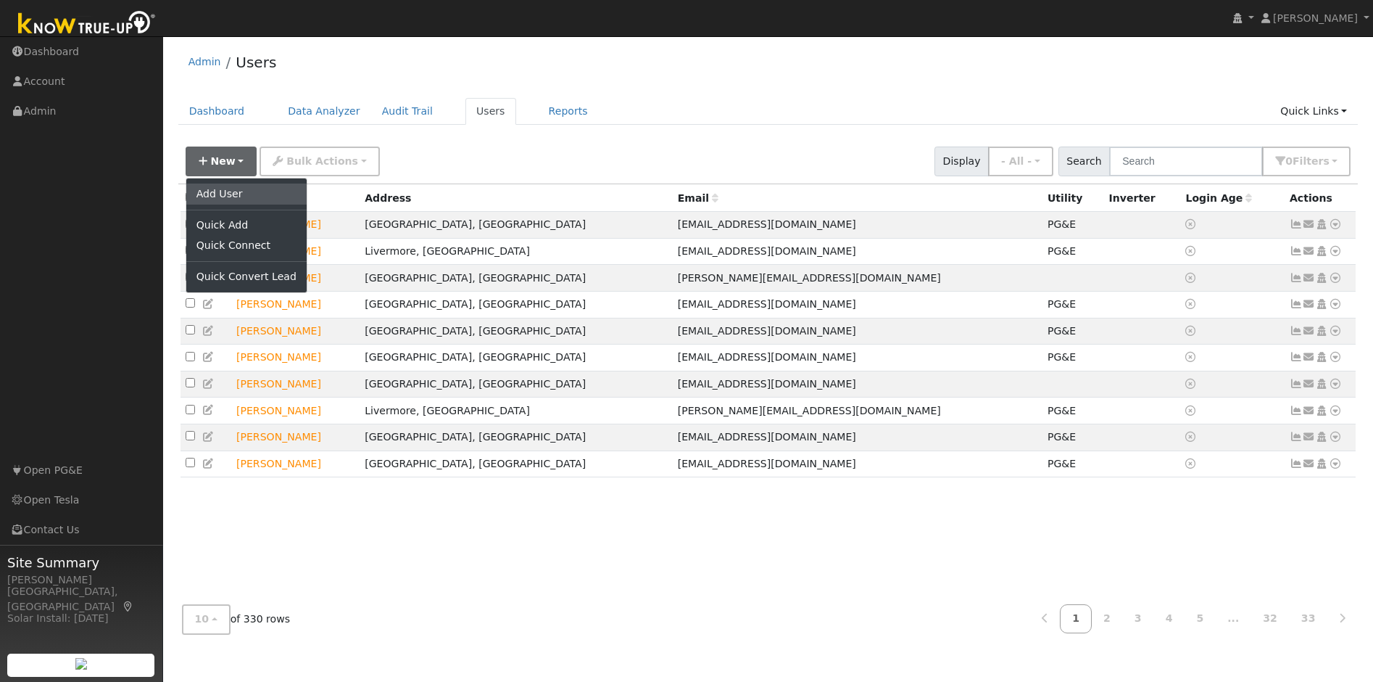
click at [226, 196] on link "Add User" at bounding box center [246, 193] width 120 height 20
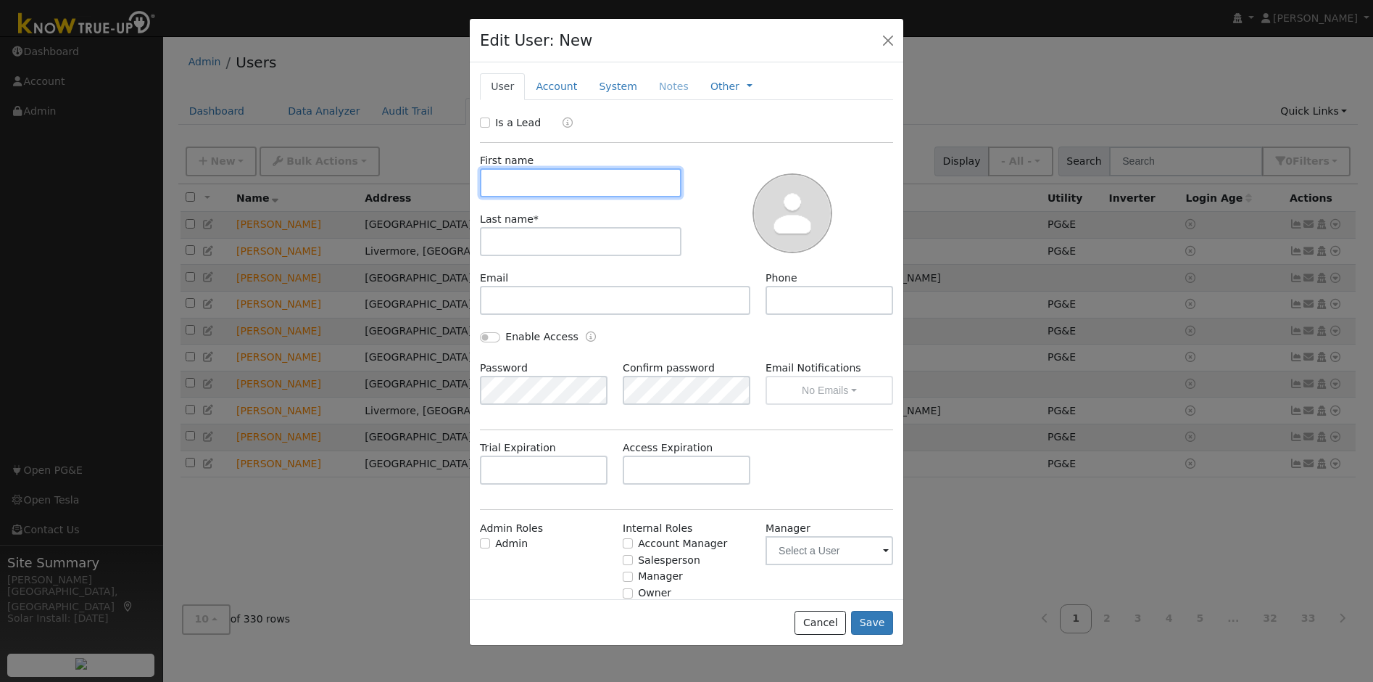
type input "d"
type input "D"
click at [816, 621] on button "Cancel" at bounding box center [820, 623] width 51 height 25
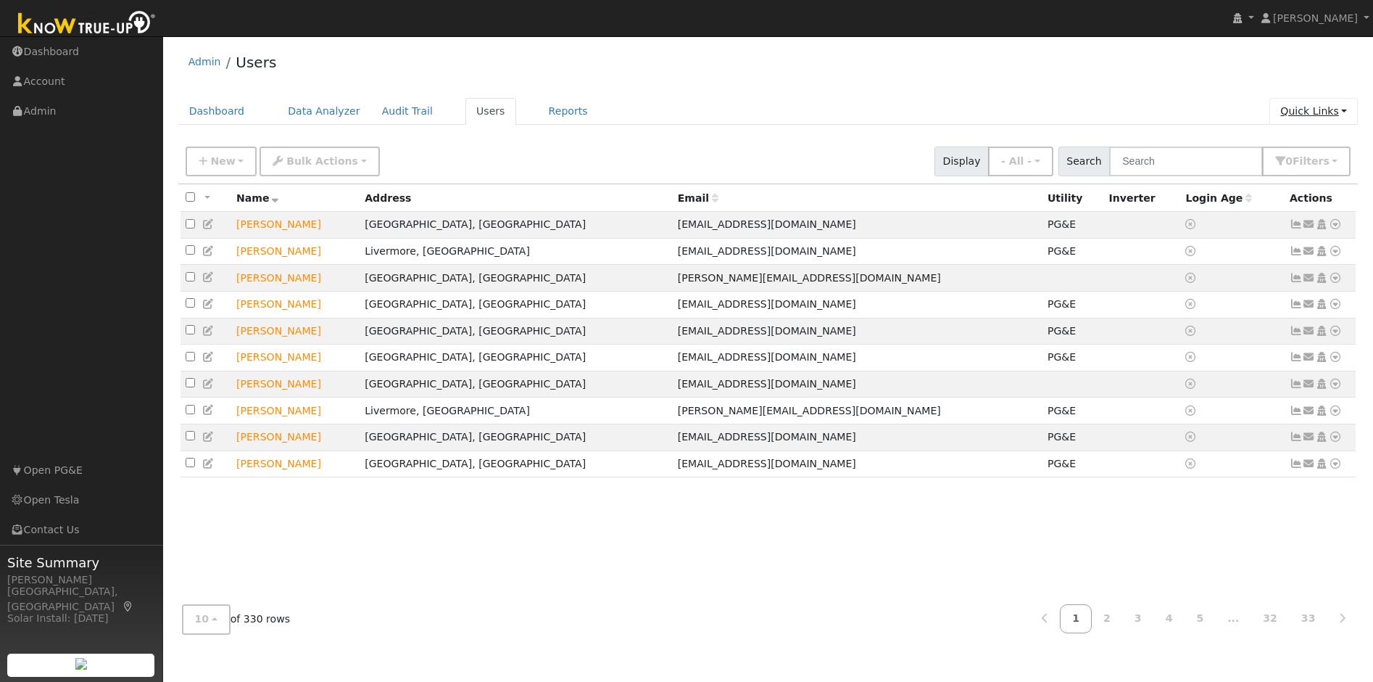
click at [1307, 107] on link "Quick Links" at bounding box center [1314, 111] width 88 height 27
click at [1268, 147] on link "Quick Add" at bounding box center [1284, 142] width 147 height 20
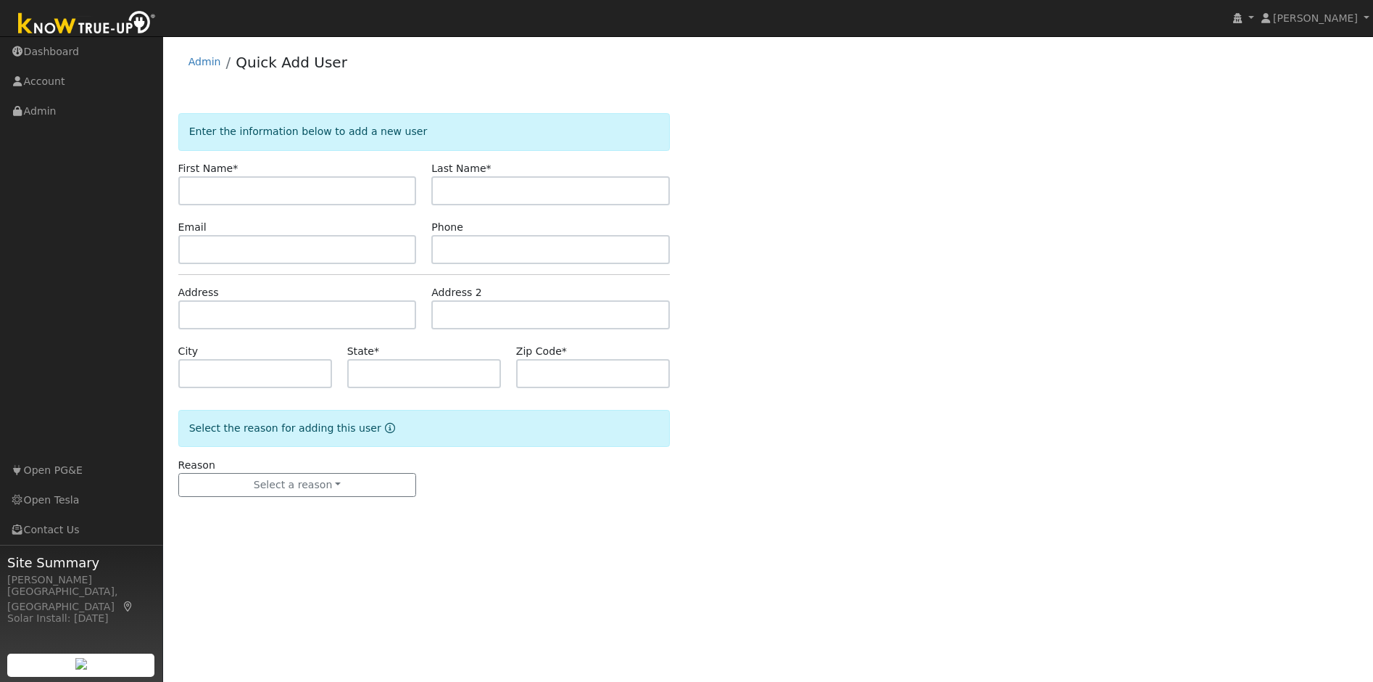
type input "D"
type input "[PERSON_NAME]"
click at [333, 307] on input "text" at bounding box center [297, 314] width 239 height 29
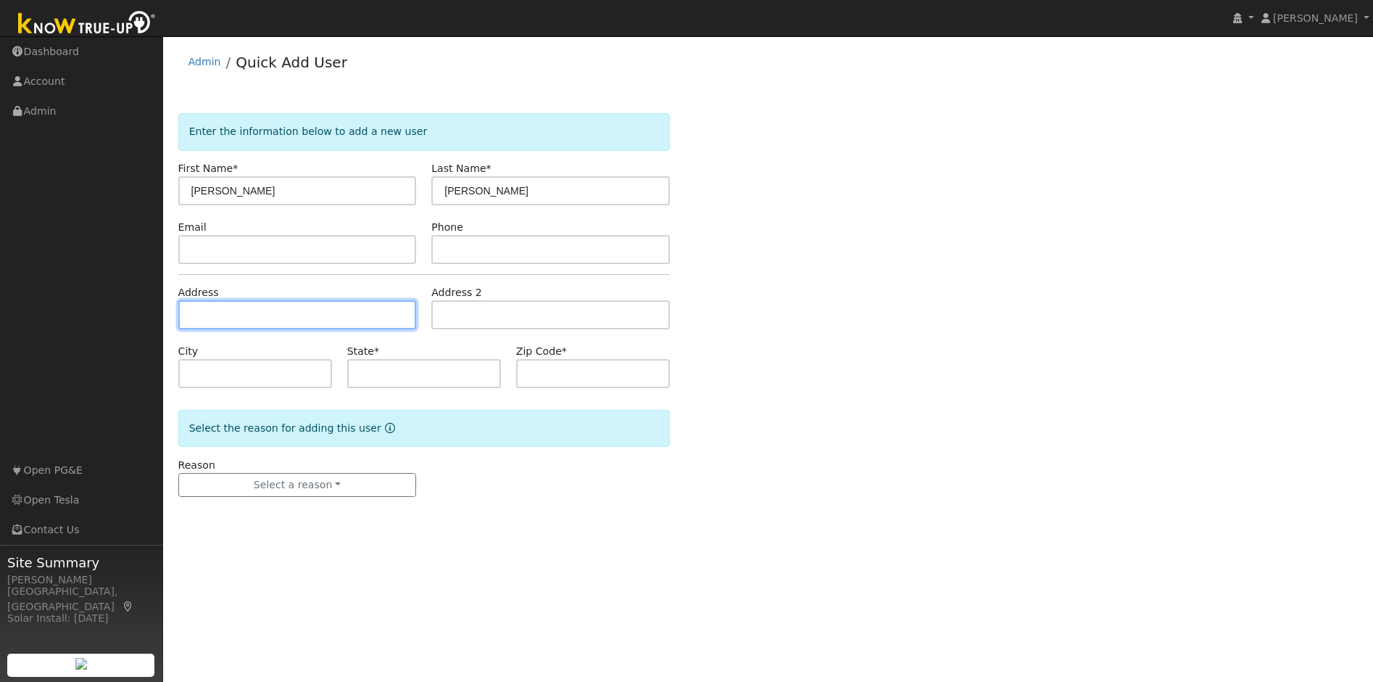
paste input "[STREET_ADDRESS][PERSON_NAME][PERSON_NAME]"
type input "[STREET_ADDRESS][PERSON_NAME]"
type input "[PERSON_NAME][GEOGRAPHIC_DATA]"
type input "CA"
type input "94546"
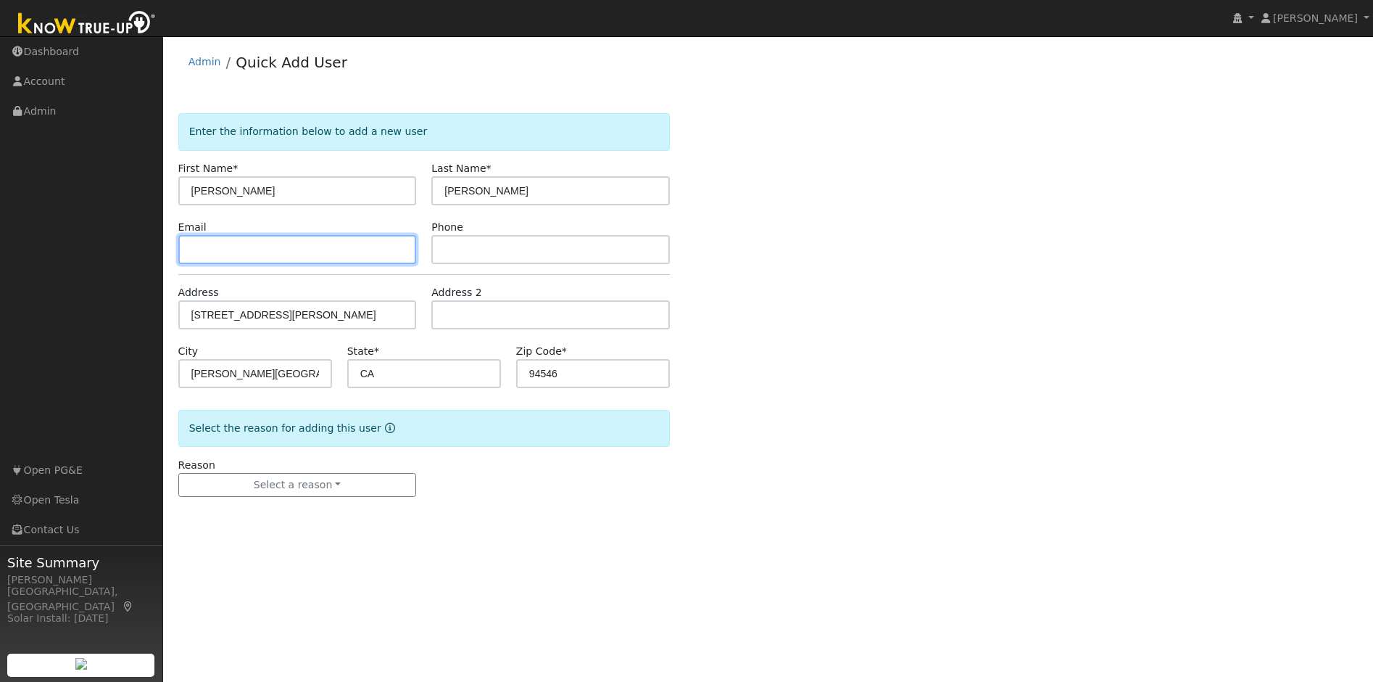
click at [316, 250] on input "text" at bounding box center [297, 249] width 239 height 29
click at [341, 253] on input "text" at bounding box center [297, 249] width 239 height 29
paste input "[EMAIL_ADDRESS][DOMAIN_NAME]"
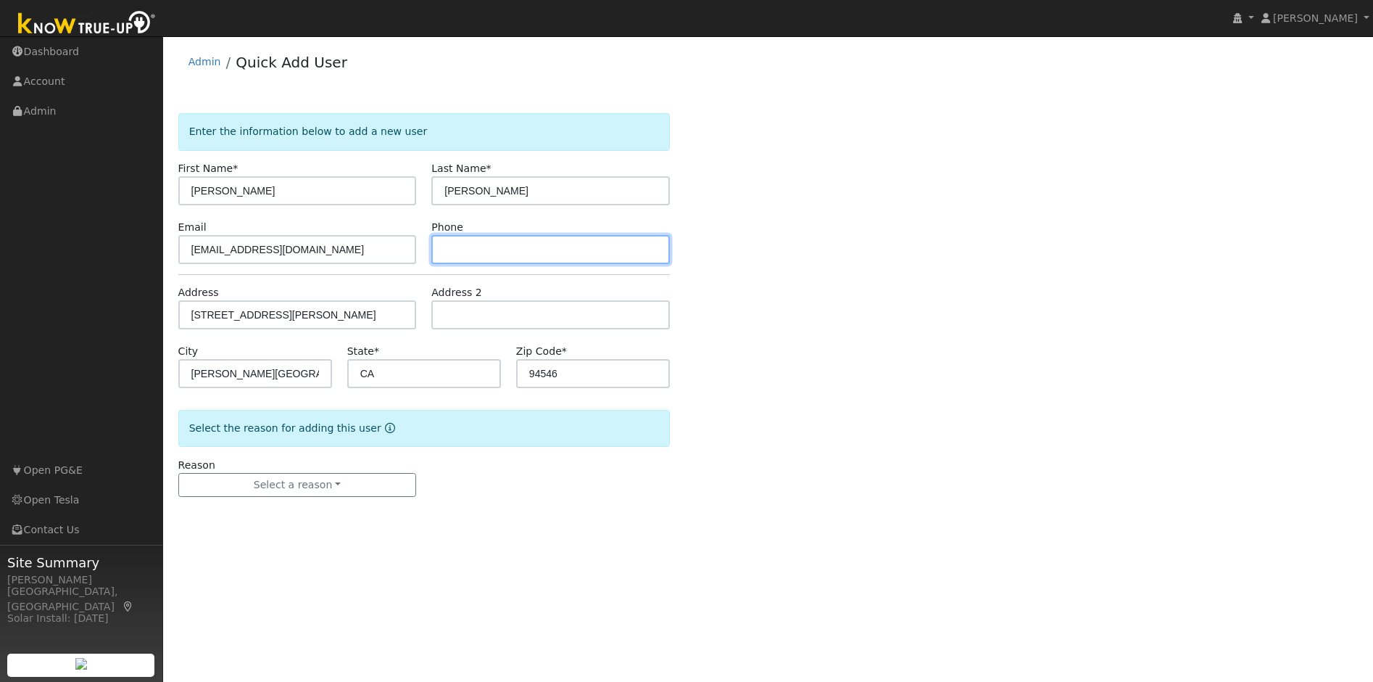
click at [489, 253] on input "text" at bounding box center [550, 249] width 239 height 29
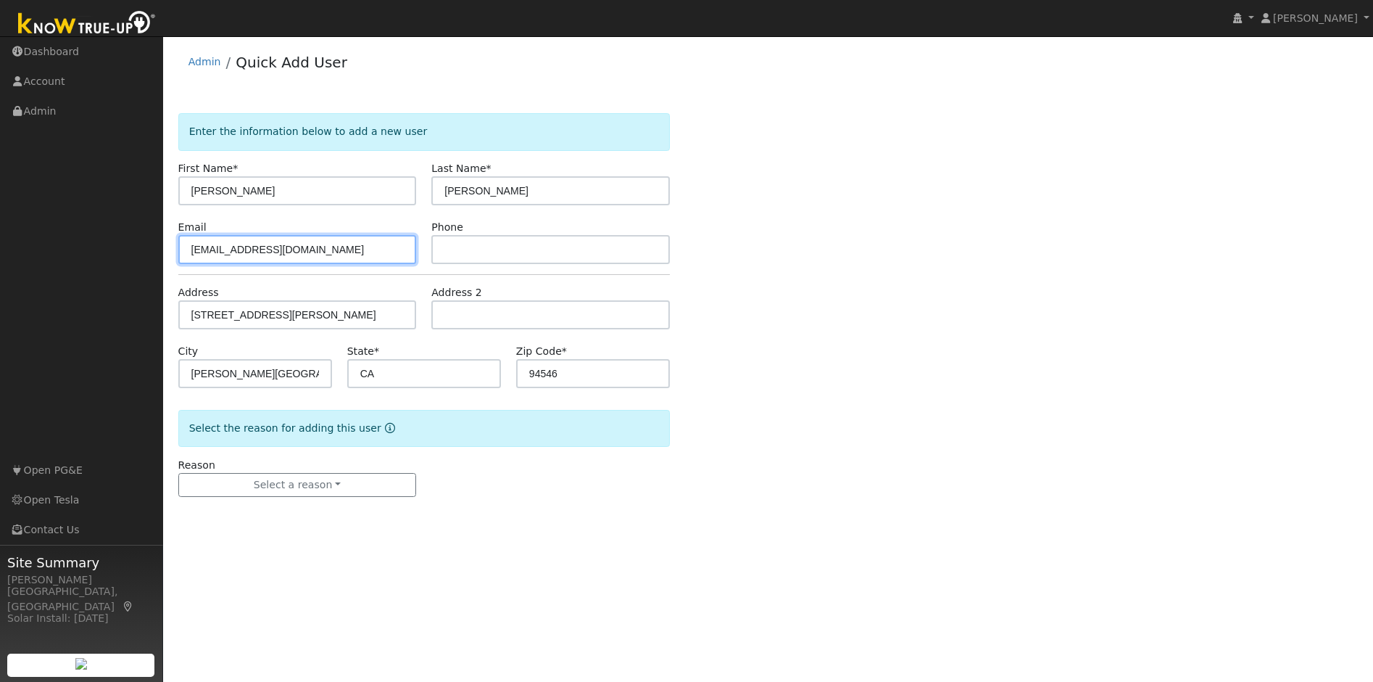
click at [204, 250] on input "[EMAIL_ADDRESS][DOMAIN_NAME]" at bounding box center [297, 249] width 239 height 29
click at [186, 250] on input "[EMAIL_ADDRESS][DOMAIN_NAME]" at bounding box center [297, 249] width 239 height 29
click at [360, 244] on input "[EMAIL_ADDRESS][DOMAIN_NAME]" at bounding box center [297, 249] width 239 height 29
type input "[EMAIL_ADDRESS][DOMAIN_NAME]"
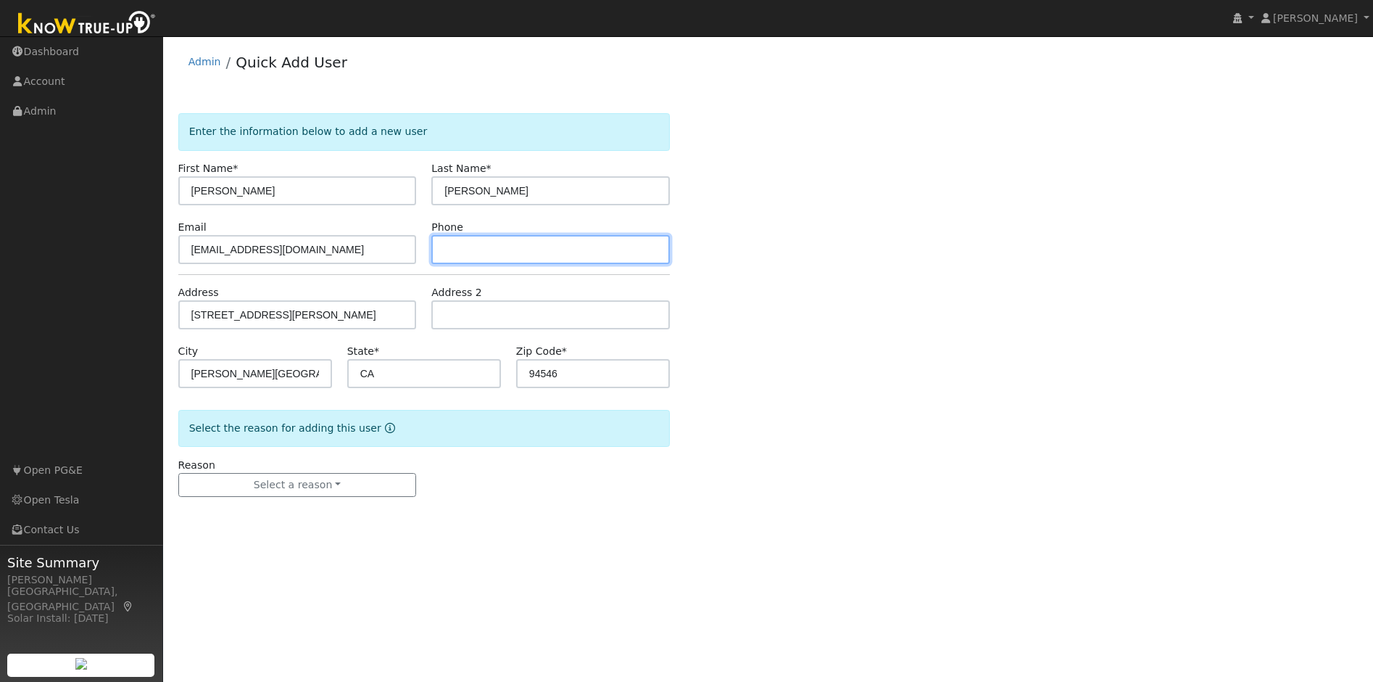
click at [455, 254] on input "text" at bounding box center [550, 249] width 239 height 29
paste input "(510) 584-8428"
click at [440, 255] on input "(510) 584-8428" at bounding box center [550, 249] width 239 height 29
click at [444, 248] on input "(510) 584-8428" at bounding box center [550, 249] width 239 height 29
type input "(510) 584-8428"
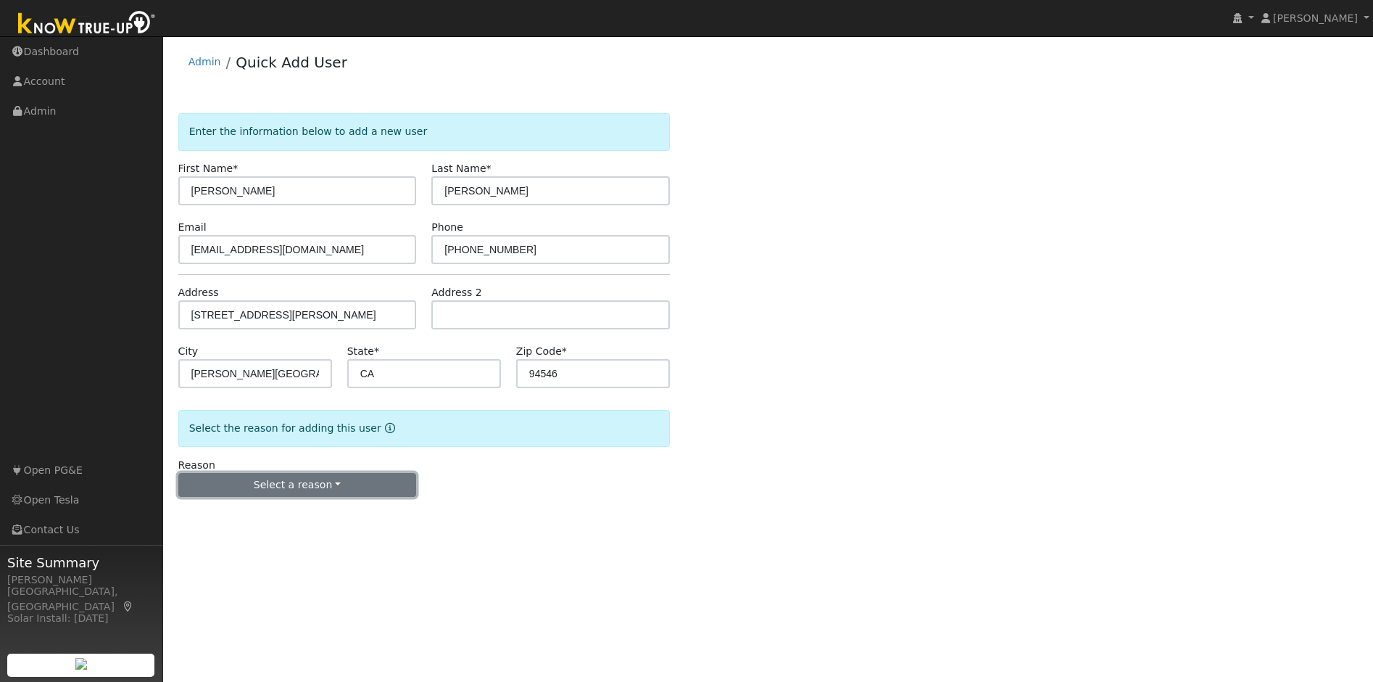
click at [270, 492] on button "Select a reason" at bounding box center [297, 485] width 239 height 25
click at [262, 516] on link "New lead" at bounding box center [259, 515] width 160 height 20
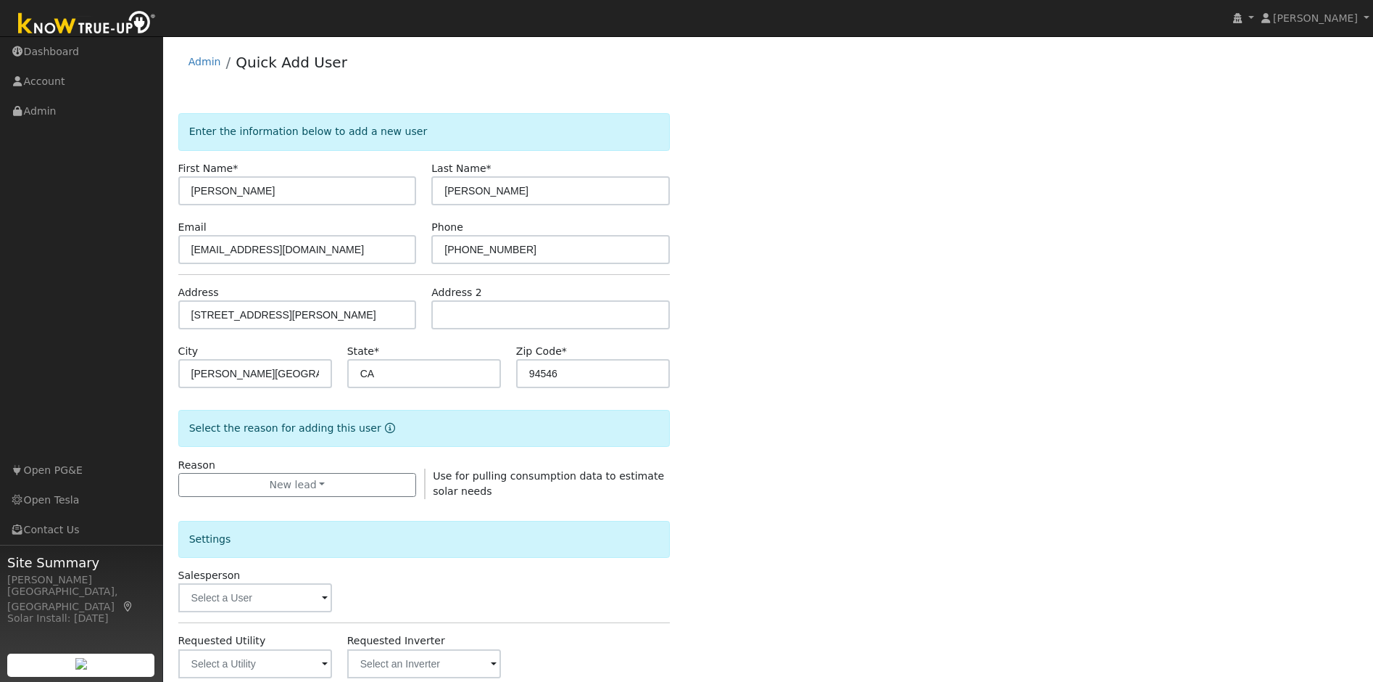
scroll to position [257, 0]
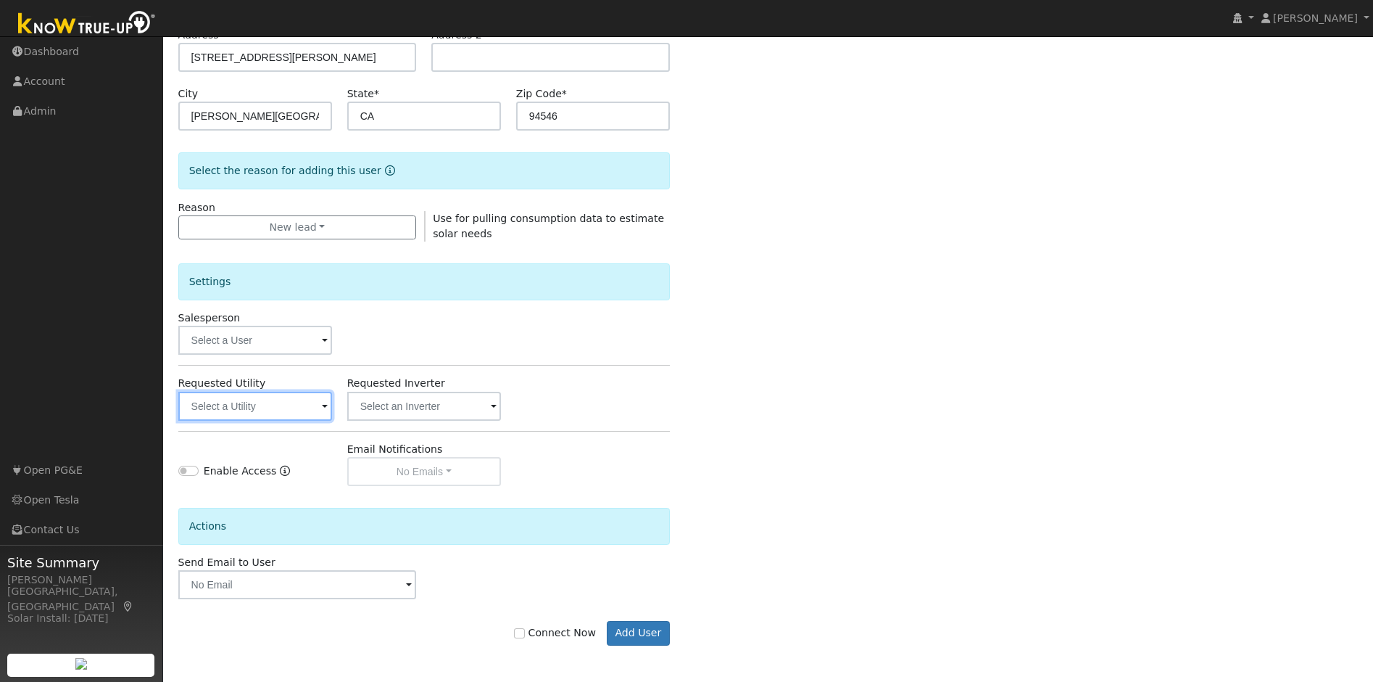
click at [249, 415] on input "text" at bounding box center [255, 406] width 154 height 29
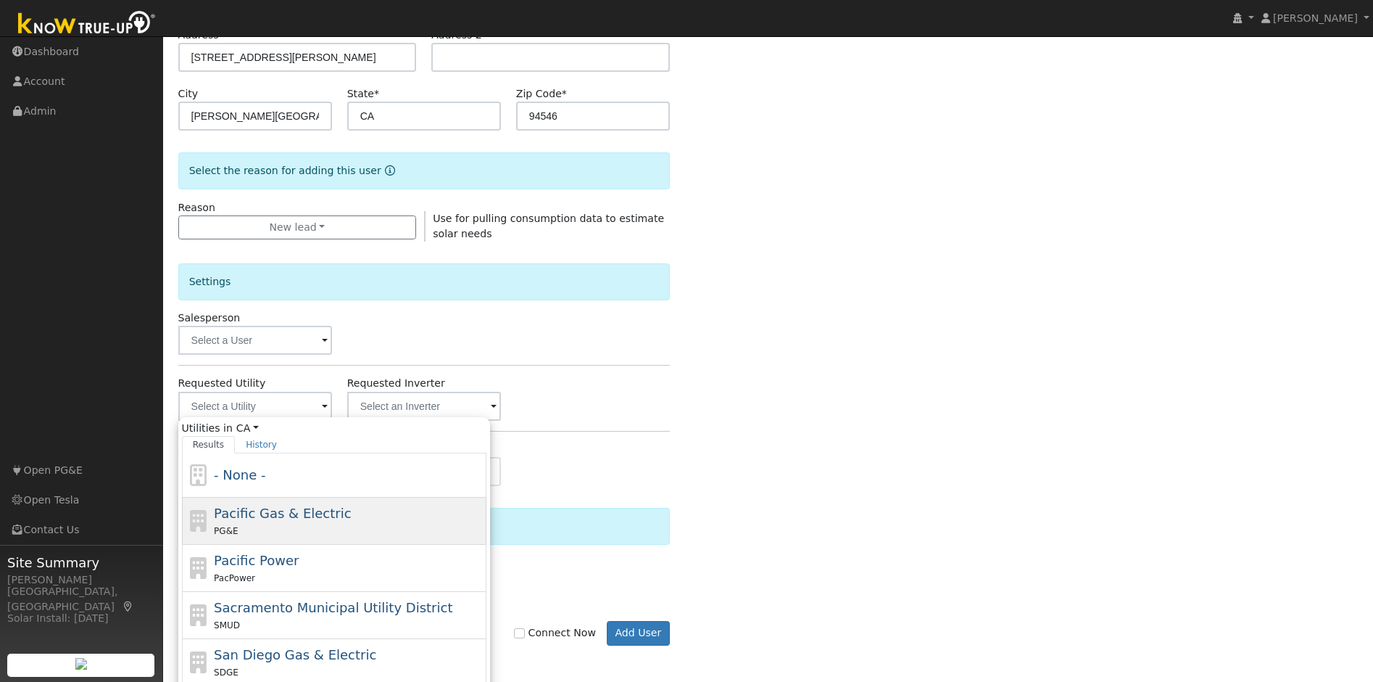
click at [283, 503] on div "Pacific Gas & Electric PG&E" at bounding box center [348, 520] width 269 height 35
type input "Pacific Gas & Electric"
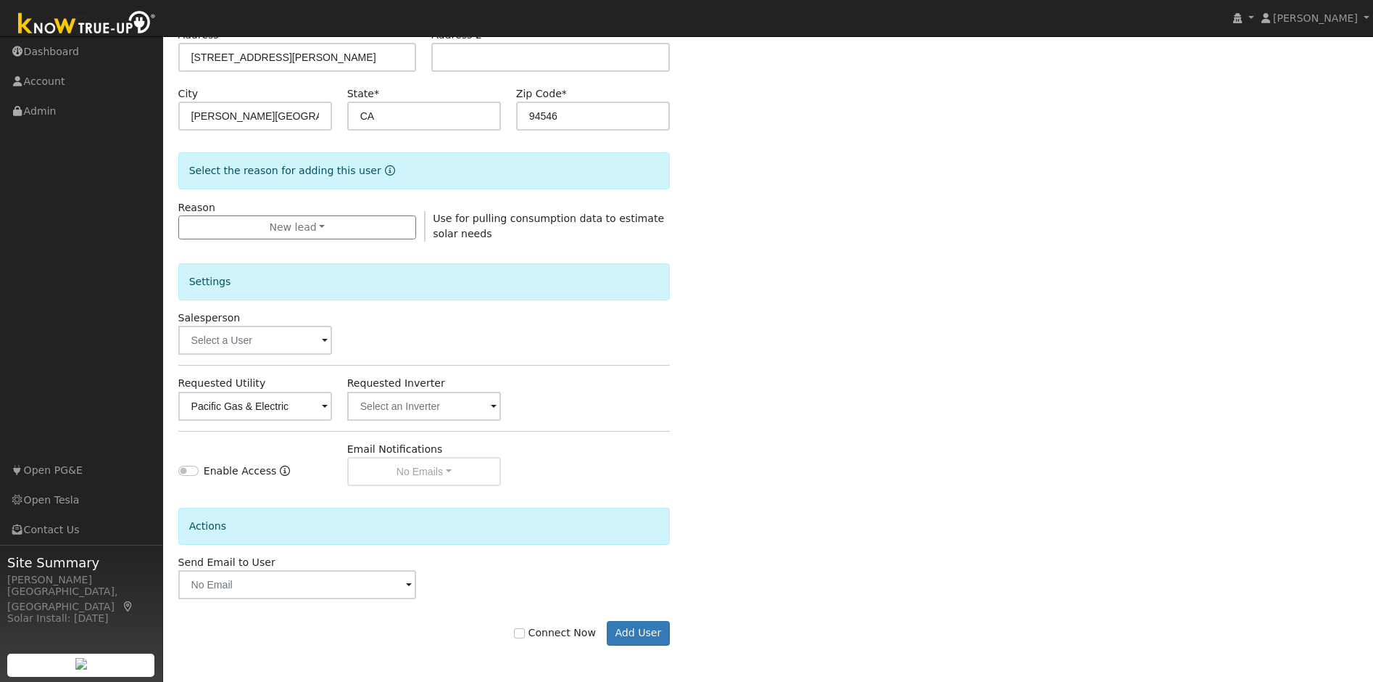
click at [581, 640] on label "Connect Now" at bounding box center [554, 632] width 81 height 15
click at [524, 638] on input "Connect Now" at bounding box center [519, 633] width 10 height 10
checkbox input "true"
click at [632, 634] on button "Add User" at bounding box center [638, 633] width 63 height 25
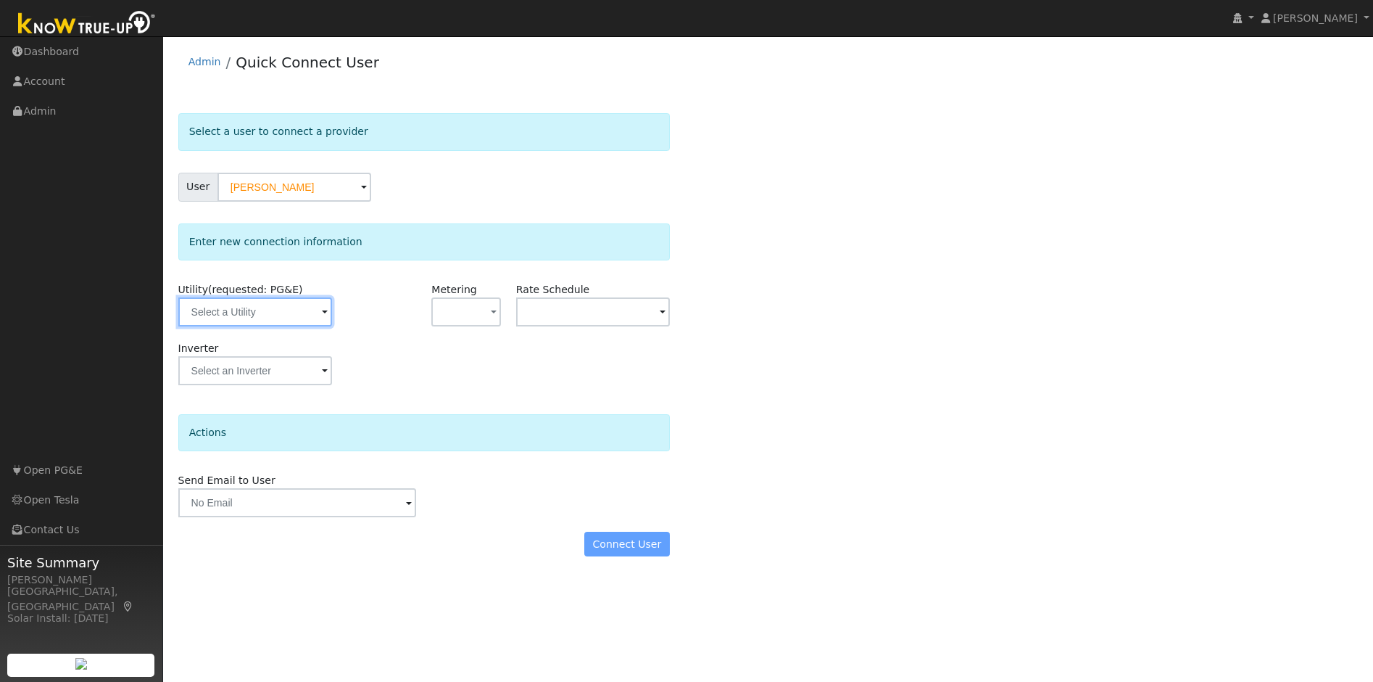
click at [289, 314] on input "text" at bounding box center [255, 311] width 154 height 29
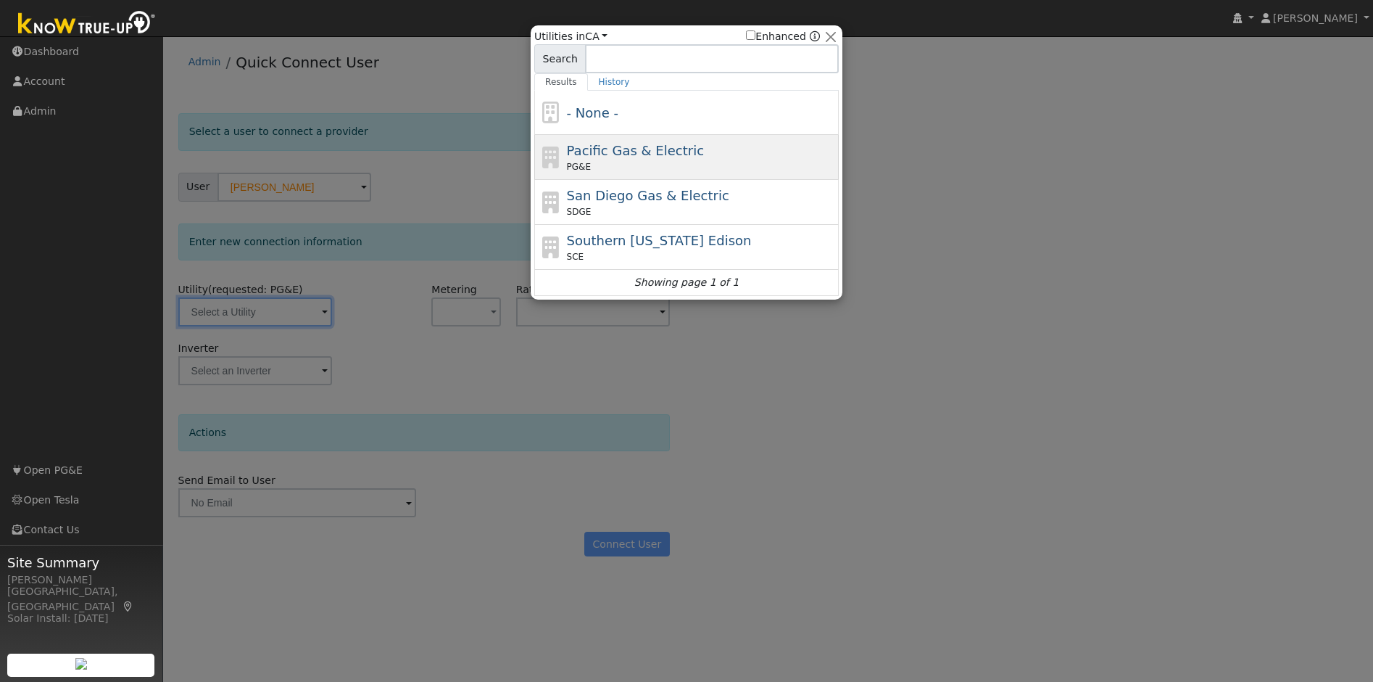
click at [649, 146] on span "Pacific Gas & Electric" at bounding box center [635, 150] width 137 height 15
type input "PG&E"
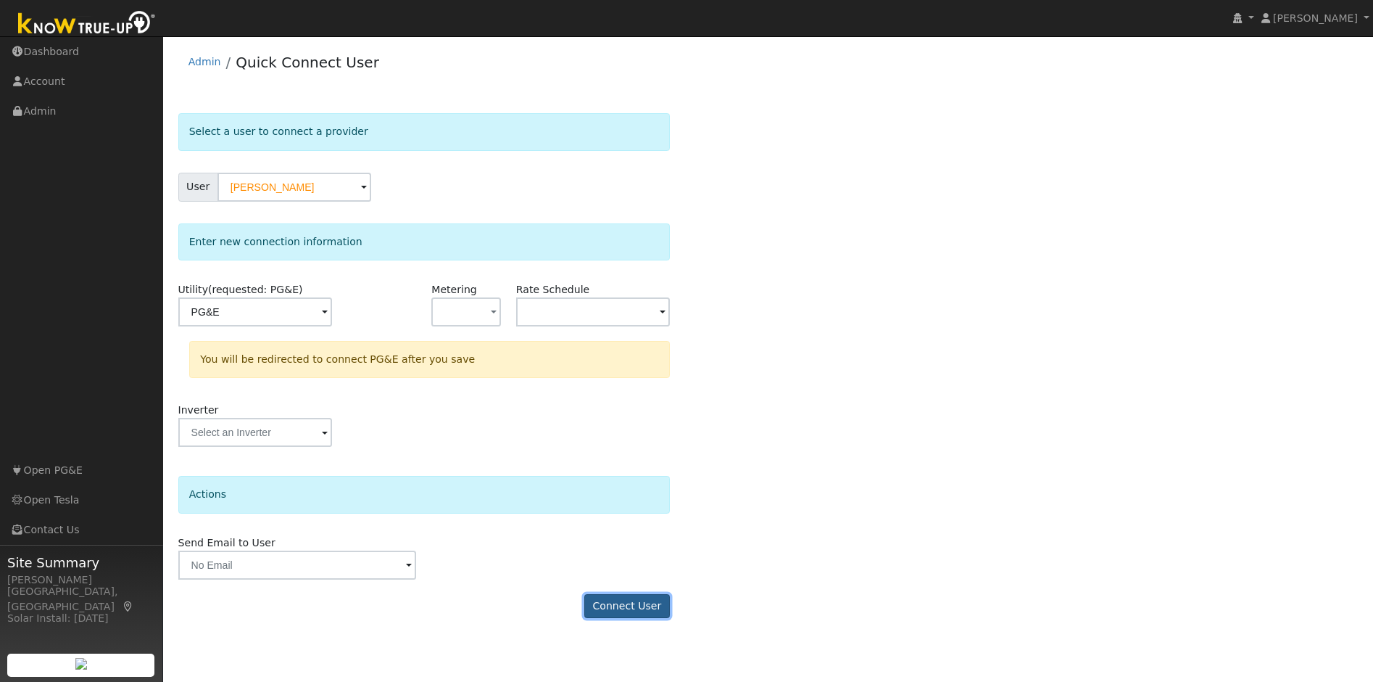
click at [619, 605] on button "Connect User" at bounding box center [627, 606] width 86 height 25
